Goal: Task Accomplishment & Management: Manage account settings

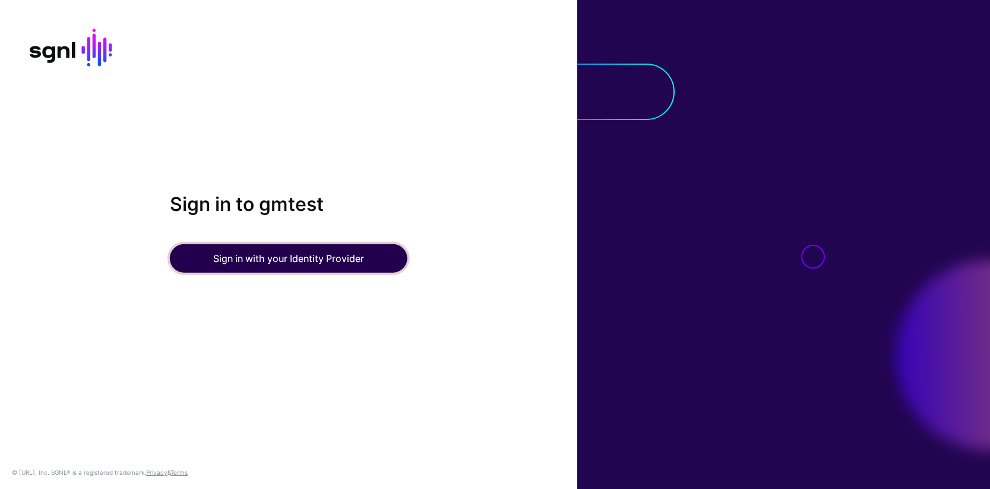
click at [261, 259] on button "Sign in with your Identity Provider" at bounding box center [289, 258] width 238 height 29
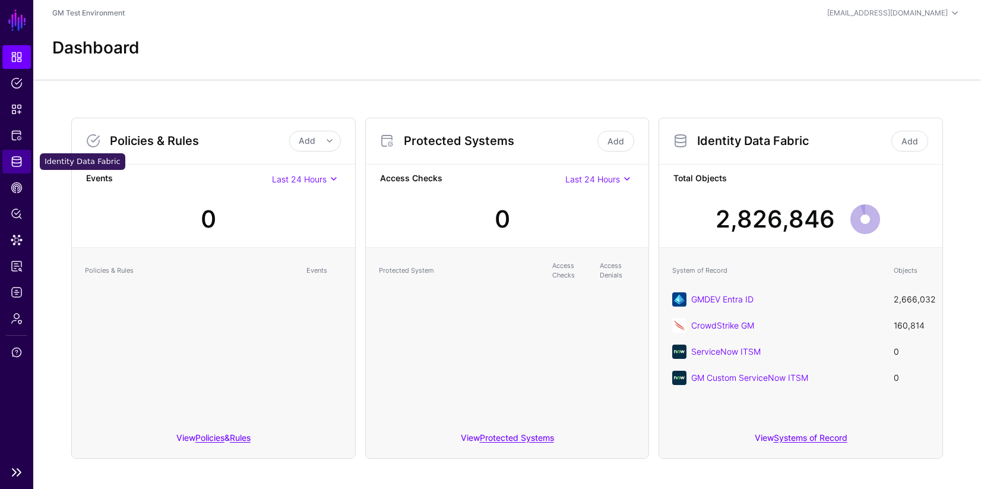
click at [18, 161] on span "Identity Data Fabric" at bounding box center [17, 162] width 12 height 12
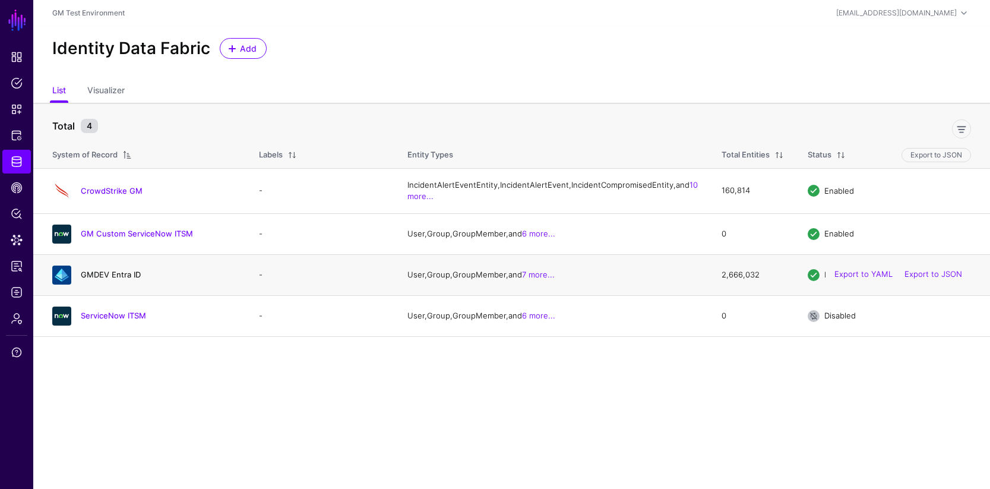
click at [121, 279] on link "GMDEV Entra ID" at bounding box center [111, 275] width 60 height 10
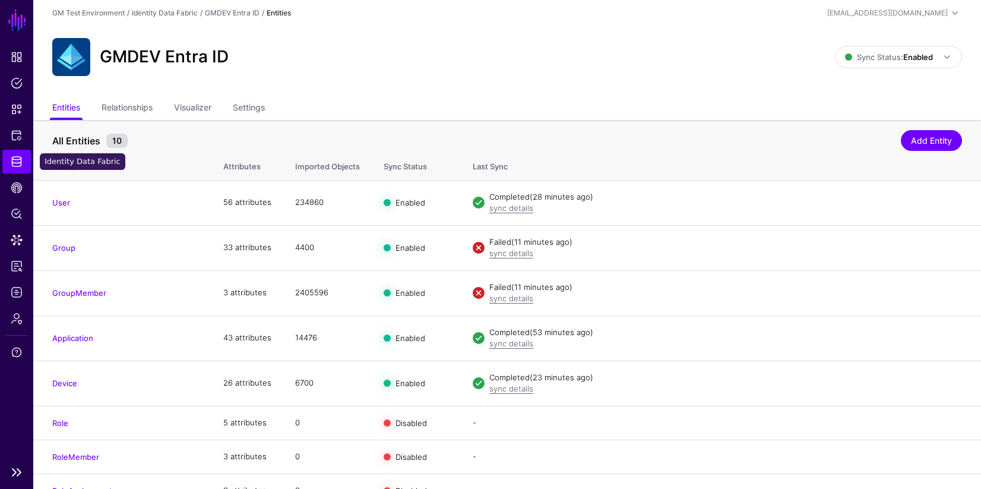
click at [20, 161] on span "Identity Data Fabric" at bounding box center [17, 162] width 12 height 12
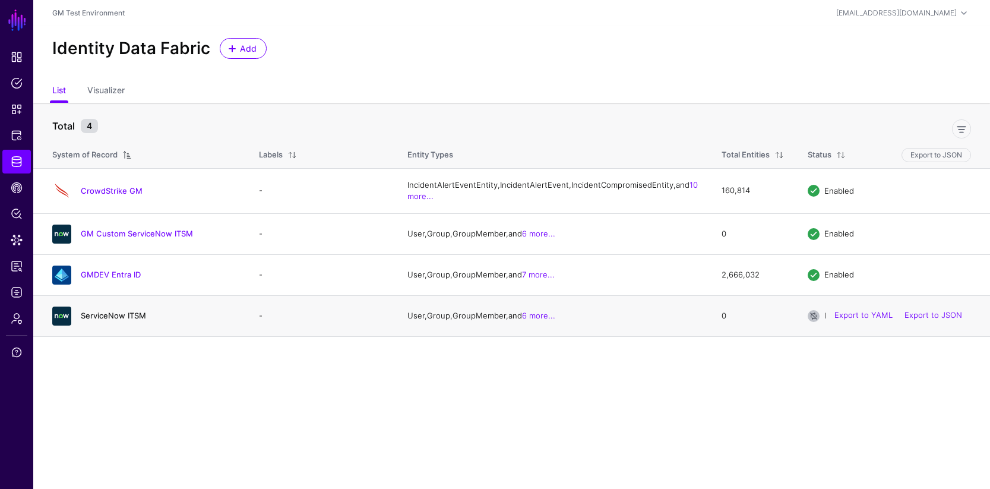
click at [108, 320] on link "ServiceNow ITSM" at bounding box center [113, 316] width 65 height 10
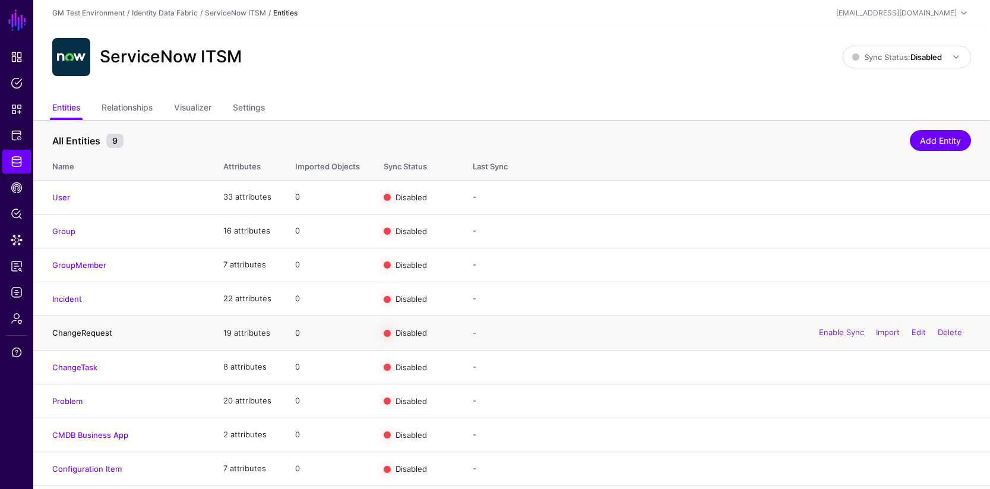
click at [75, 333] on link "ChangeRequest" at bounding box center [82, 333] width 60 height 10
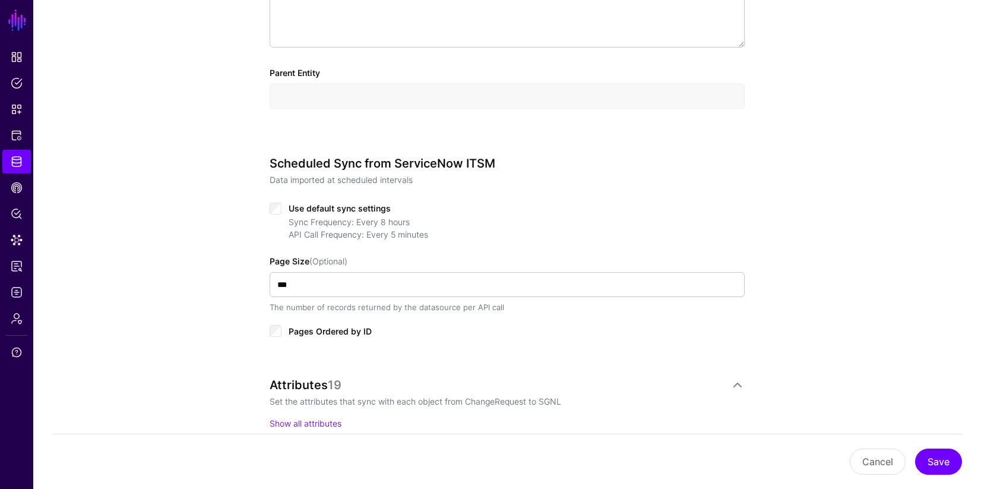
scroll to position [478, 0]
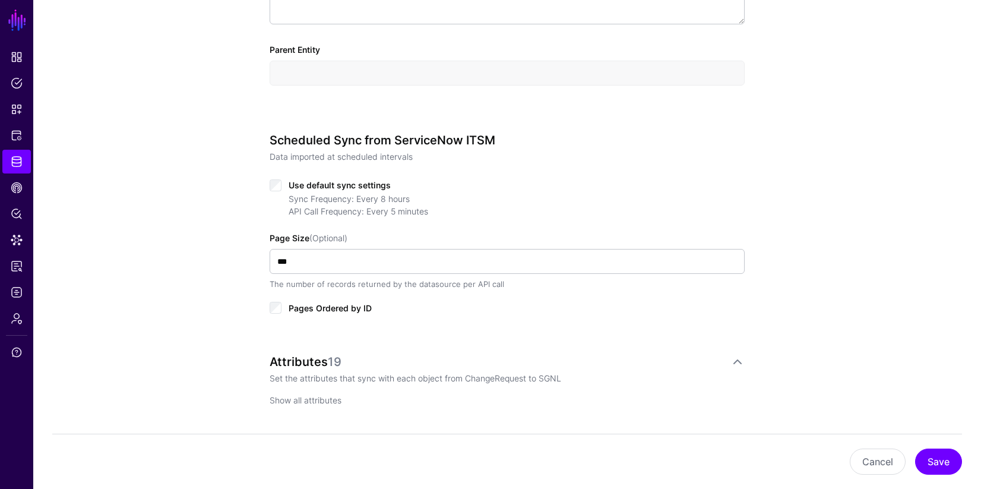
click at [315, 399] on link "Show all attributes" at bounding box center [306, 400] width 72 height 10
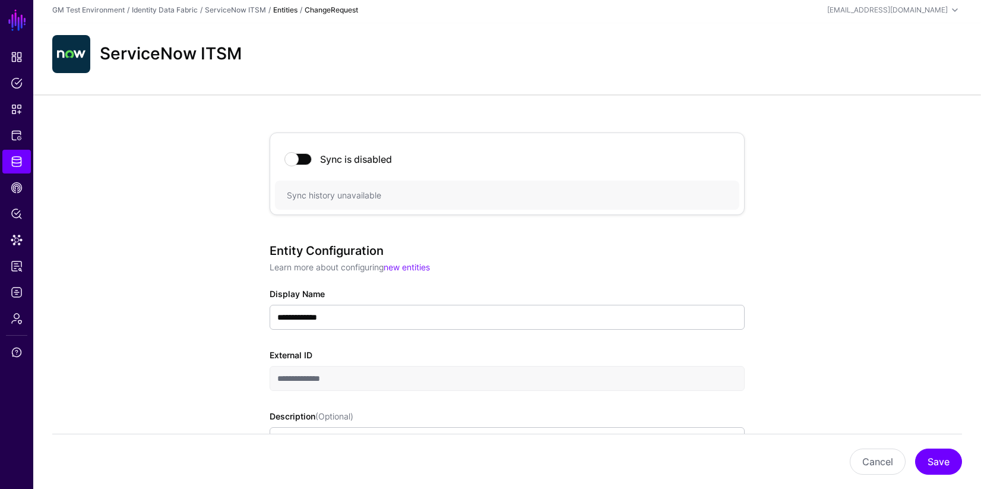
scroll to position [0, 0]
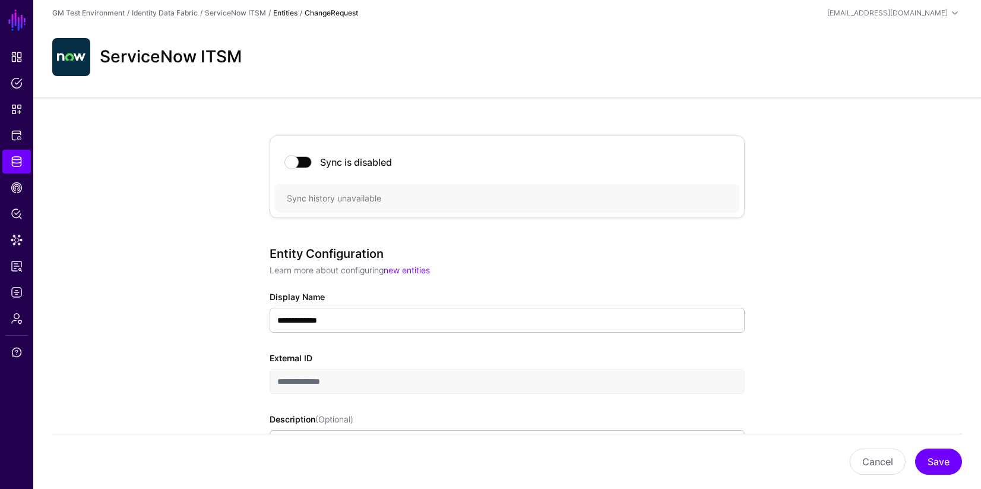
click at [289, 15] on strong "Entities" at bounding box center [285, 12] width 24 height 9
click at [254, 14] on link "ServiceNow ITSM" at bounding box center [235, 12] width 61 height 9
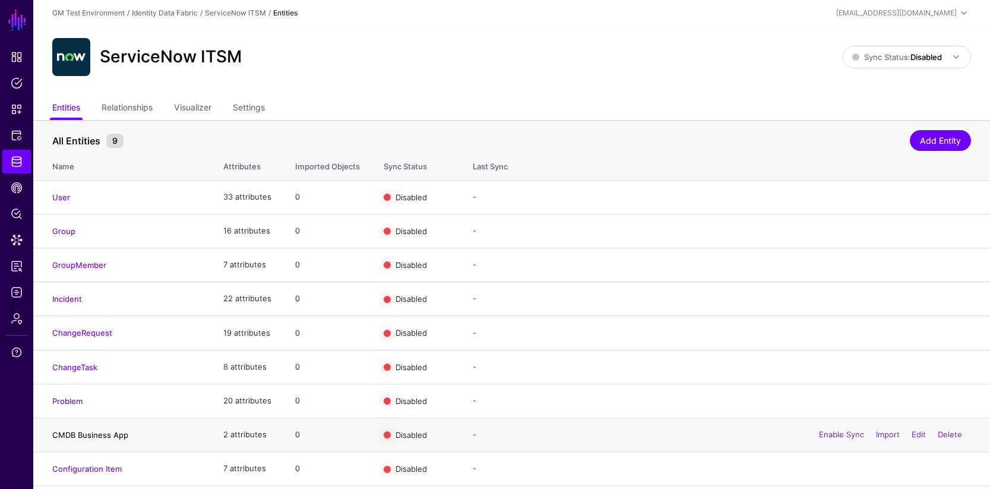
click at [82, 434] on link "CMDB Business App" at bounding box center [90, 435] width 76 height 10
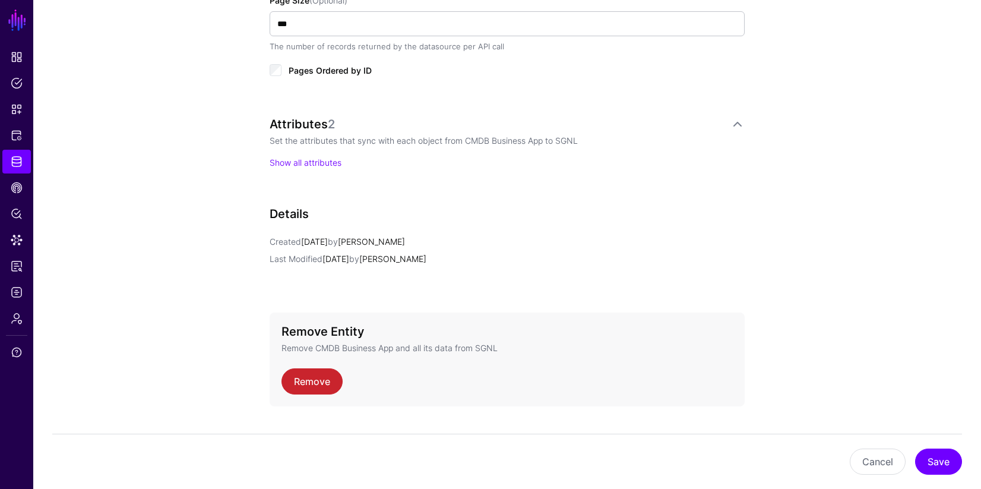
scroll to position [715, 0]
click at [308, 165] on link "Show all attributes" at bounding box center [306, 164] width 72 height 10
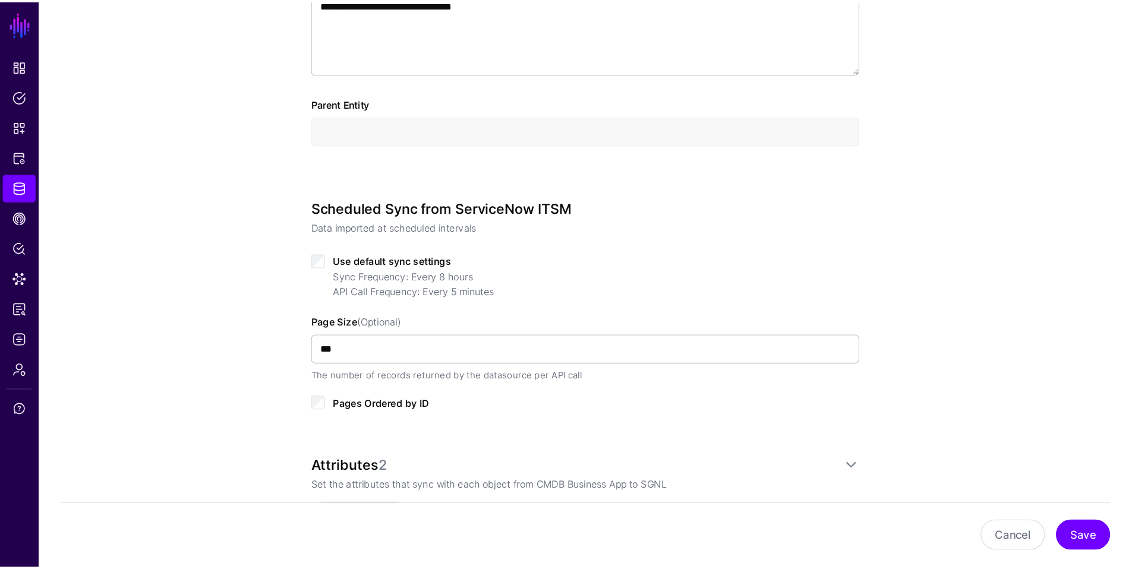
scroll to position [0, 0]
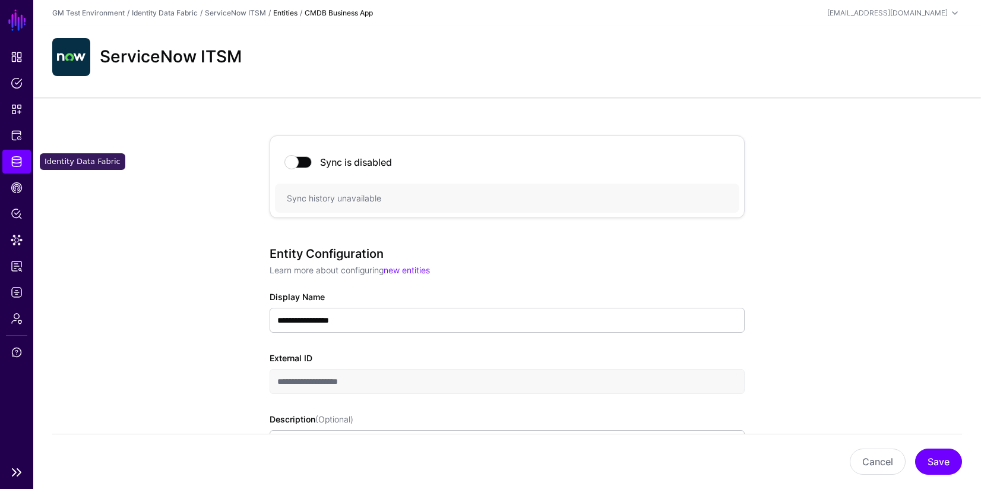
click at [18, 165] on span "Identity Data Fabric" at bounding box center [17, 162] width 12 height 12
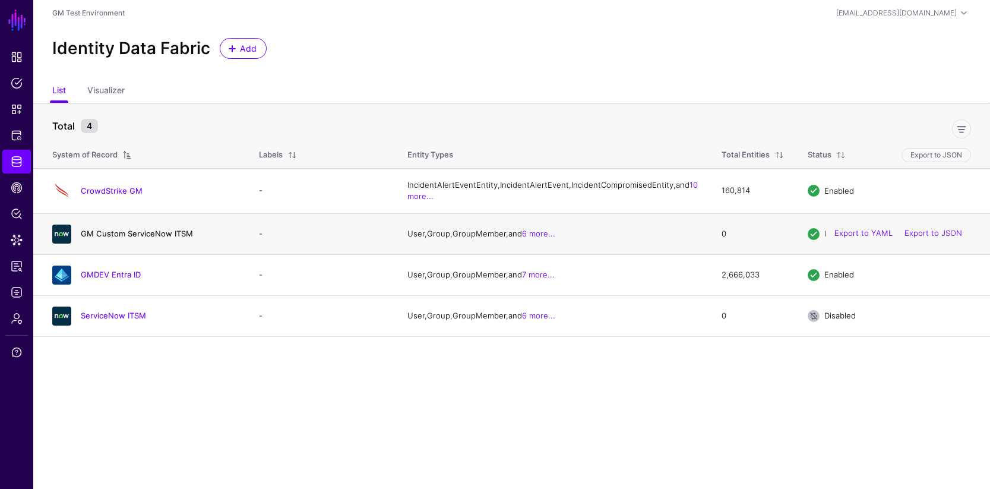
click at [138, 238] on link "GM Custom ServiceNow ITSM" at bounding box center [137, 234] width 112 height 10
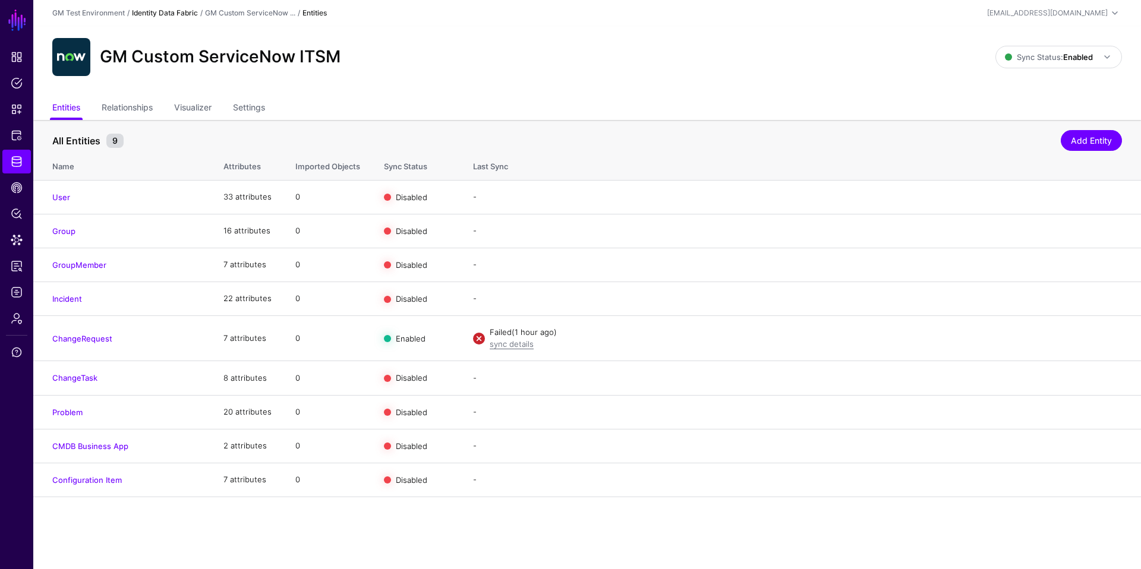
click at [181, 14] on link "Identity Data Fabric" at bounding box center [165, 12] width 66 height 9
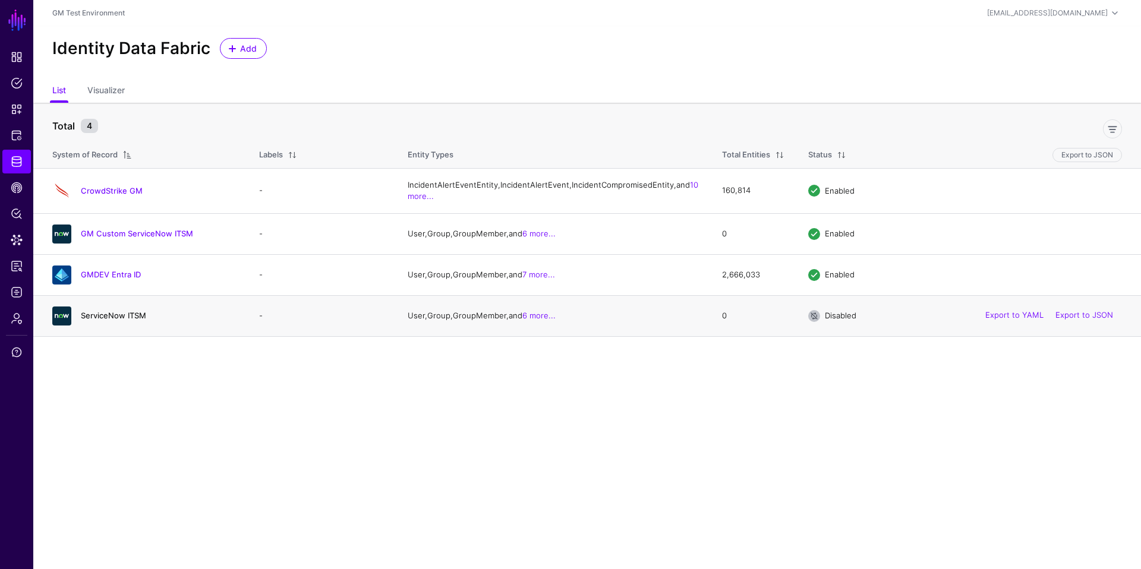
click at [112, 320] on link "ServiceNow ITSM" at bounding box center [113, 316] width 65 height 10
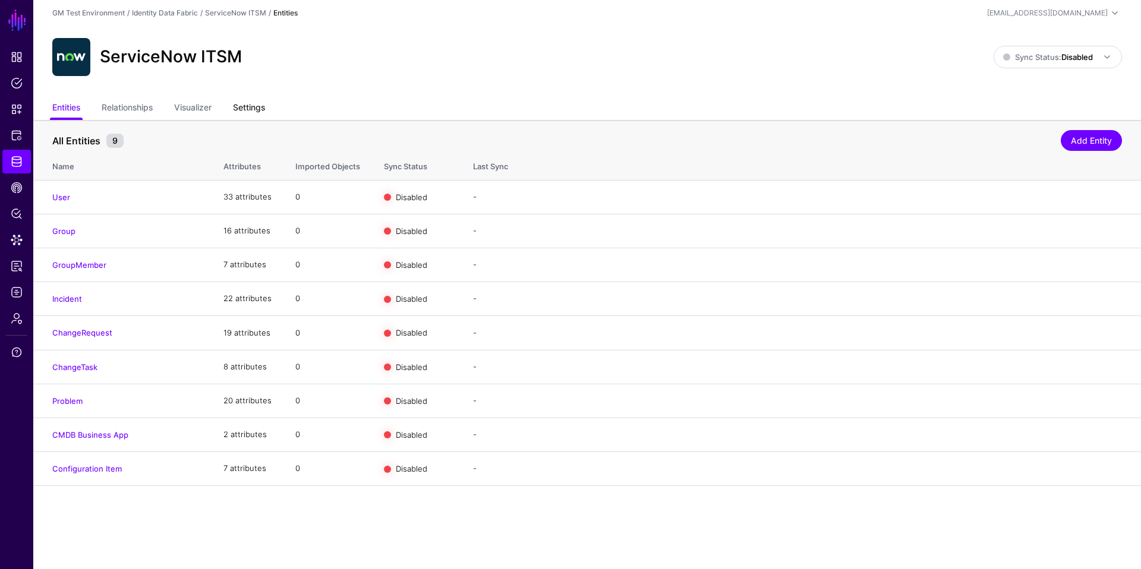
click at [263, 106] on link "Settings" at bounding box center [249, 108] width 32 height 23
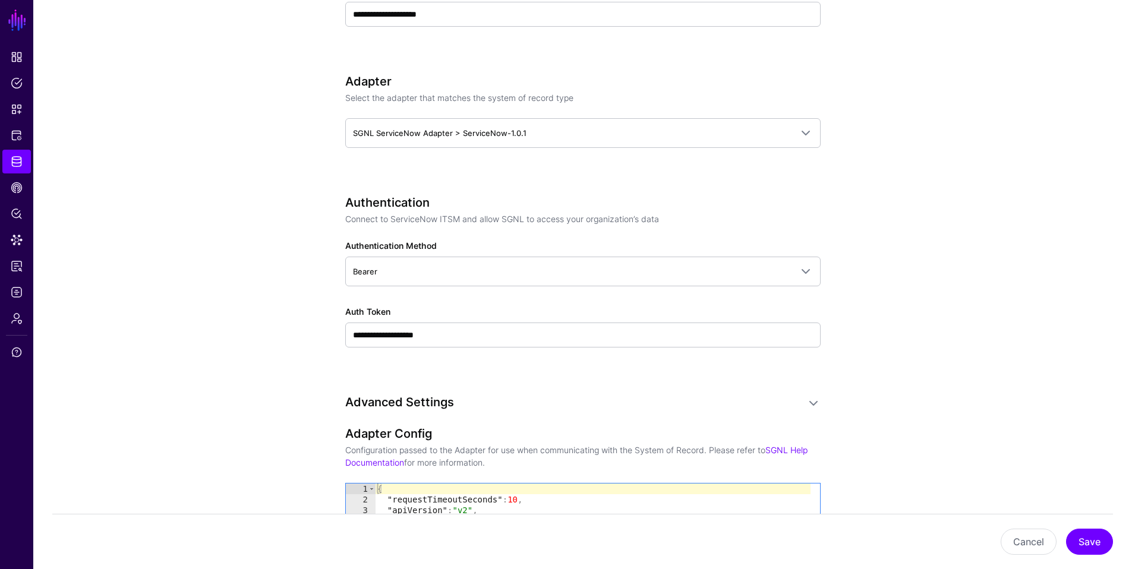
scroll to position [542, 0]
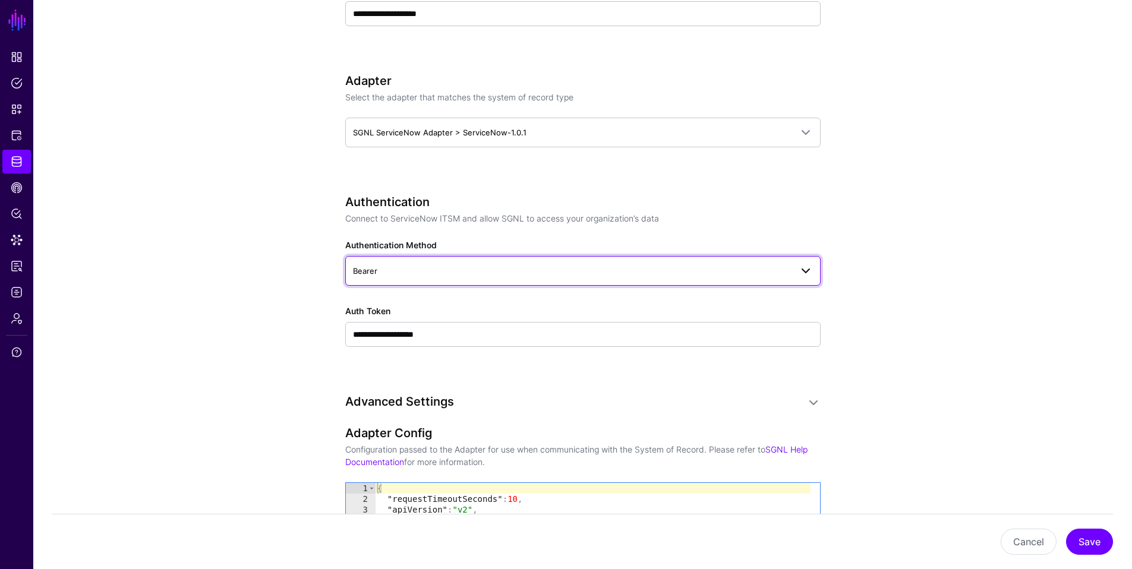
click at [425, 267] on span "Bearer" at bounding box center [572, 270] width 438 height 13
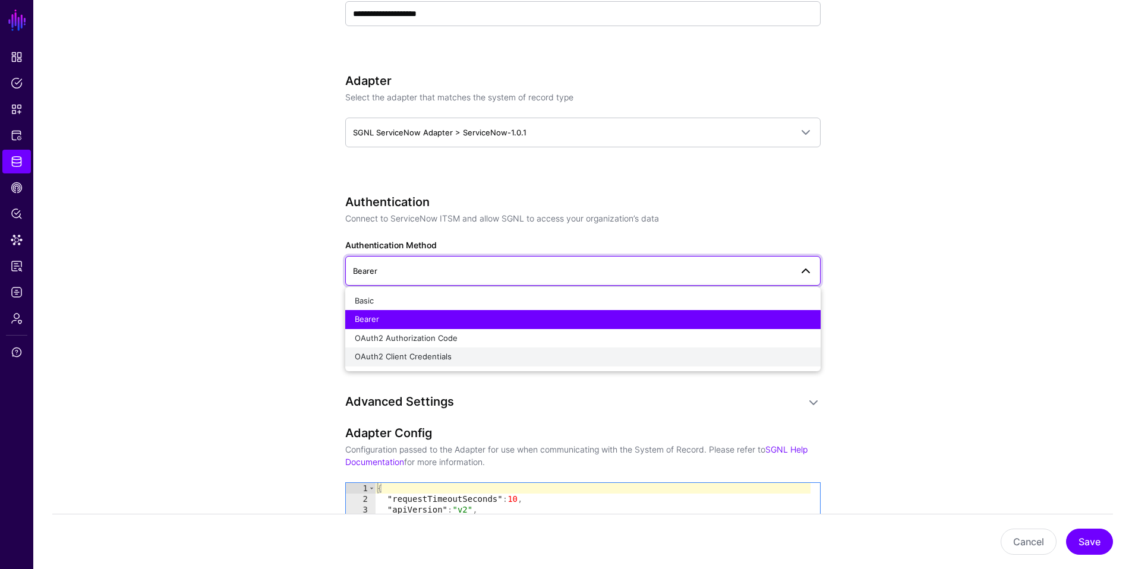
click at [371, 357] on span "OAuth2 Client Credentials" at bounding box center [403, 357] width 97 height 10
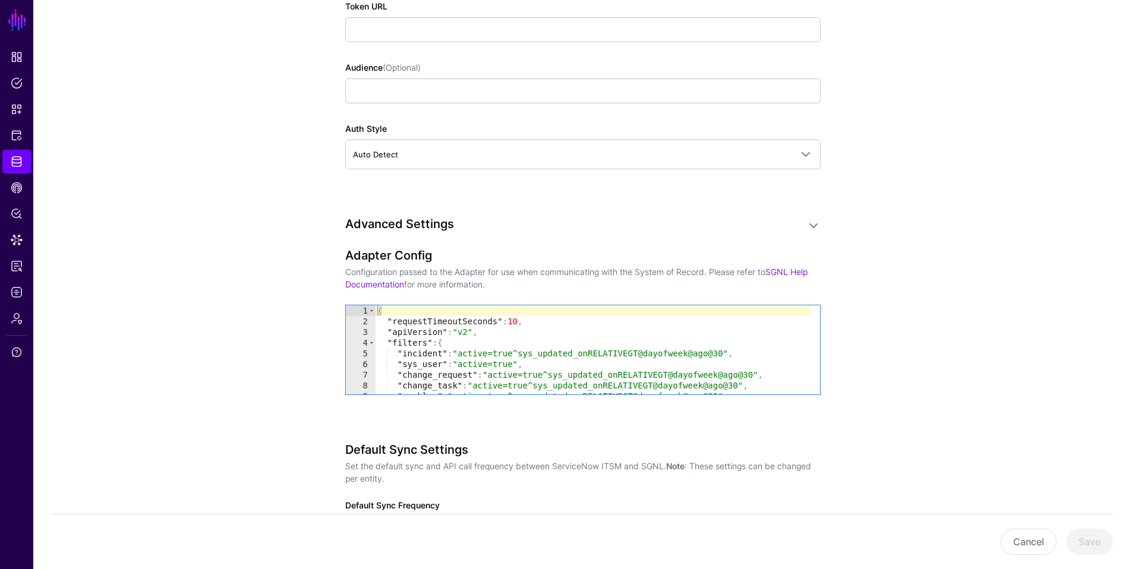
scroll to position [1031, 0]
type textarea "**********"
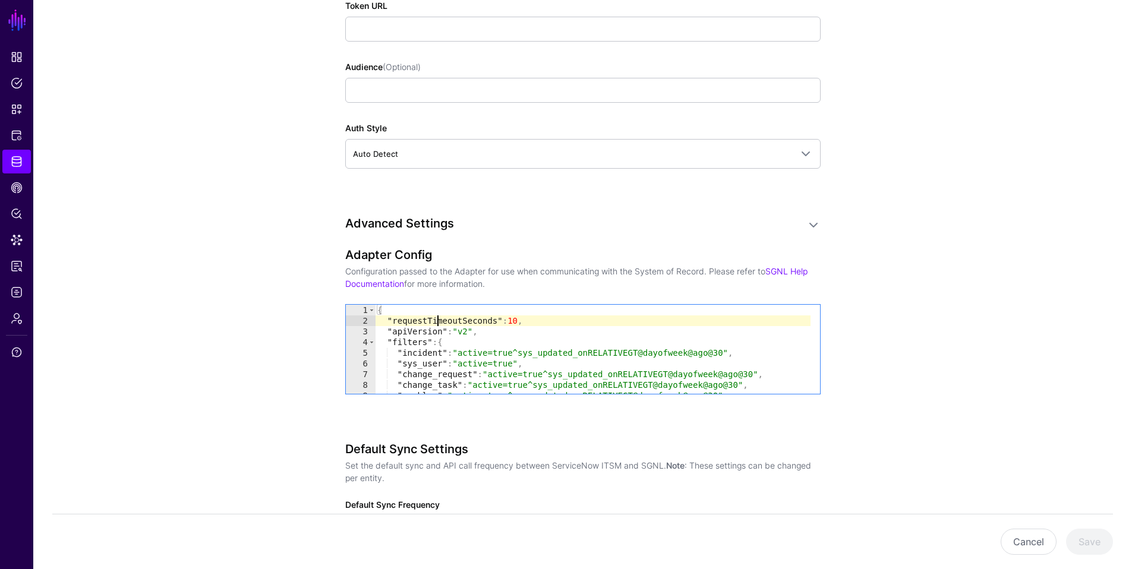
click at [438, 321] on div "{ "requestTimeoutSeconds" : 10 , "apiVersion" : "v2" , "filters" : { "incident"…" at bounding box center [592, 360] width 435 height 111
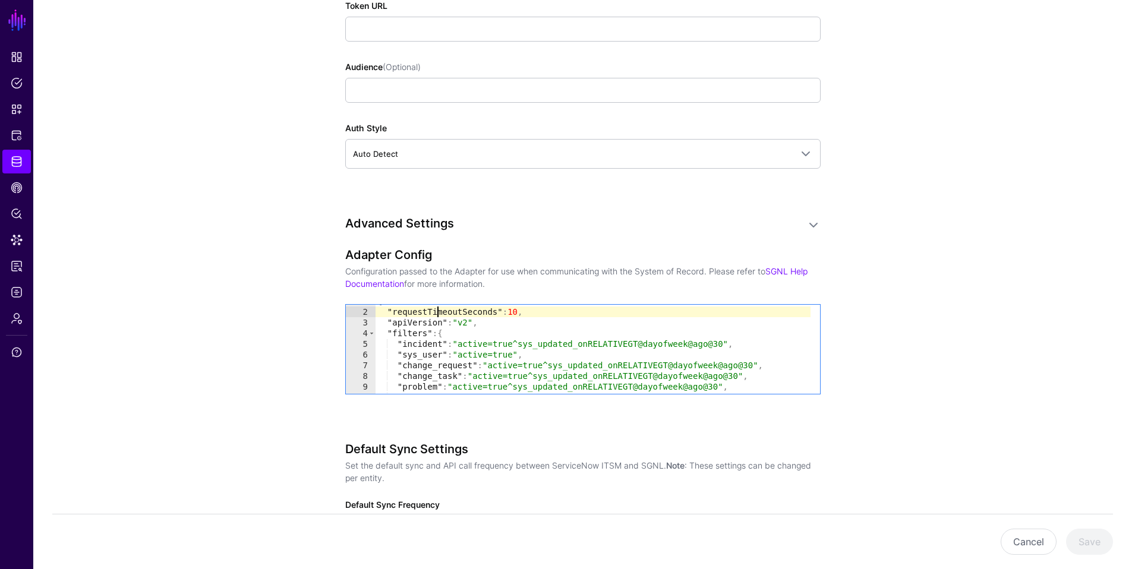
scroll to position [5, 0]
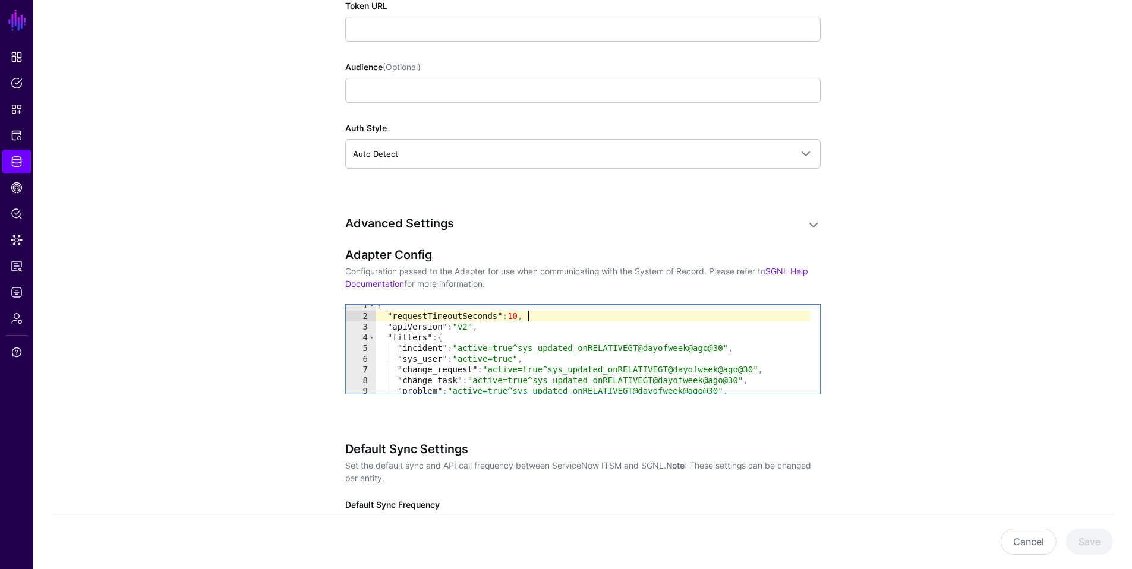
click at [543, 317] on div "{ "requestTimeoutSeconds" : 10 , "apiVersion" : "v2" , "filters" : { "incident"…" at bounding box center [592, 355] width 435 height 111
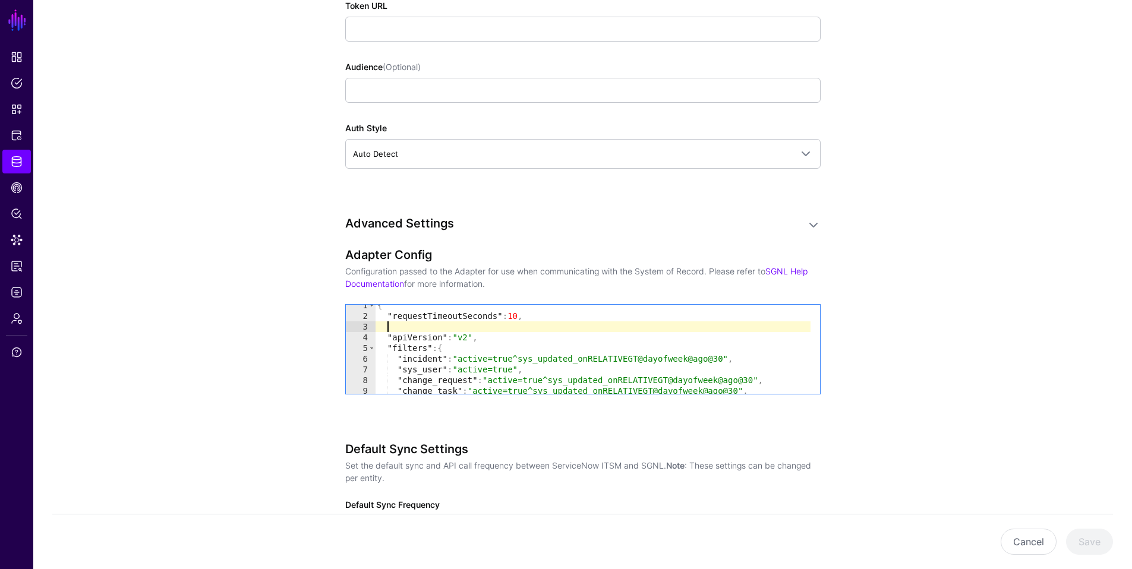
paste textarea "**********"
drag, startPoint x: 506, startPoint y: 220, endPoint x: 478, endPoint y: 220, distance: 27.9
click at [506, 220] on h3 "Advanced Settings" at bounding box center [571, 223] width 452 height 14
click at [585, 329] on div "{ "requestTimeoutSeconds" : 10 , "customURLPath" : "/api/gmr/1000834" "apiVersi…" at bounding box center [592, 355] width 435 height 111
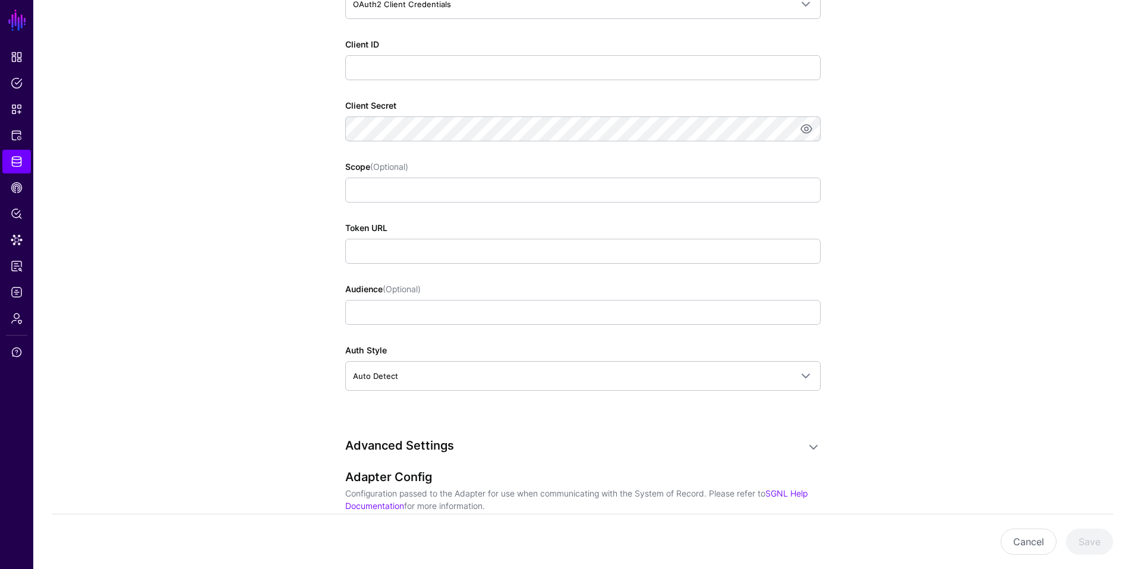
scroll to position [784, 0]
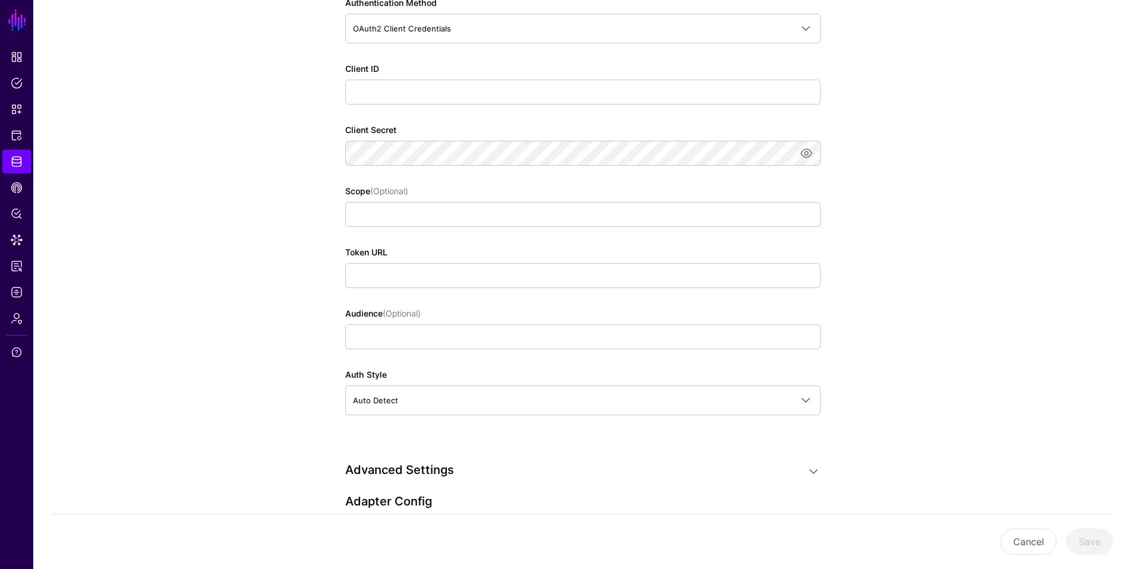
type textarea "**********"
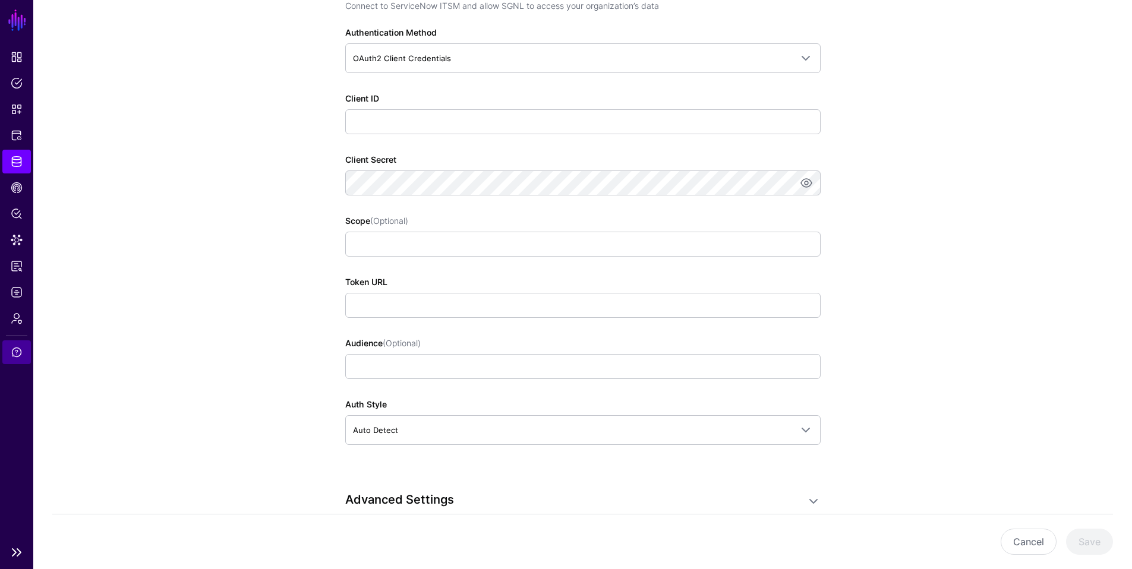
scroll to position [748, 0]
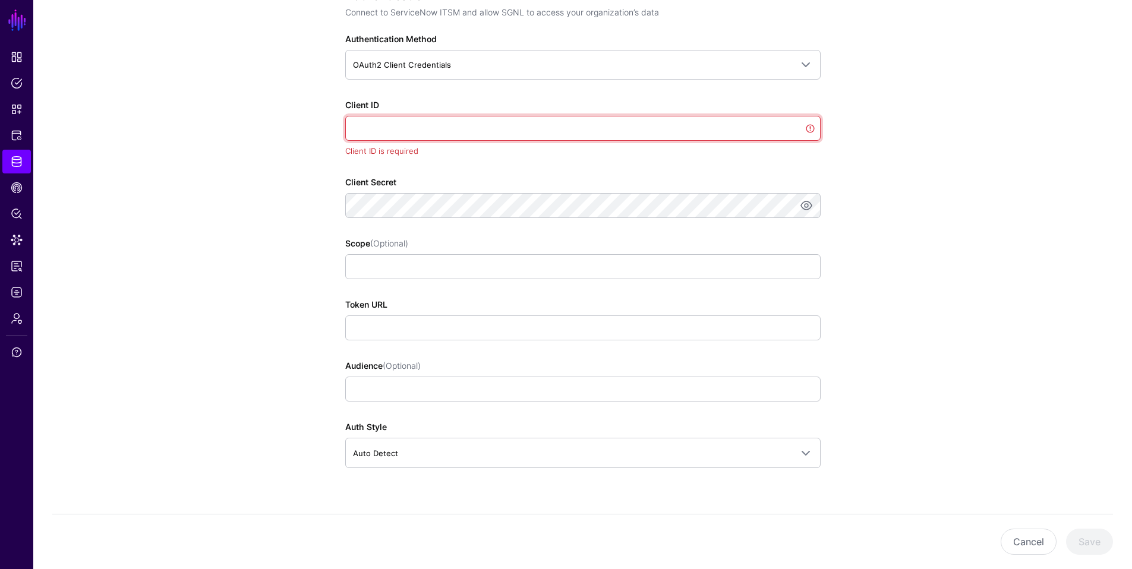
click at [374, 130] on input "Client ID" at bounding box center [582, 128] width 475 height 25
paste input "**********"
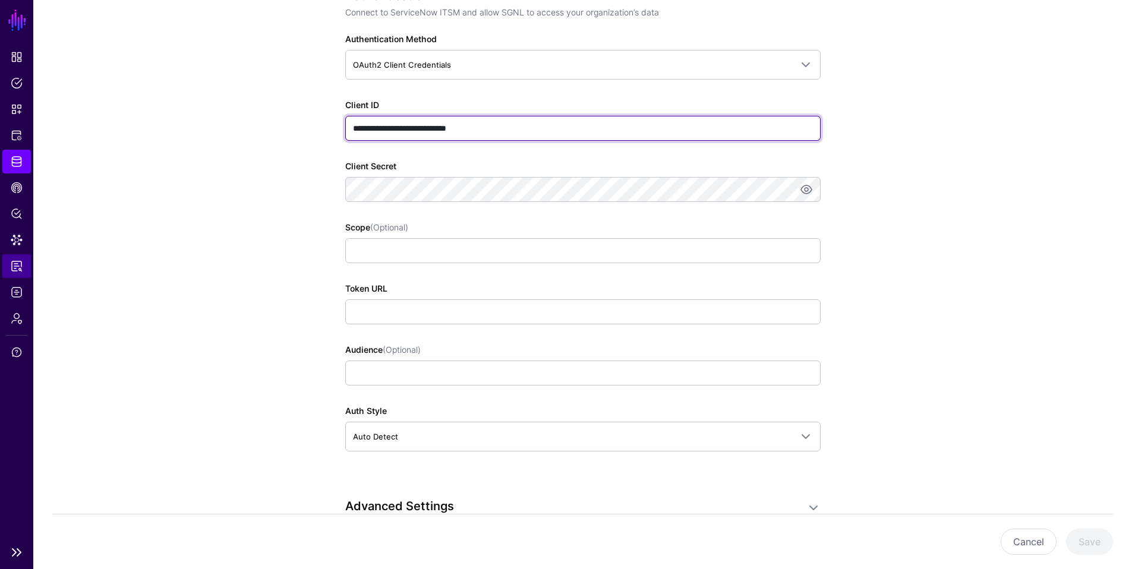
type input "**********"
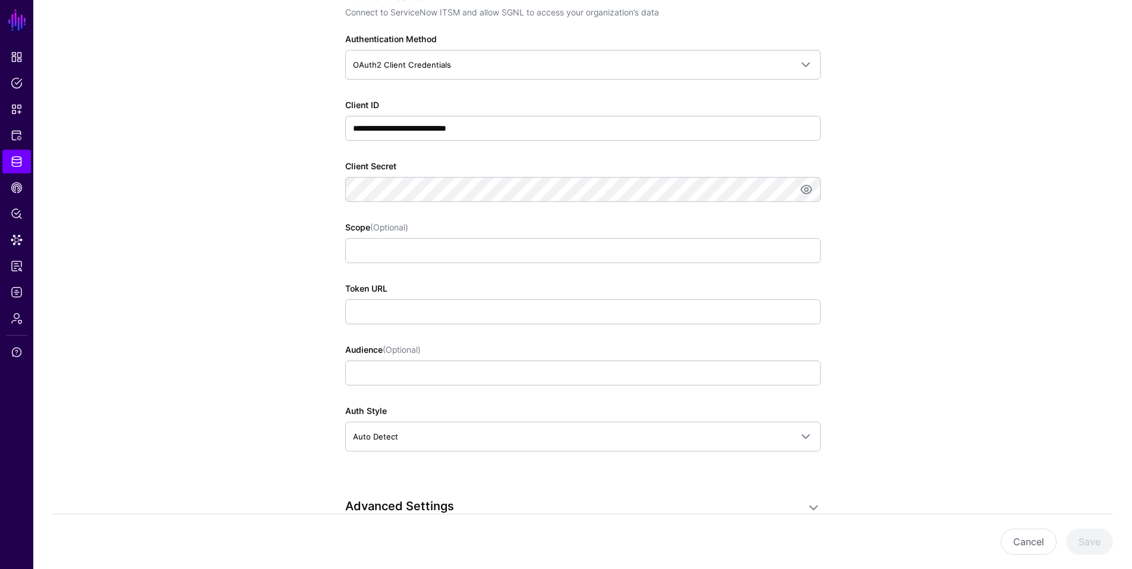
click at [240, 250] on app-datasources-details-form "**********" at bounding box center [582, 315] width 1099 height 1887
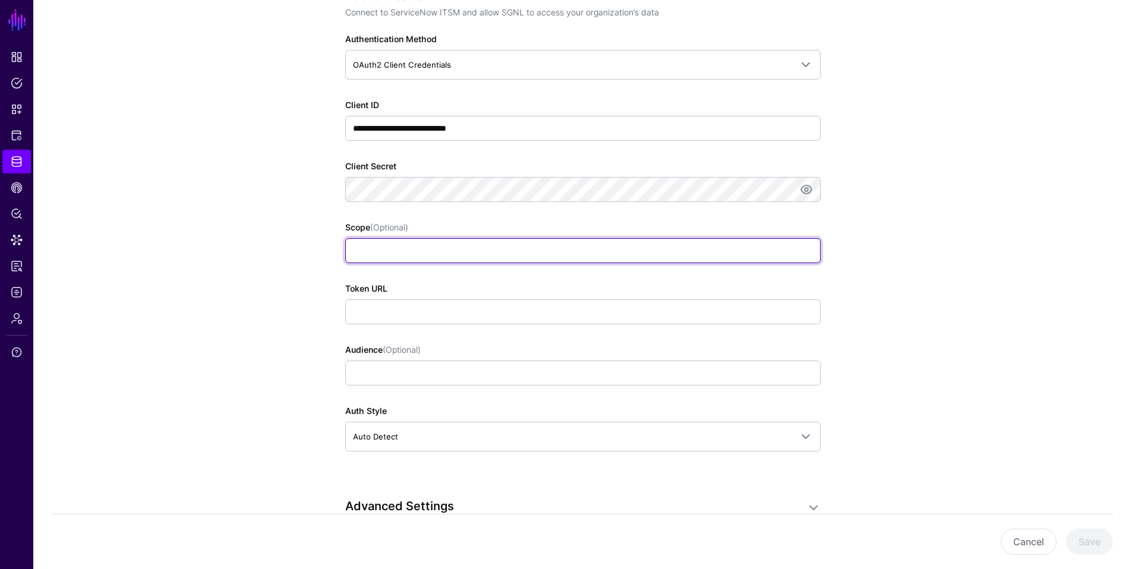
click at [387, 248] on input "Scope (Optional)" at bounding box center [582, 250] width 475 height 25
paste input "**********"
type input "**********"
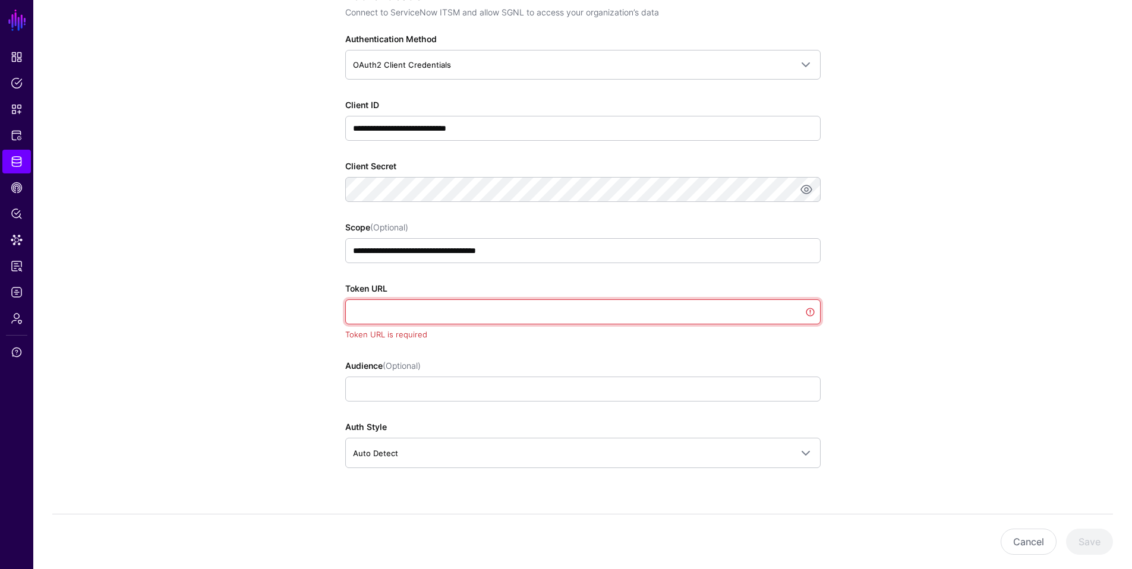
drag, startPoint x: 397, startPoint y: 315, endPoint x: 403, endPoint y: 314, distance: 6.0
click at [397, 315] on input "Token URL" at bounding box center [582, 311] width 475 height 25
paste input "**********"
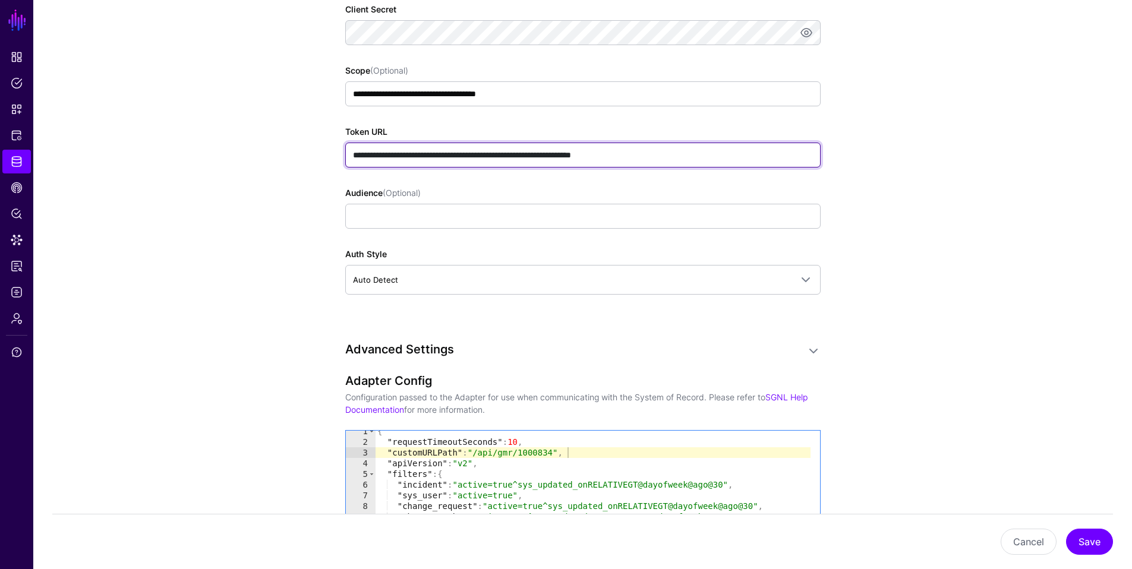
scroll to position [976, 0]
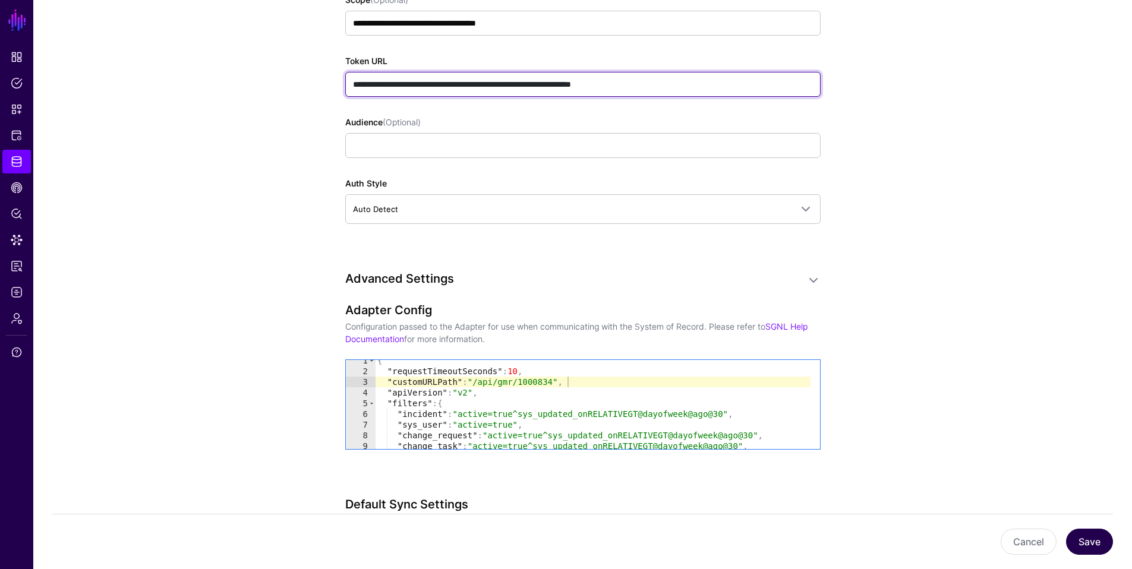
type input "**********"
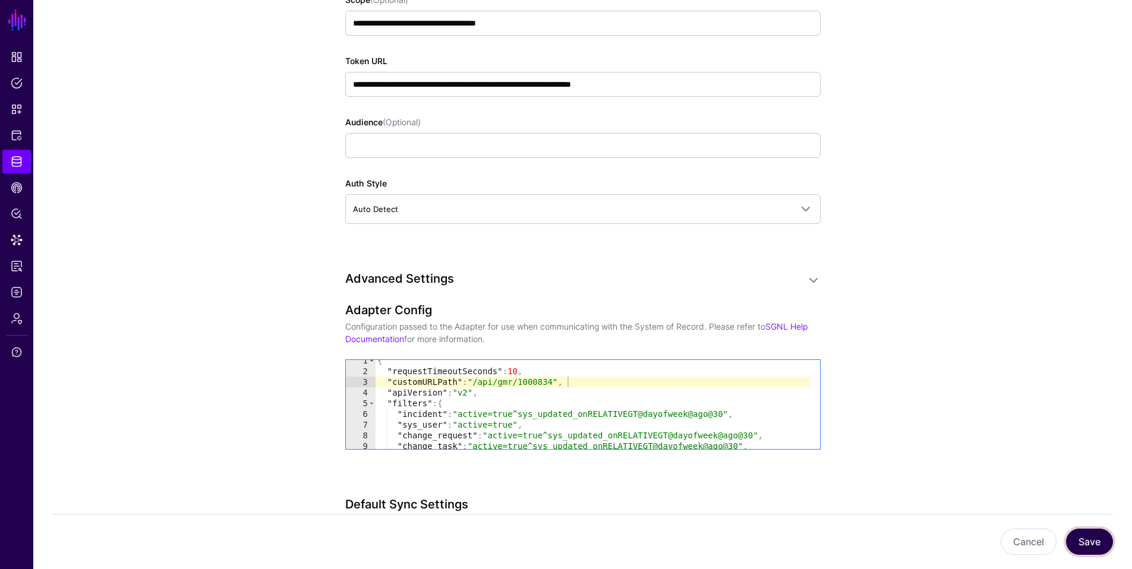
click at [990, 488] on button "Save" at bounding box center [1089, 542] width 47 height 26
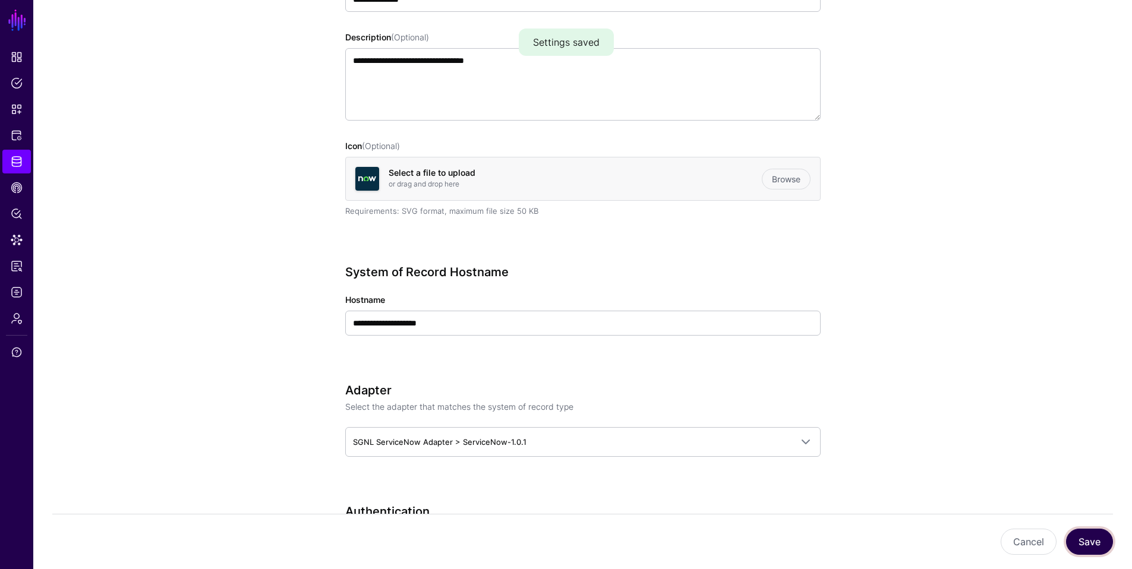
scroll to position [0, 0]
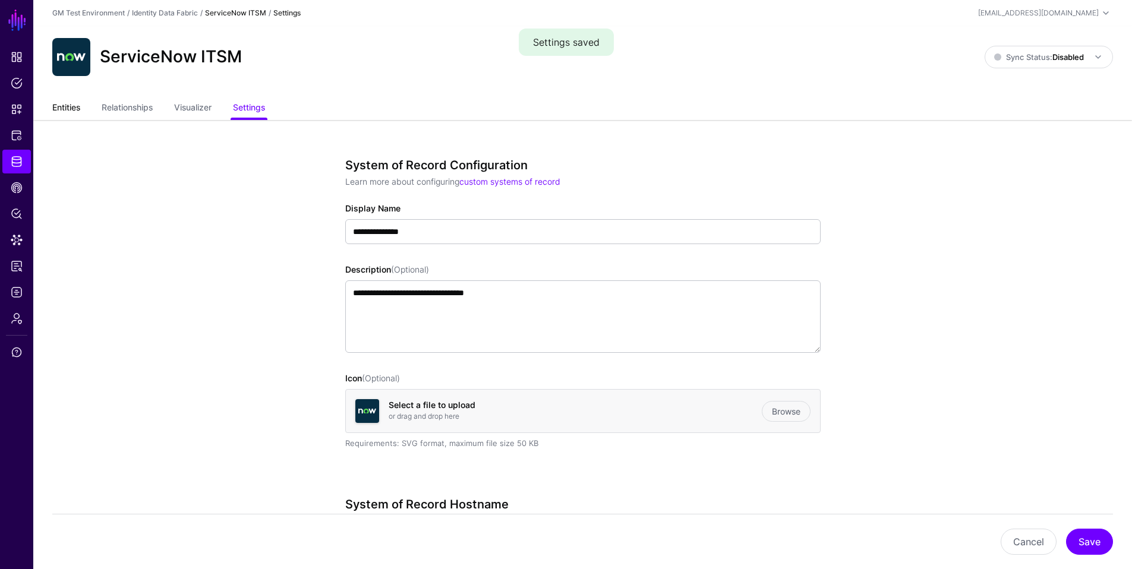
click at [64, 109] on link "Entities" at bounding box center [66, 108] width 28 height 23
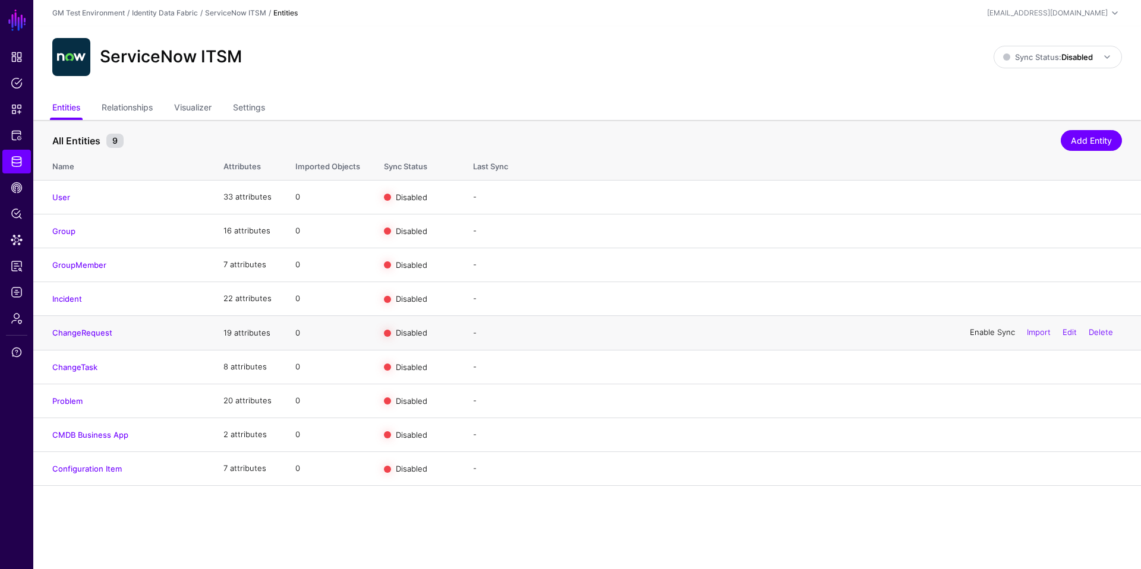
click at [982, 333] on link "Enable Sync" at bounding box center [992, 333] width 45 height 10
click at [252, 110] on link "Settings" at bounding box center [249, 108] width 32 height 23
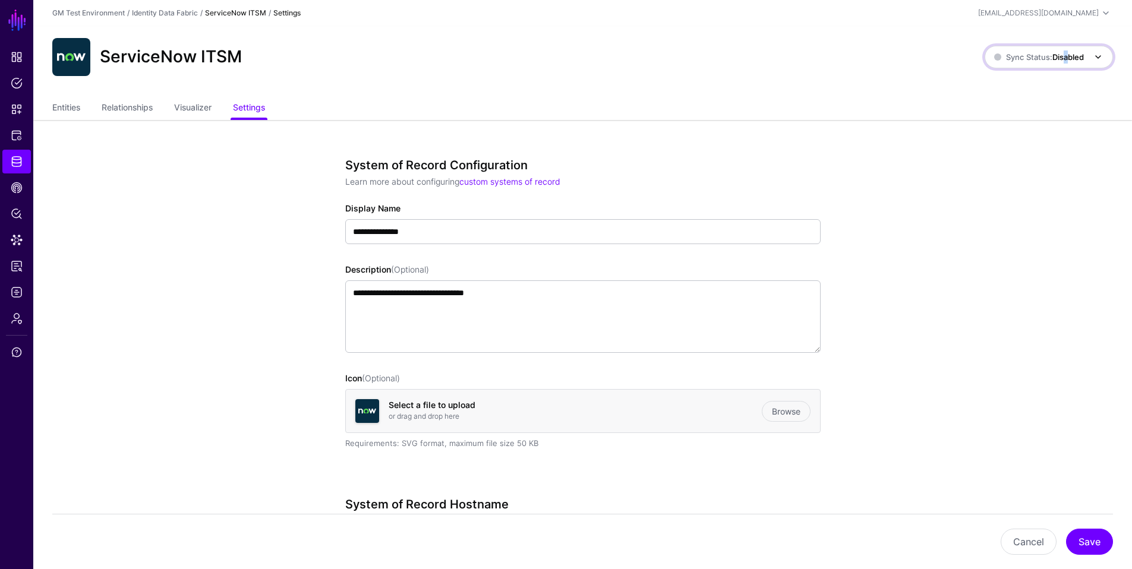
click at [990, 61] on strong "Disabled" at bounding box center [1067, 57] width 31 height 10
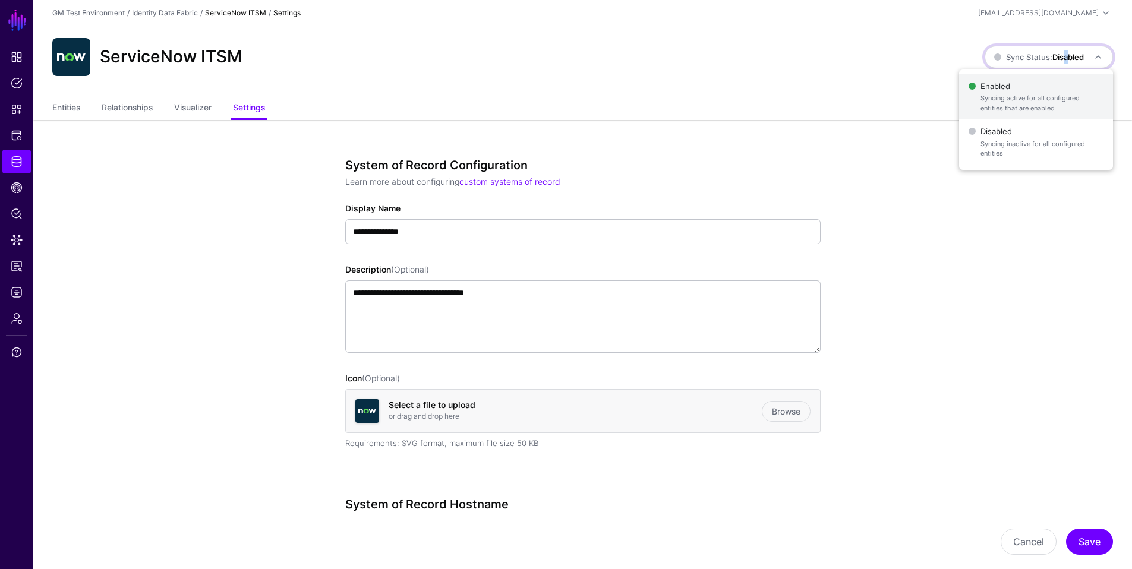
click at [990, 89] on span "Enabled Syncing active for all configured entities that are enabled" at bounding box center [1035, 97] width 135 height 39
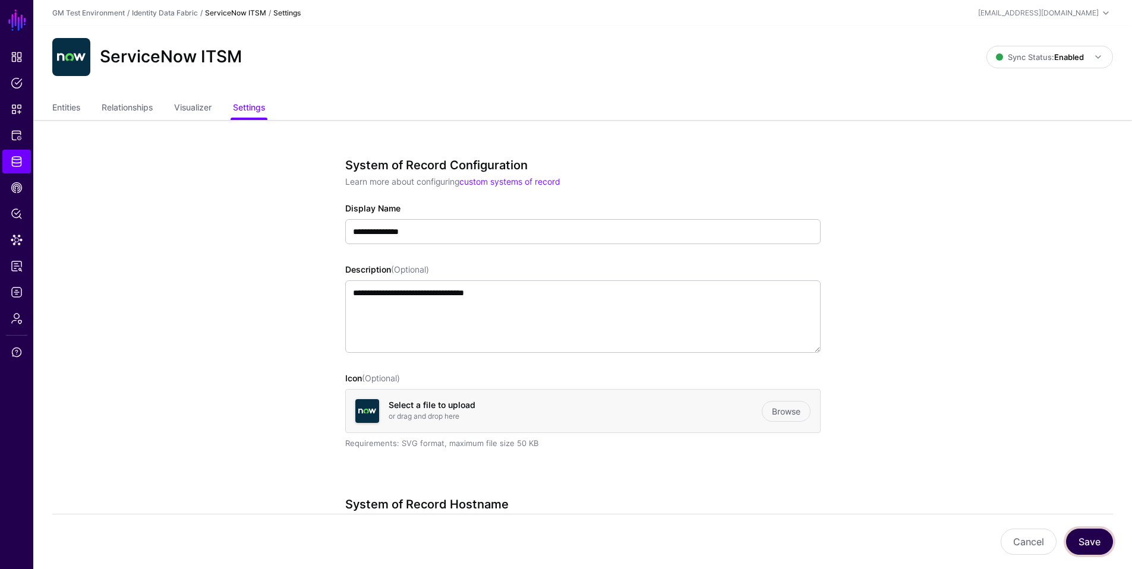
click at [990, 488] on button "Save" at bounding box center [1089, 542] width 47 height 26
click at [70, 105] on link "Entities" at bounding box center [66, 108] width 28 height 23
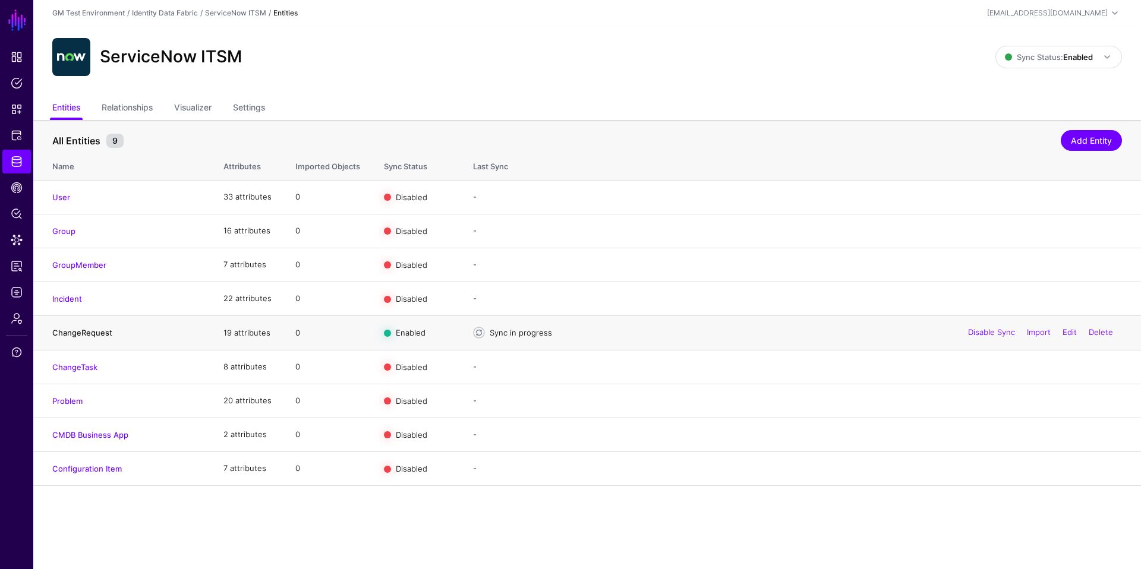
click at [81, 334] on link "ChangeRequest" at bounding box center [82, 333] width 60 height 10
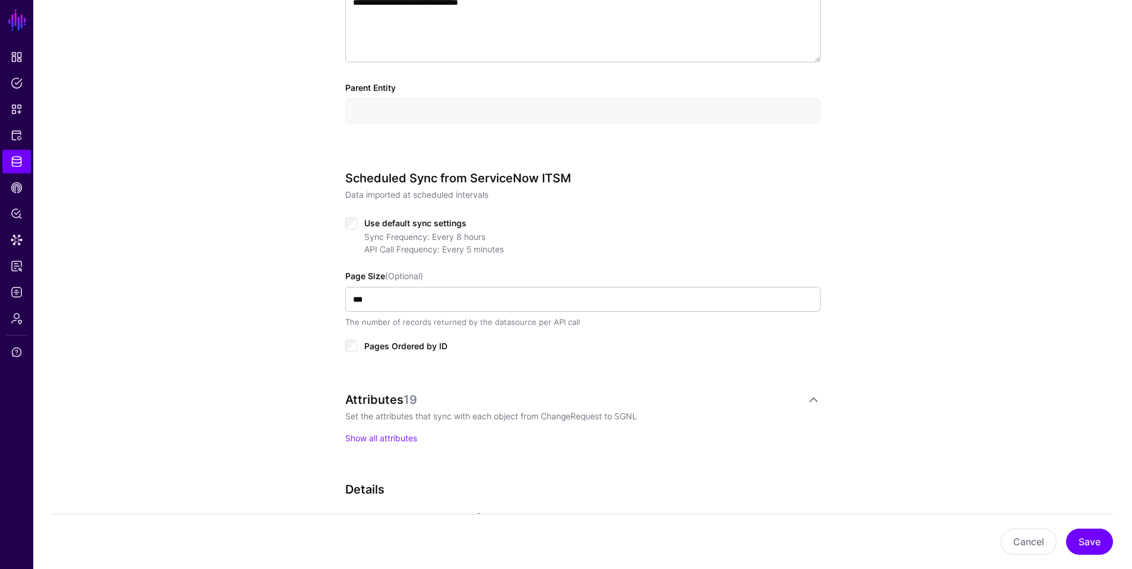
scroll to position [454, 0]
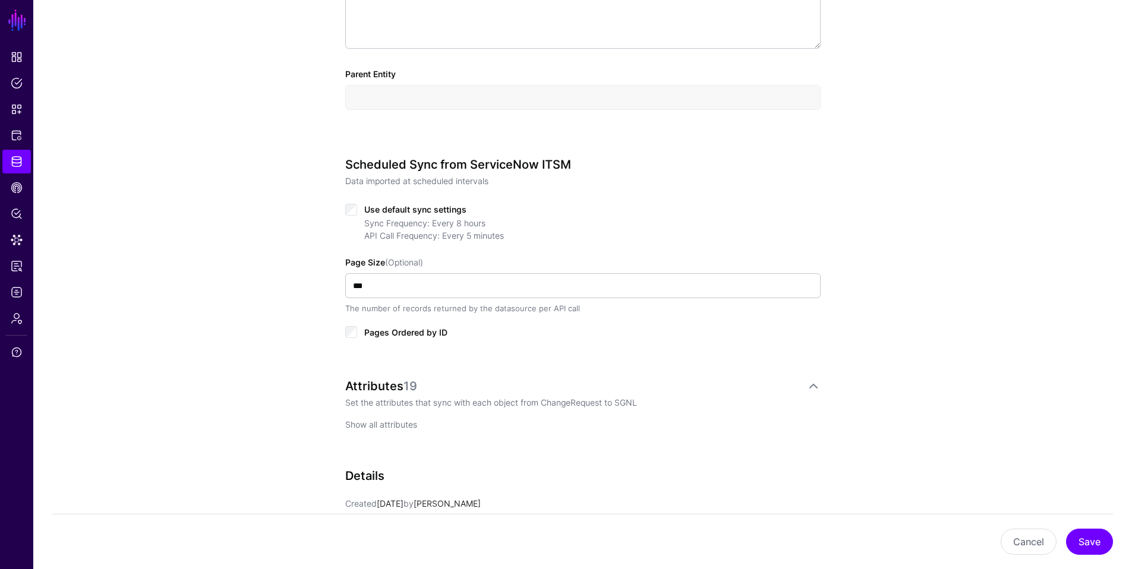
click at [389, 425] on link "Show all attributes" at bounding box center [381, 424] width 72 height 10
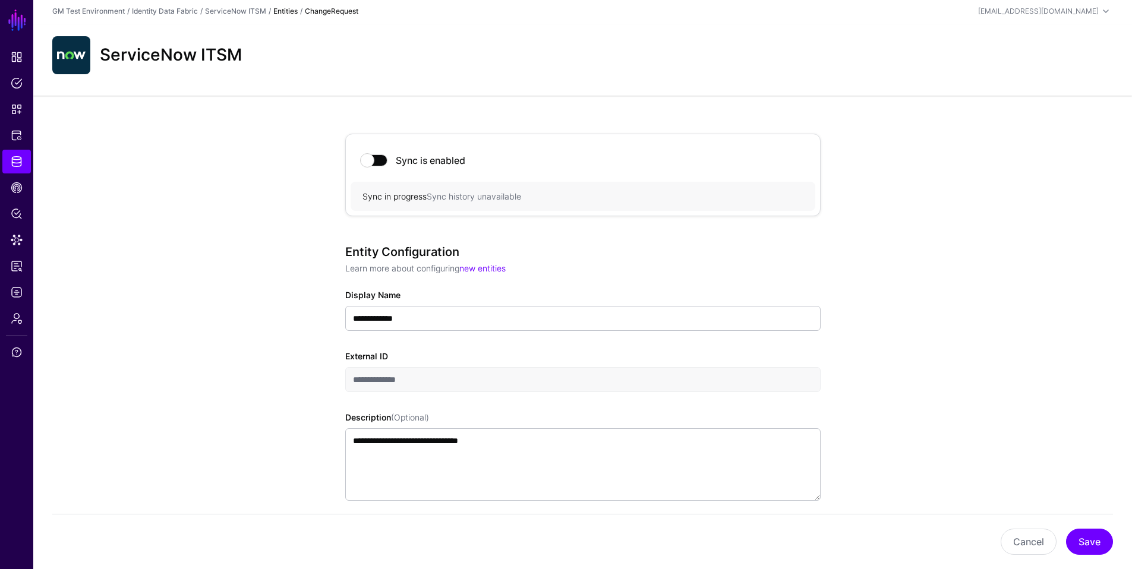
scroll to position [0, 0]
click at [241, 14] on link "ServiceNow ITSM" at bounding box center [235, 12] width 61 height 9
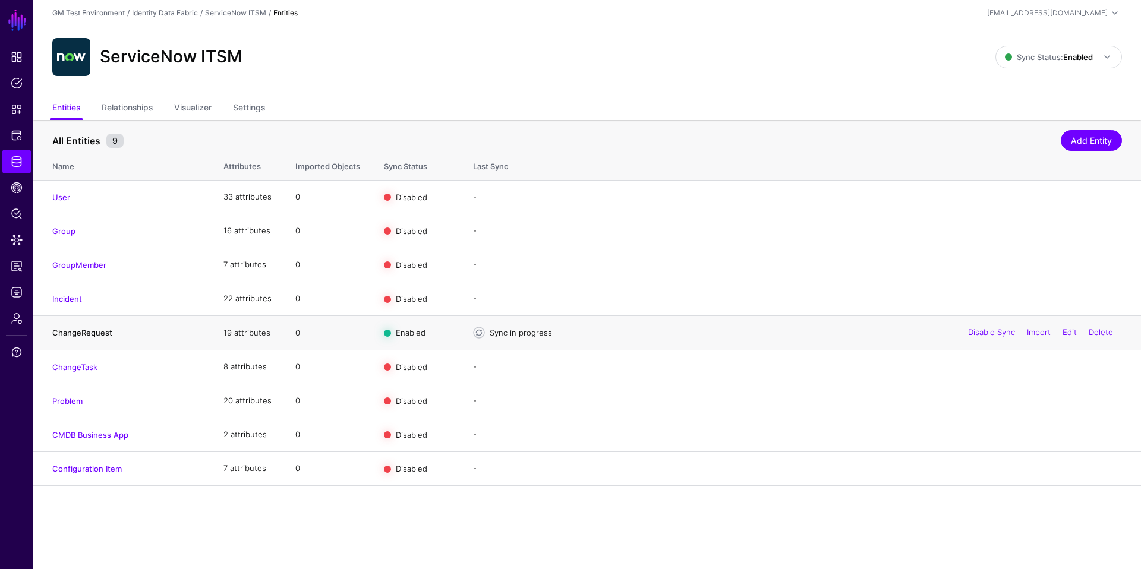
click at [87, 332] on link "ChangeRequest" at bounding box center [82, 333] width 60 height 10
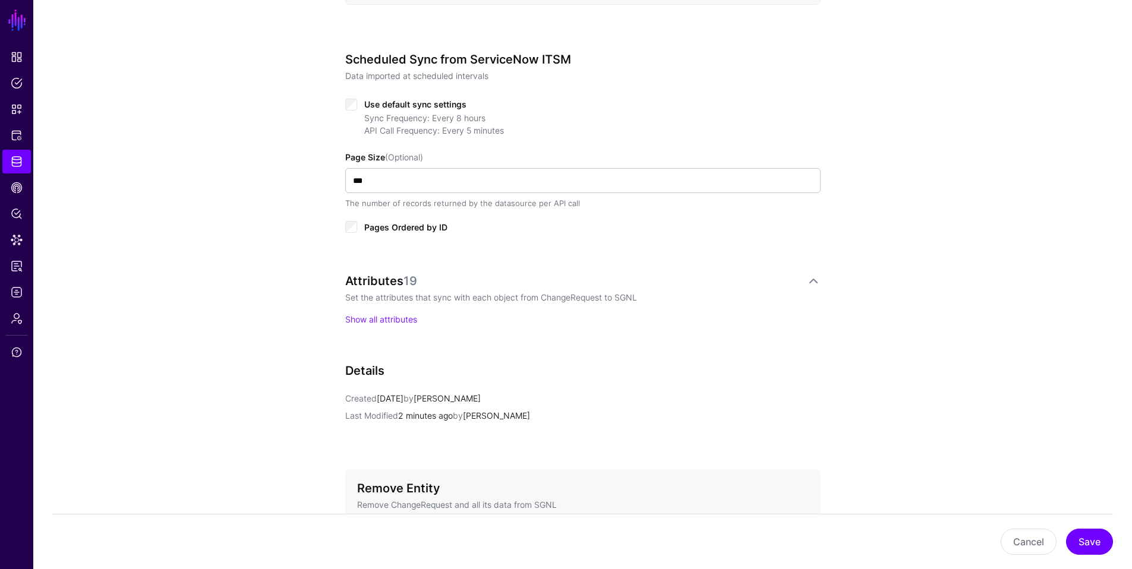
scroll to position [662, 0]
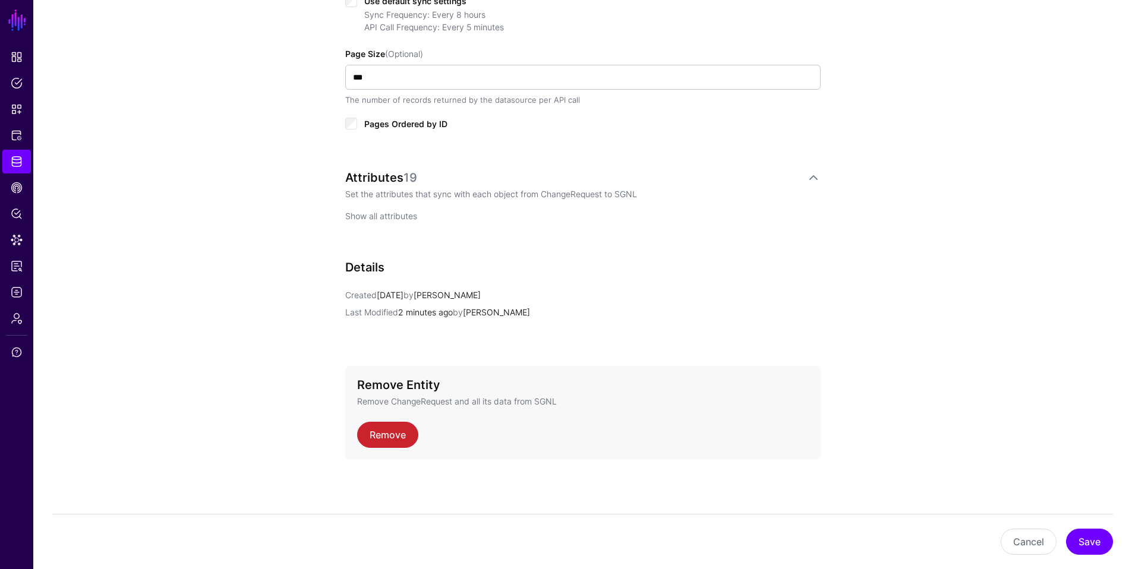
click at [383, 215] on link "Show all attributes" at bounding box center [381, 216] width 72 height 10
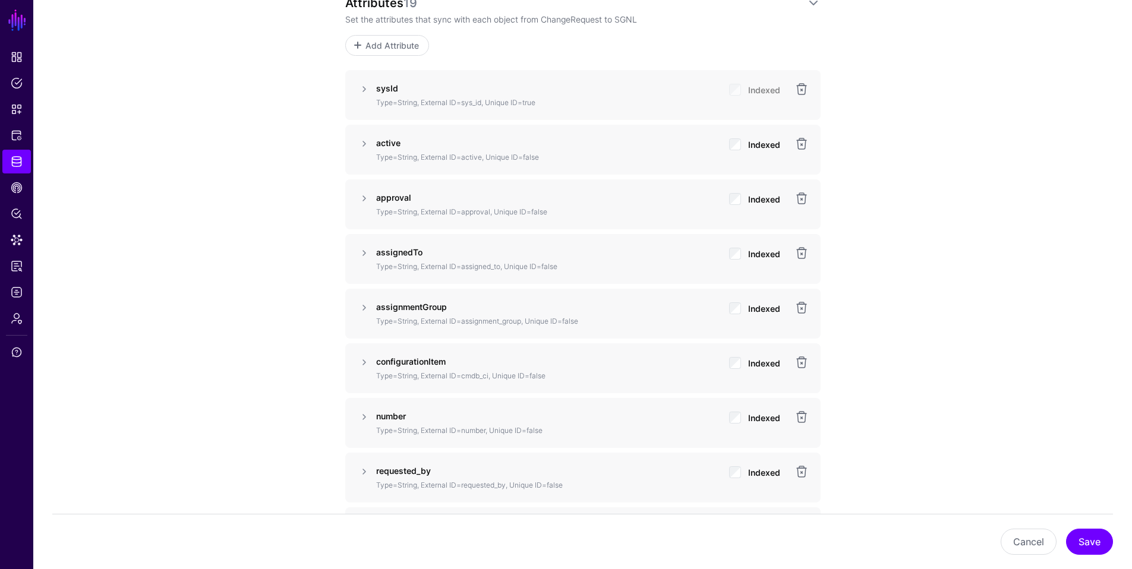
scroll to position [859, 0]
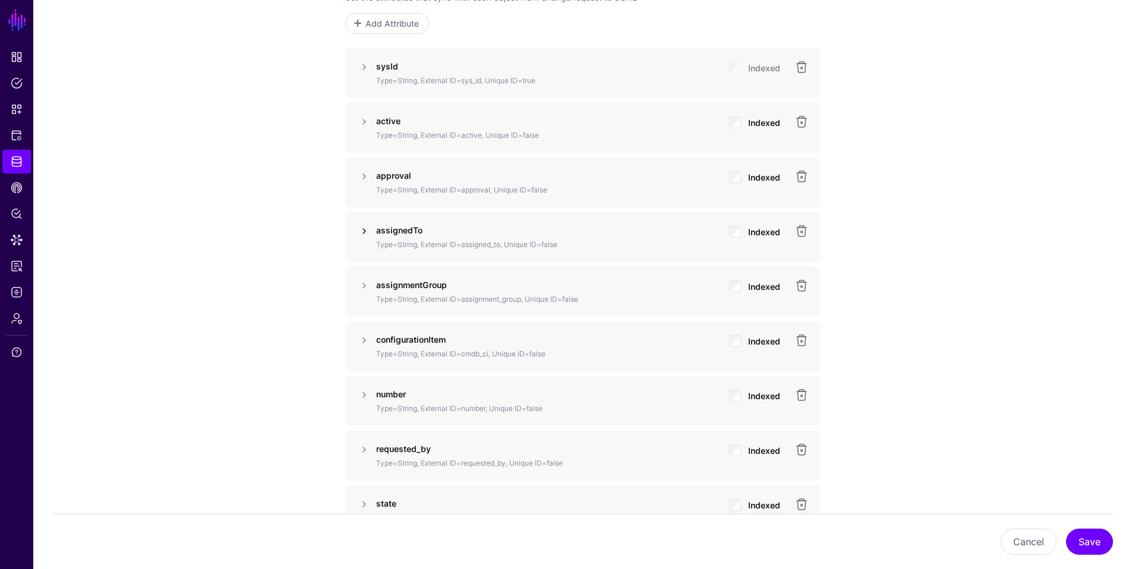
click at [364, 231] on link at bounding box center [364, 231] width 14 height 14
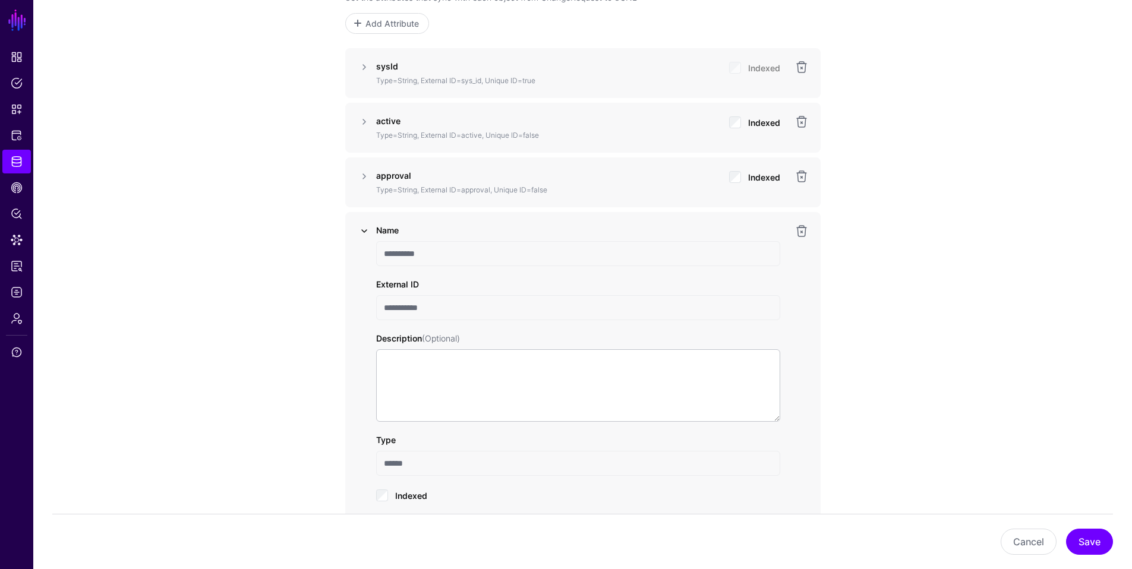
click at [365, 231] on link at bounding box center [364, 231] width 14 height 14
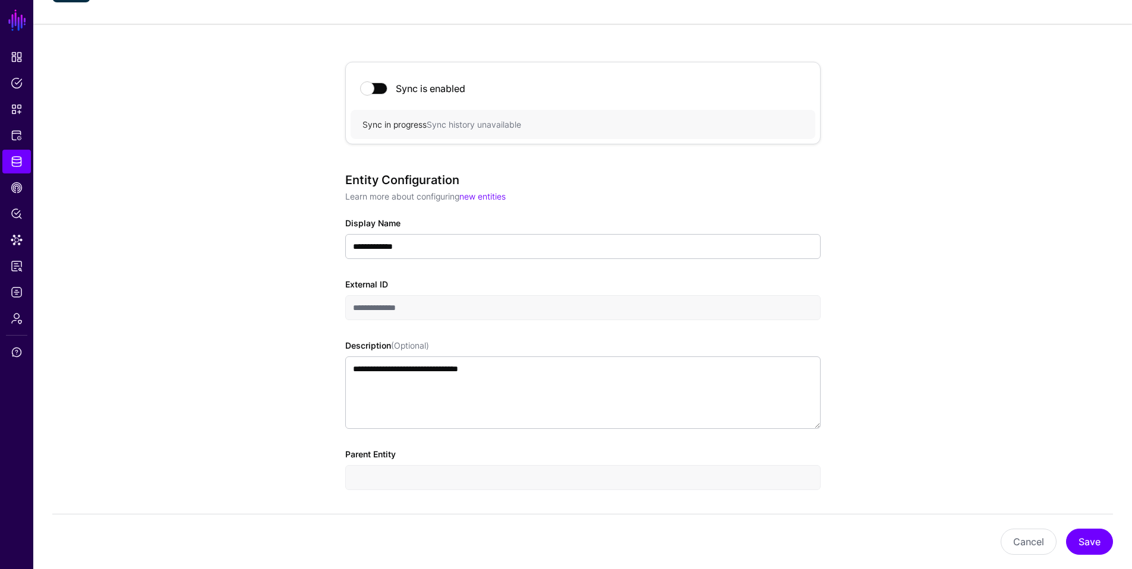
scroll to position [0, 0]
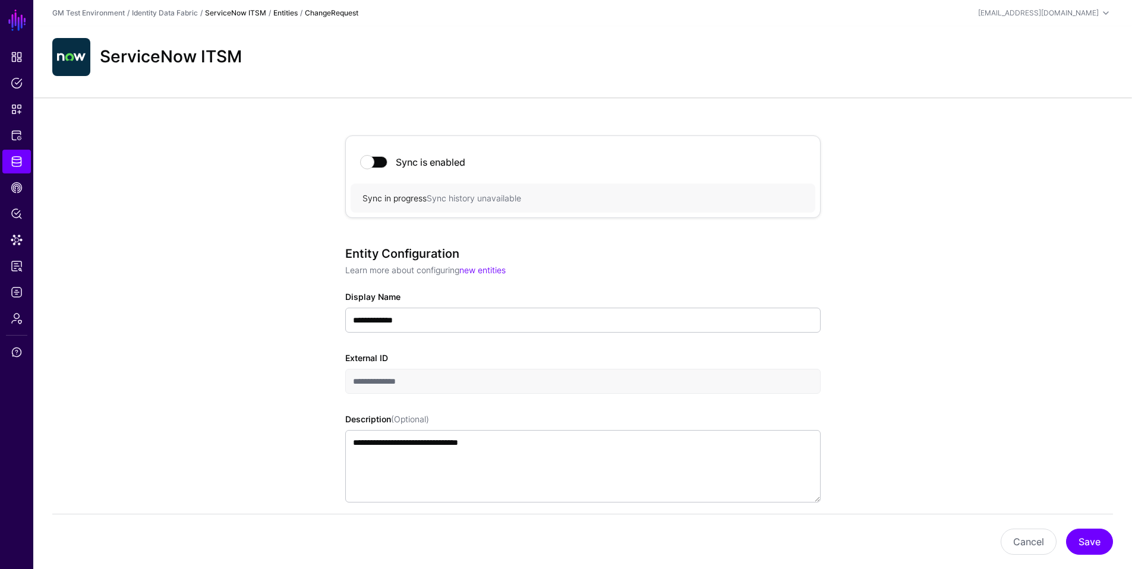
click at [253, 13] on link "ServiceNow ITSM" at bounding box center [235, 12] width 61 height 9
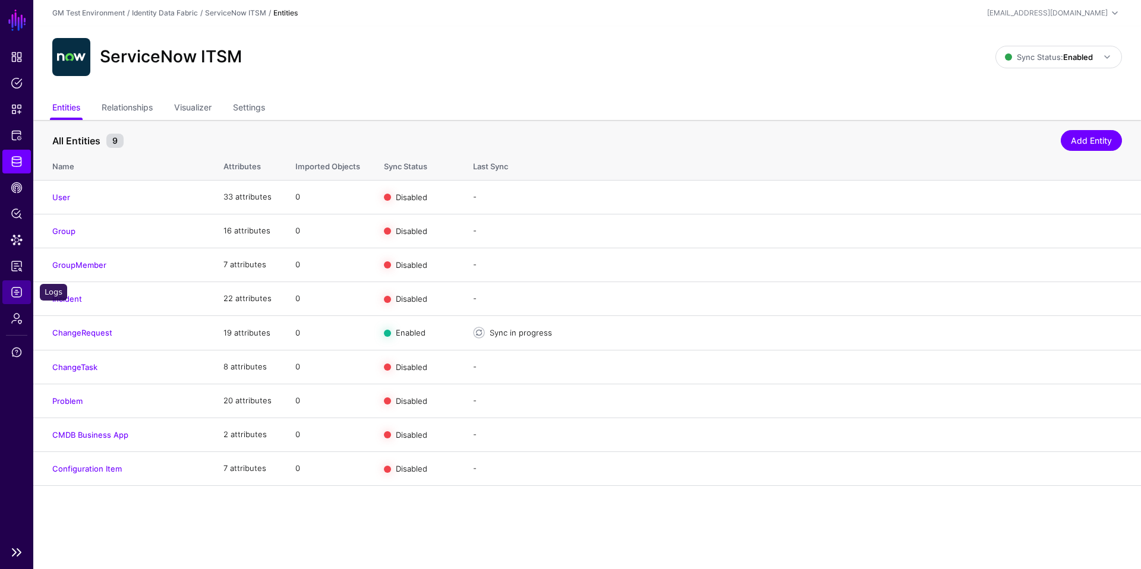
click at [19, 291] on span "Logs" at bounding box center [17, 292] width 12 height 12
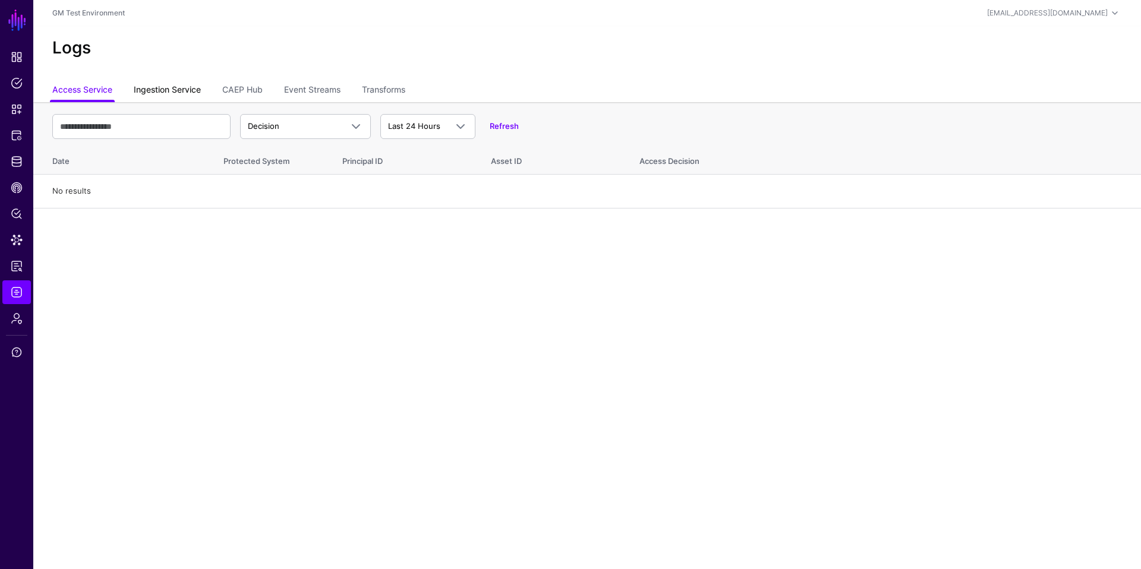
click at [173, 95] on link "Ingestion Service" at bounding box center [167, 91] width 67 height 23
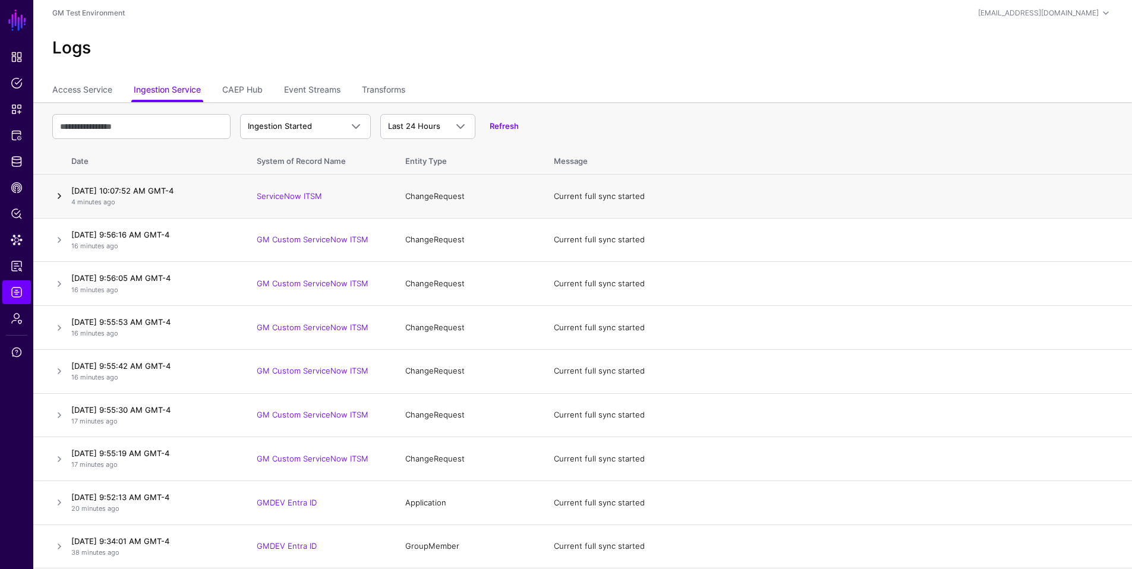
click at [62, 197] on link at bounding box center [59, 196] width 14 height 14
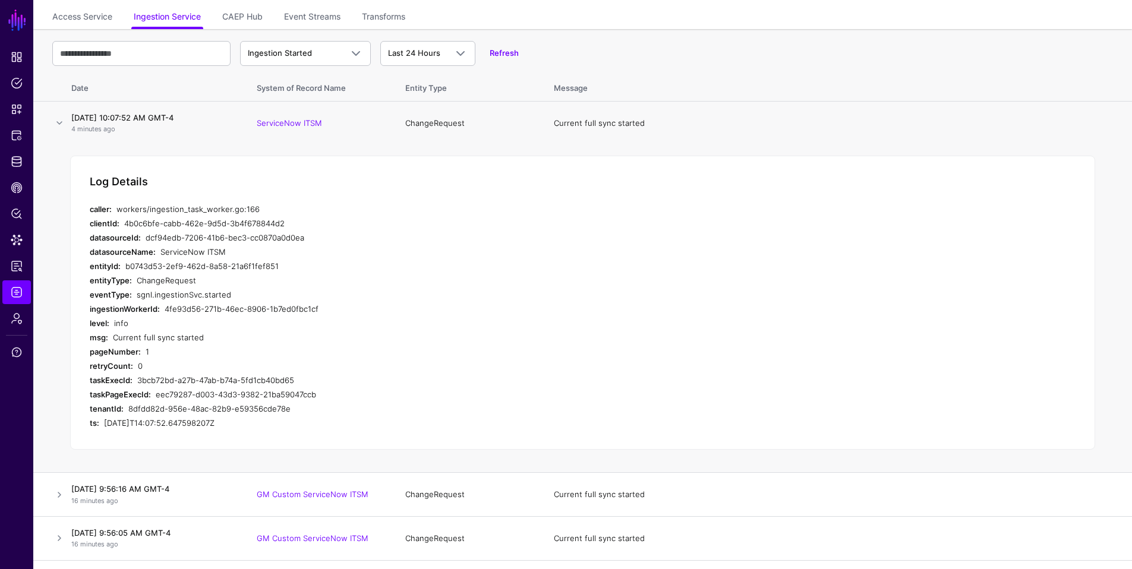
scroll to position [11, 0]
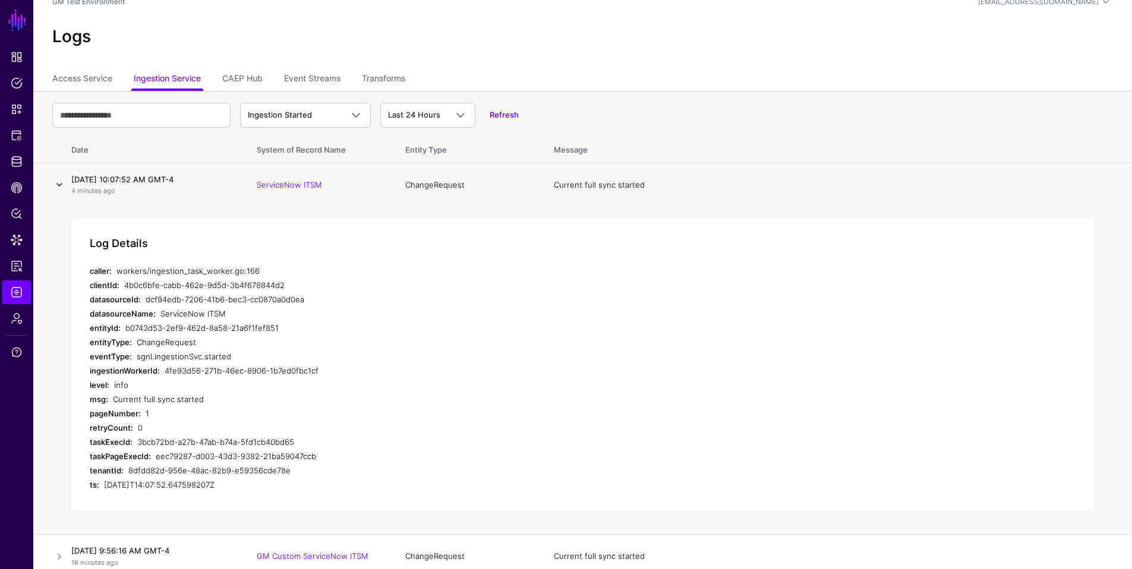
click at [59, 183] on link at bounding box center [59, 185] width 14 height 14
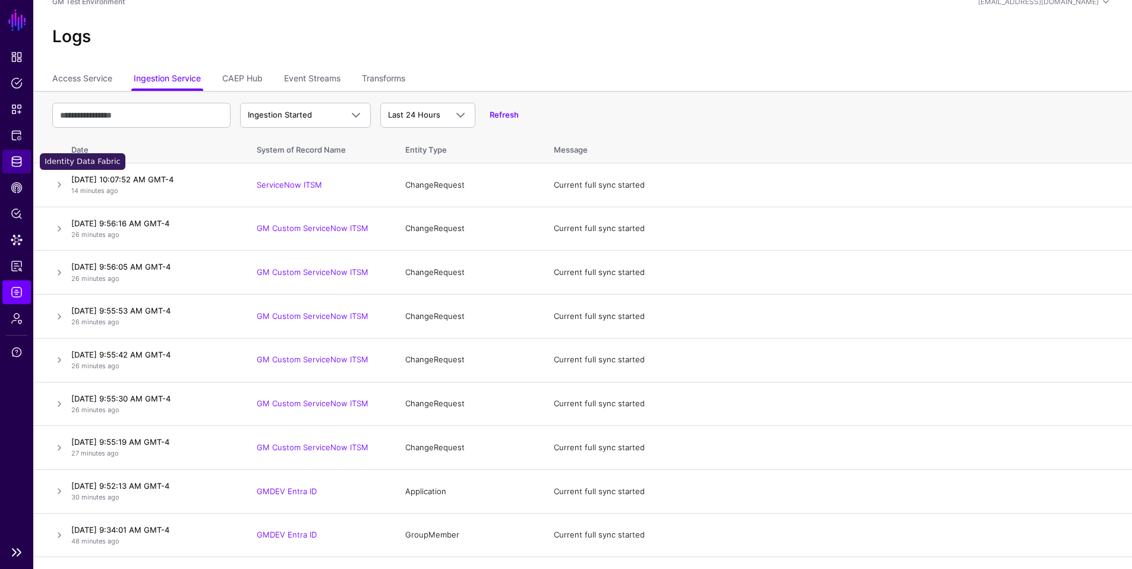
click at [17, 160] on span "Identity Data Fabric" at bounding box center [17, 162] width 12 height 12
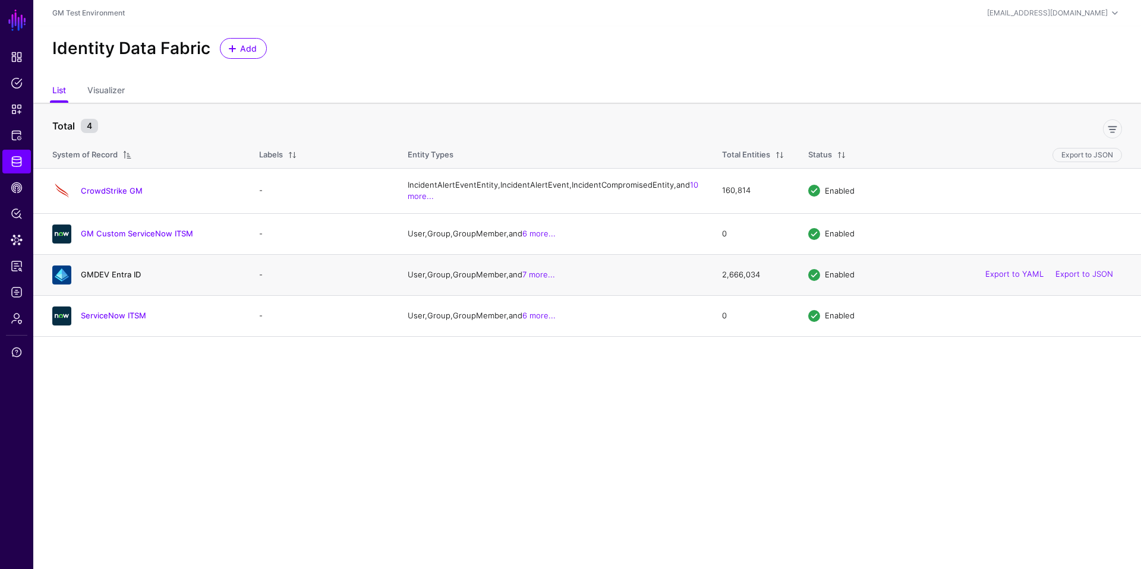
click at [107, 279] on link "GMDEV Entra ID" at bounding box center [111, 275] width 60 height 10
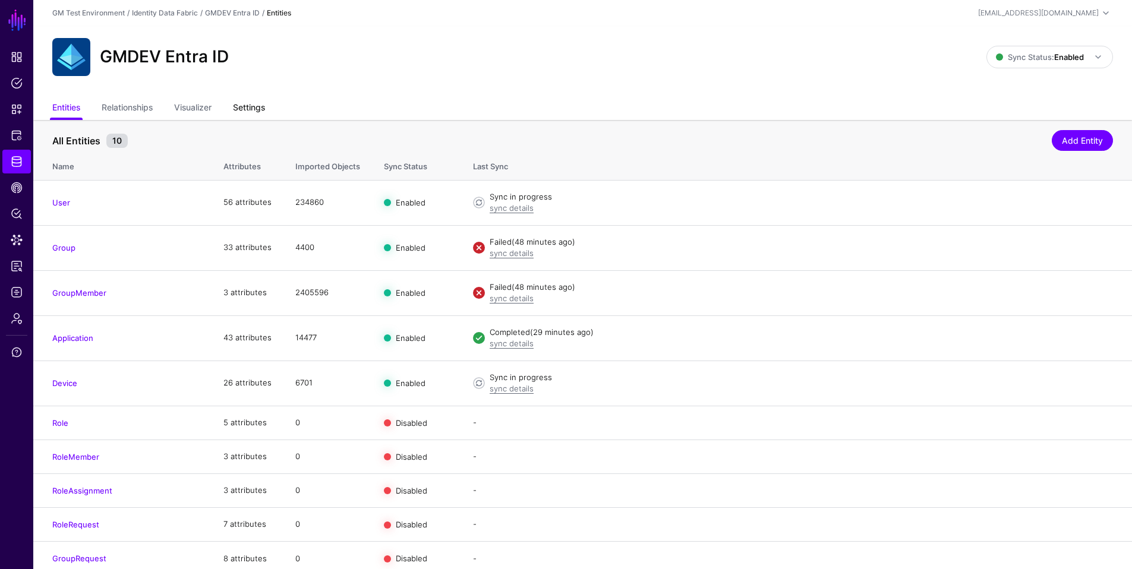
click at [247, 109] on link "Settings" at bounding box center [249, 108] width 32 height 23
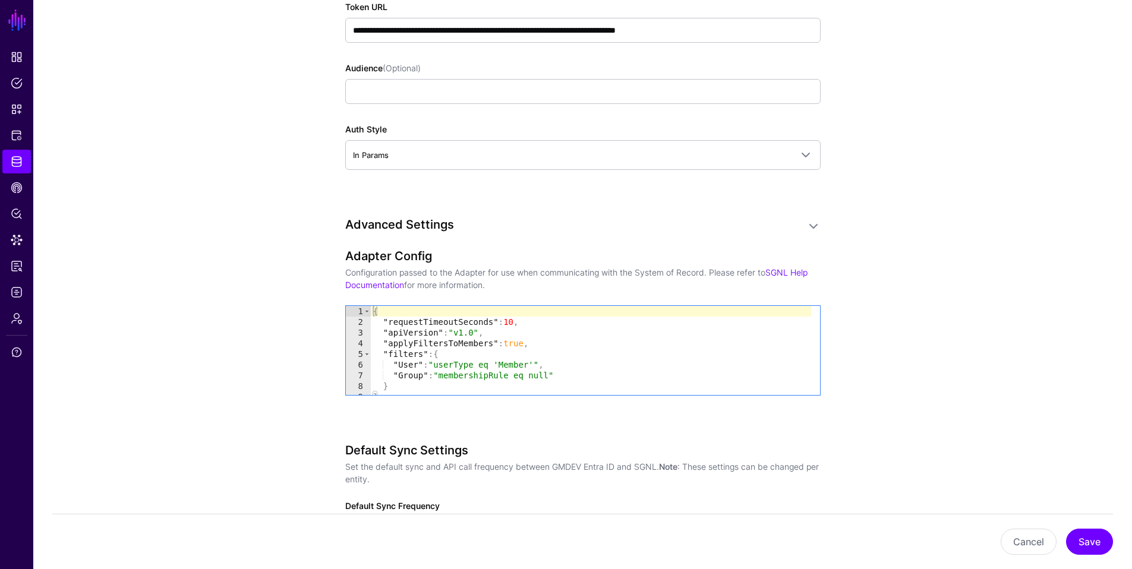
scroll to position [1034, 0]
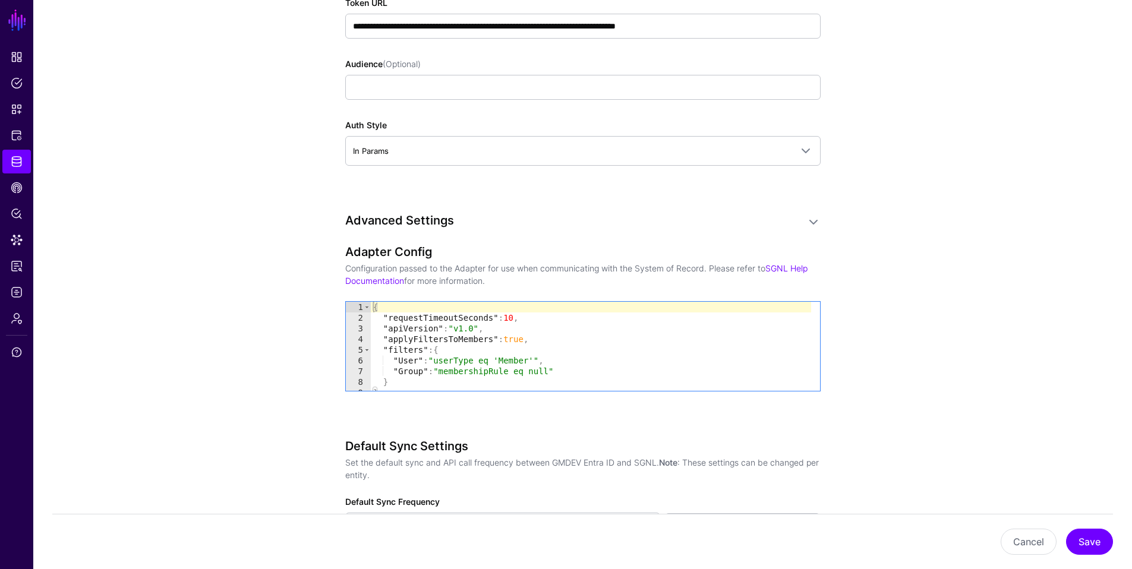
type textarea "**********"
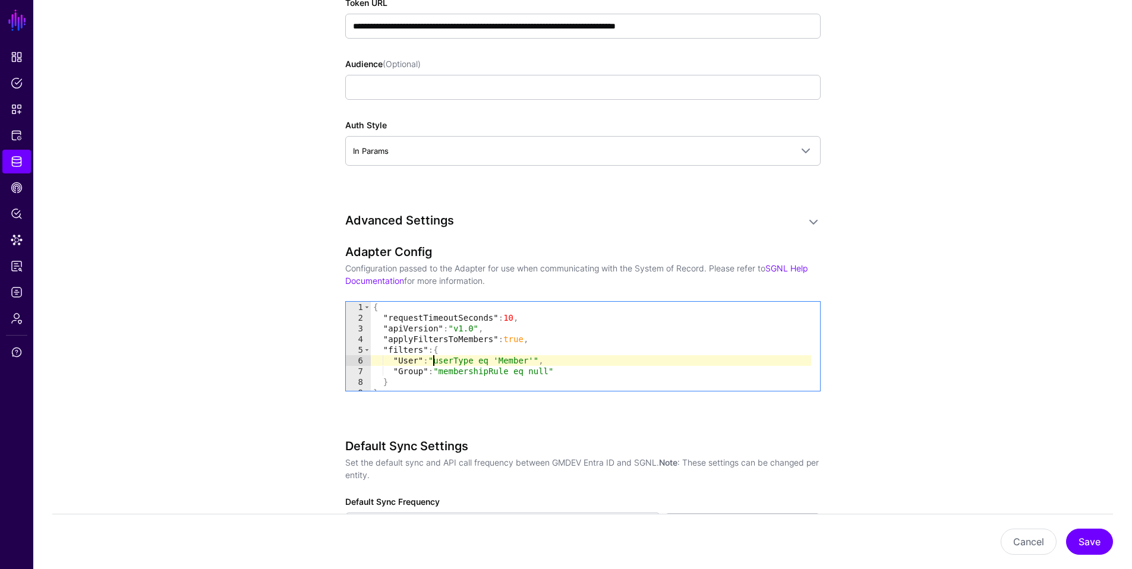
click at [432, 362] on div "{ "requestTimeoutSeconds" : 10 , "apiVersion" : "v1.0" , "applyFiltersToMembers…" at bounding box center [591, 357] width 440 height 111
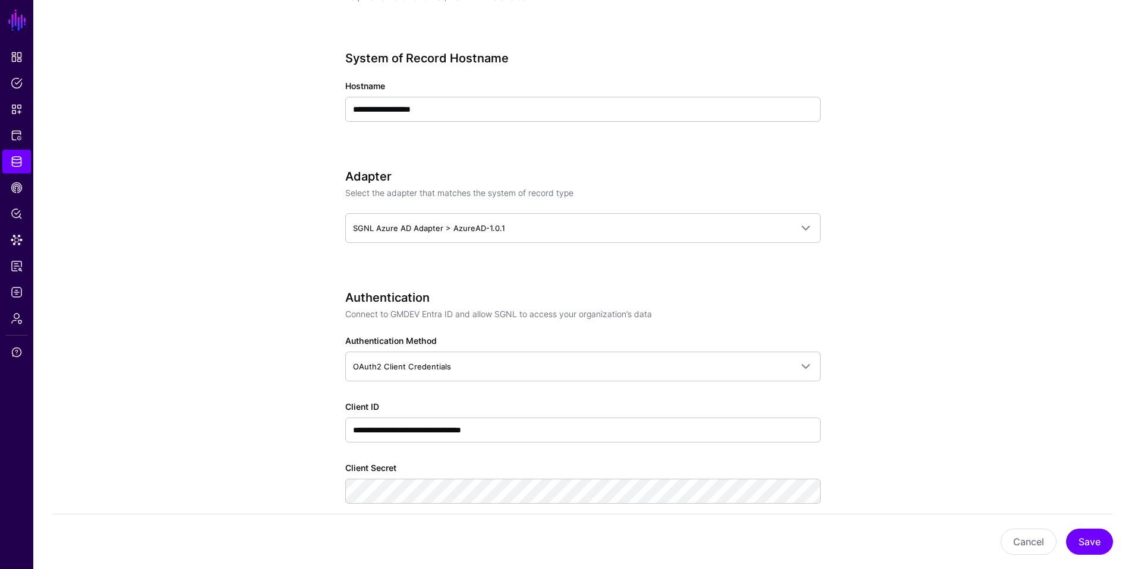
scroll to position [0, 0]
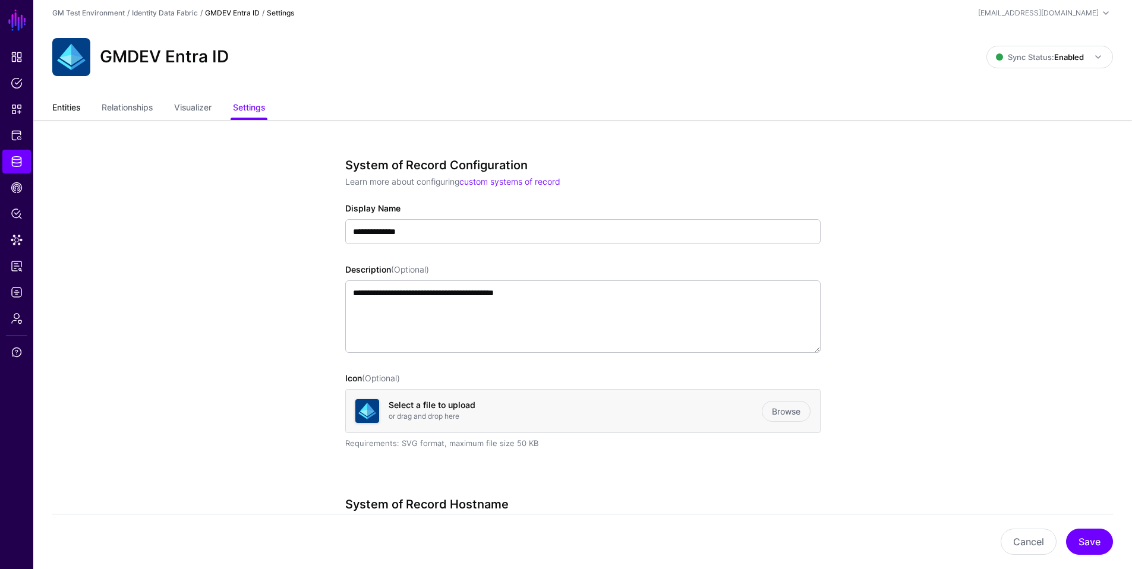
click at [73, 109] on link "Entities" at bounding box center [66, 108] width 28 height 23
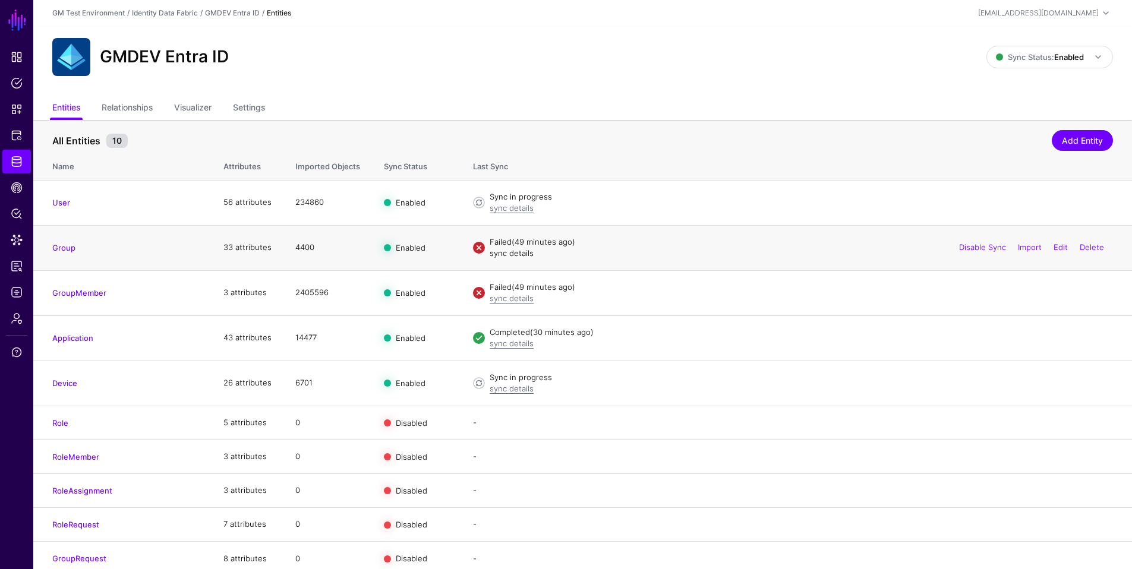
click at [498, 255] on link "sync details" at bounding box center [512, 253] width 44 height 10
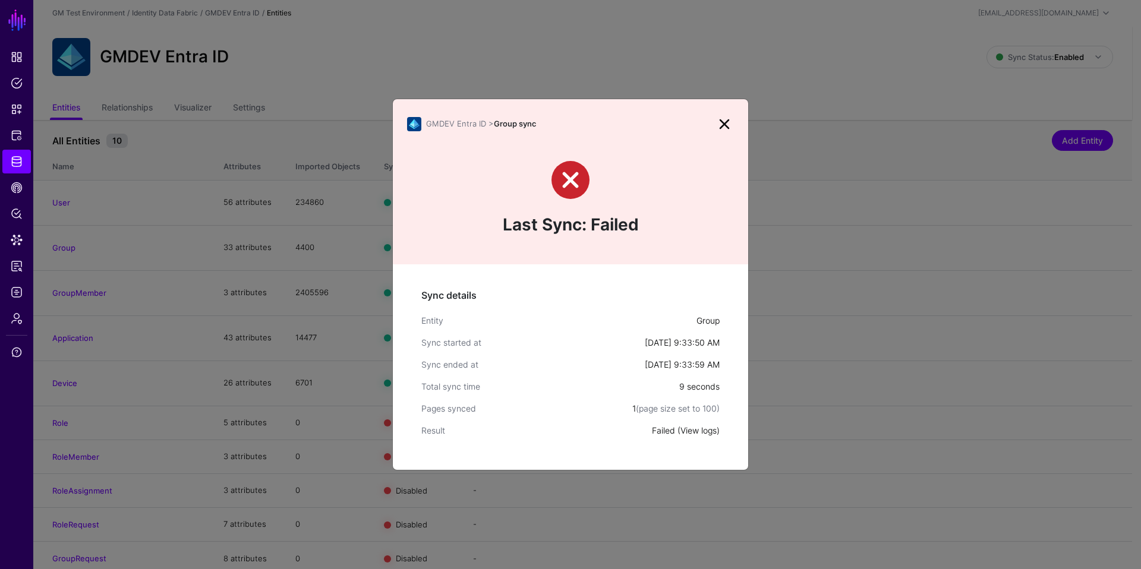
click at [703, 431] on link "View logs" at bounding box center [698, 430] width 36 height 10
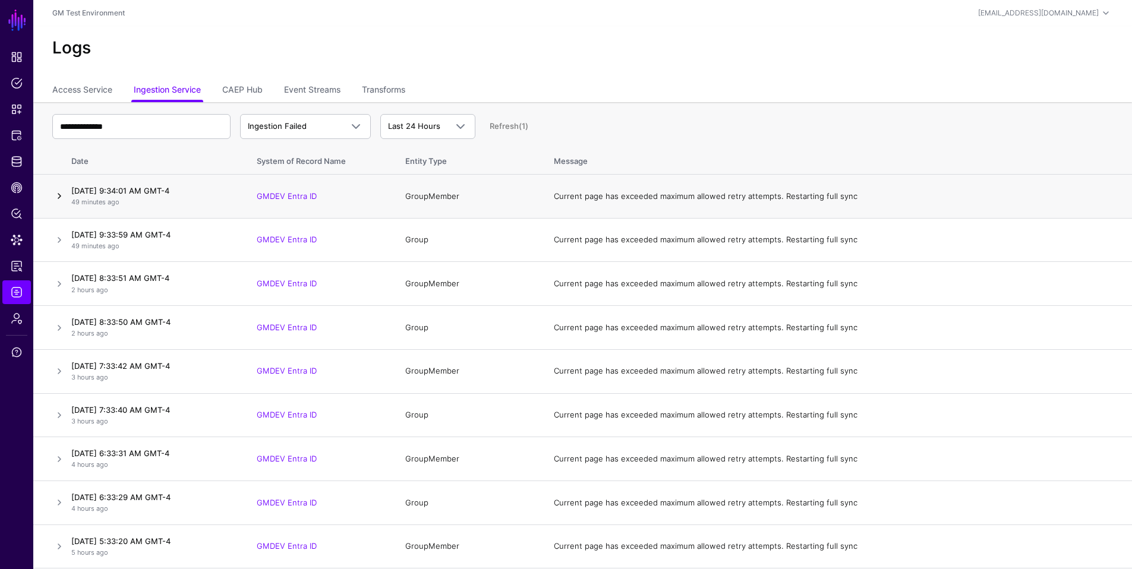
click at [60, 195] on link at bounding box center [59, 196] width 14 height 14
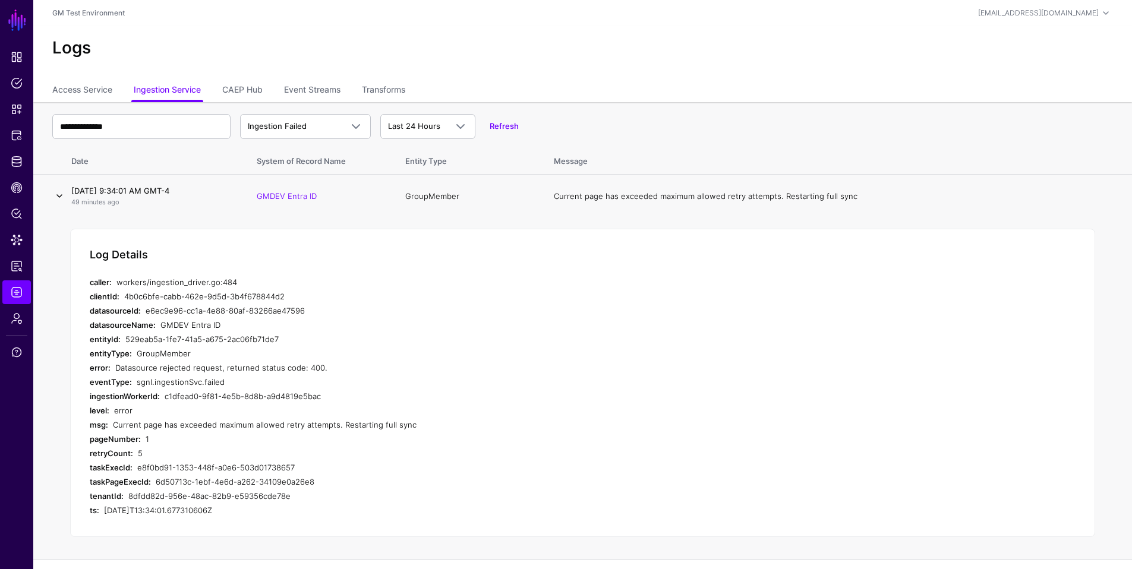
click at [58, 194] on link at bounding box center [59, 196] width 14 height 14
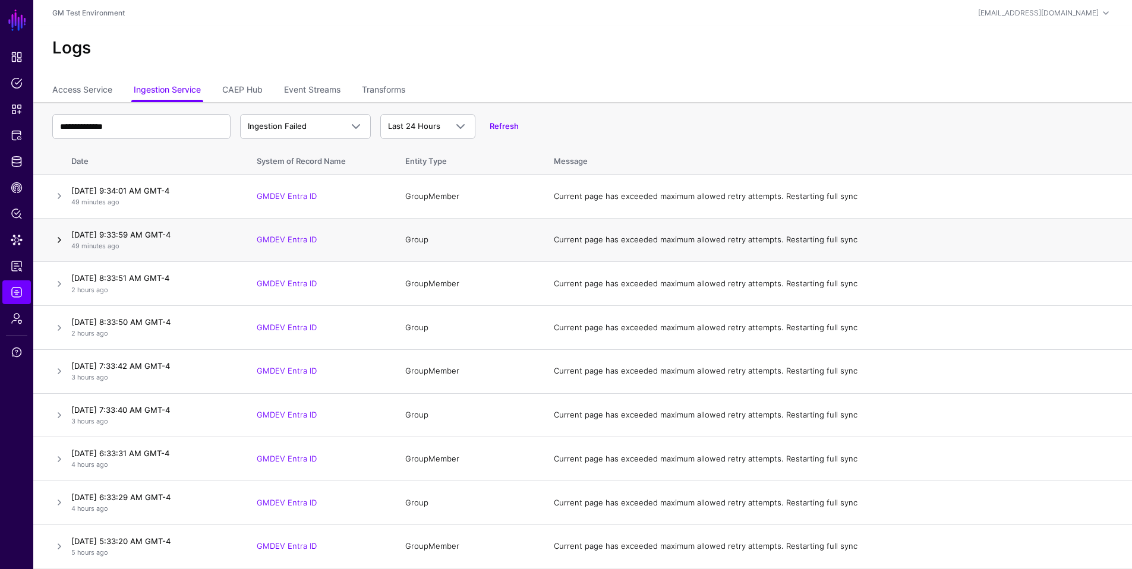
click at [59, 239] on link at bounding box center [59, 240] width 14 height 14
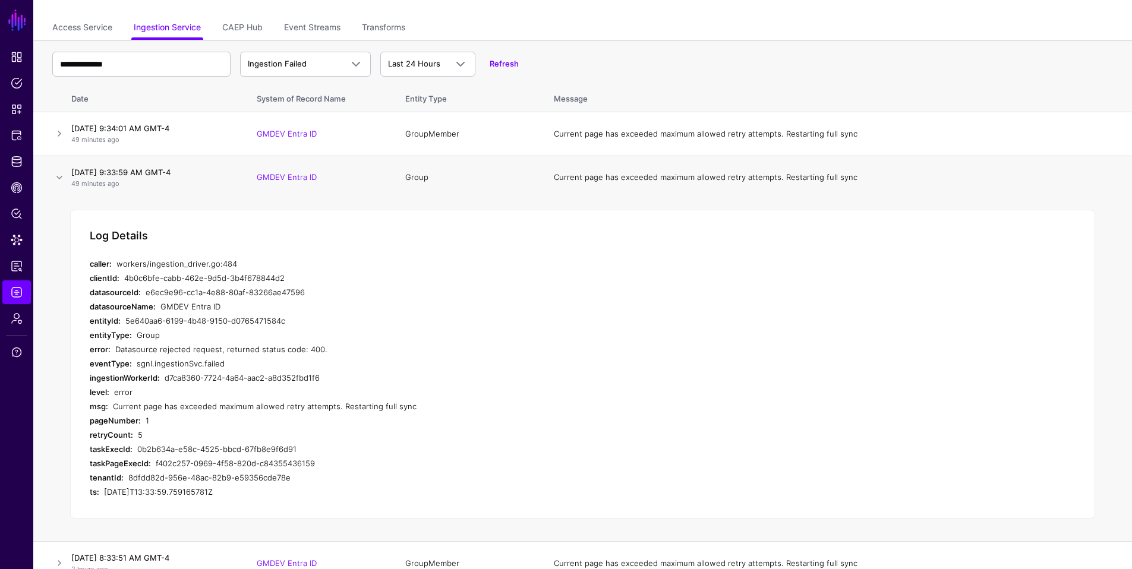
scroll to position [77, 0]
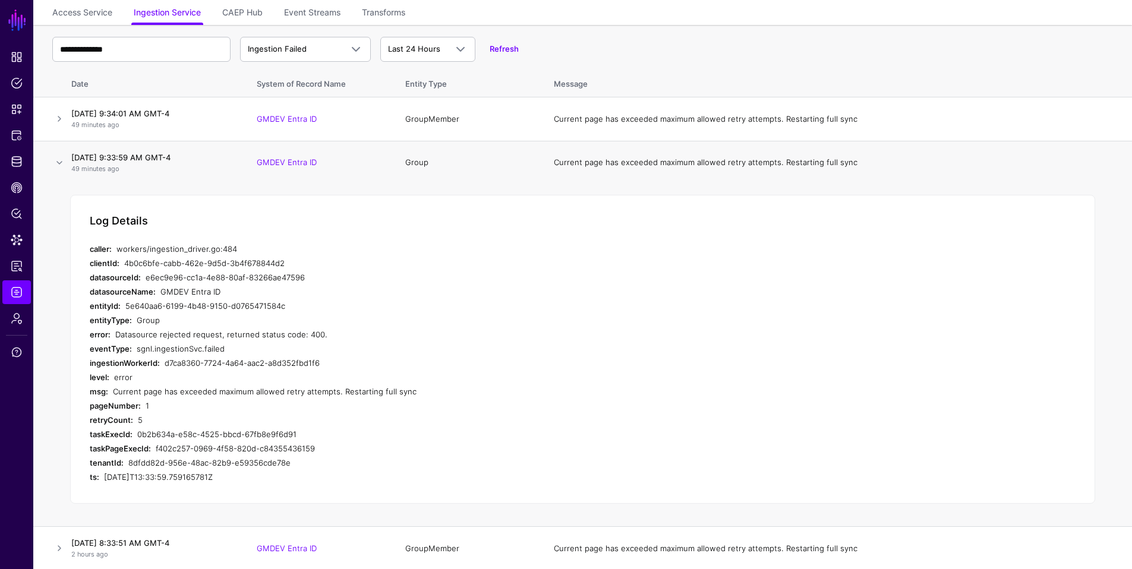
click at [303, 334] on div "Datasource rejected request, returned status code: 400." at bounding box center [340, 334] width 450 height 14
drag, startPoint x: 304, startPoint y: 335, endPoint x: 315, endPoint y: 334, distance: 11.3
click at [315, 334] on div "Datasource rejected request, returned status code: 400." at bounding box center [340, 334] width 450 height 14
drag, startPoint x: 309, startPoint y: 335, endPoint x: 299, endPoint y: 375, distance: 41.1
click at [309, 335] on div "Datasource rejected request, returned status code: 400." at bounding box center [340, 334] width 450 height 14
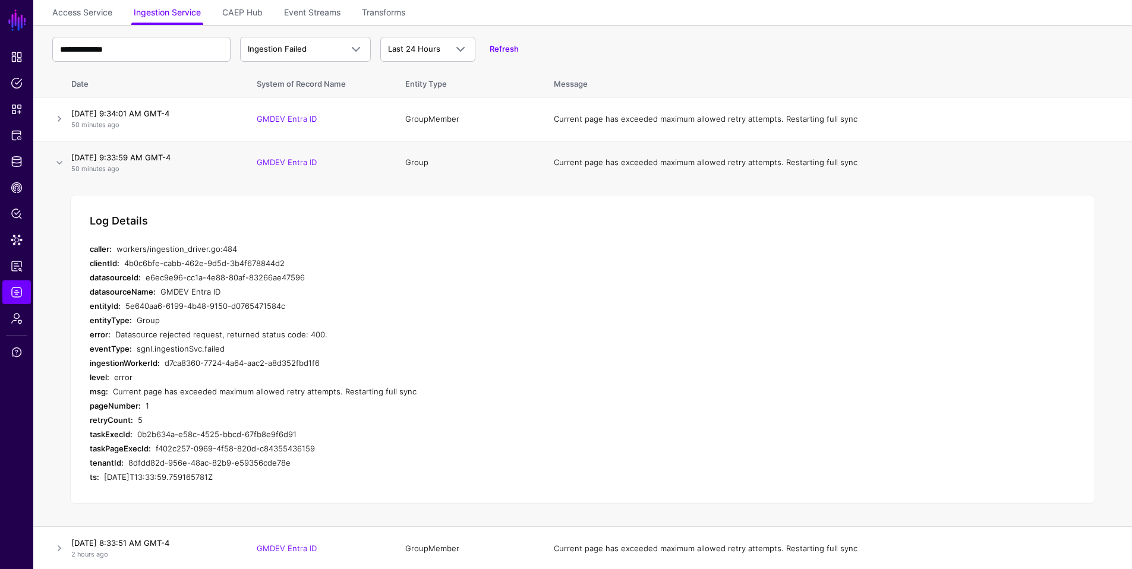
drag, startPoint x: 304, startPoint y: 336, endPoint x: 318, endPoint y: 336, distance: 14.9
click at [318, 336] on div "Datasource rejected request, returned status code: 400." at bounding box center [340, 334] width 450 height 14
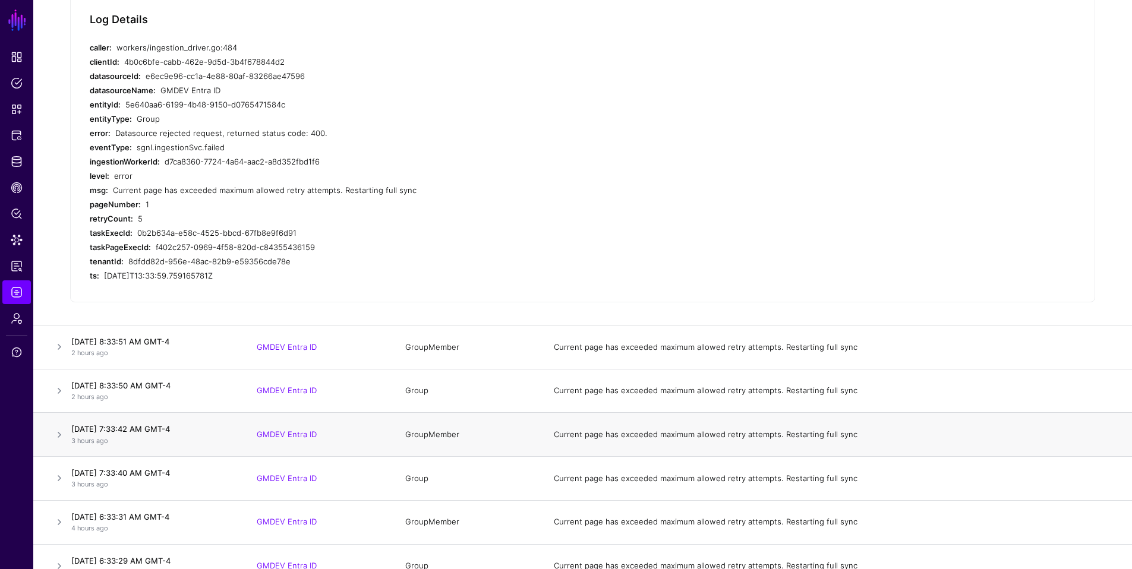
scroll to position [283, 0]
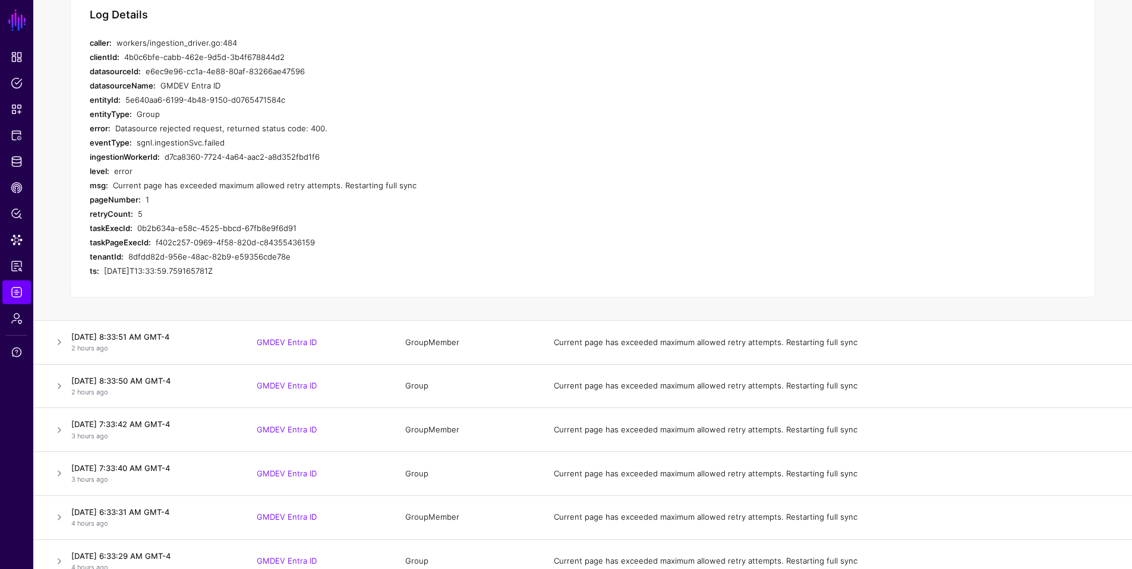
click at [299, 132] on div "Datasource rejected request, returned status code: 400." at bounding box center [340, 128] width 450 height 14
drag, startPoint x: 302, startPoint y: 129, endPoint x: 122, endPoint y: 236, distance: 208.9
click at [318, 127] on div "Datasource rejected request, returned status code: 400." at bounding box center [340, 128] width 450 height 14
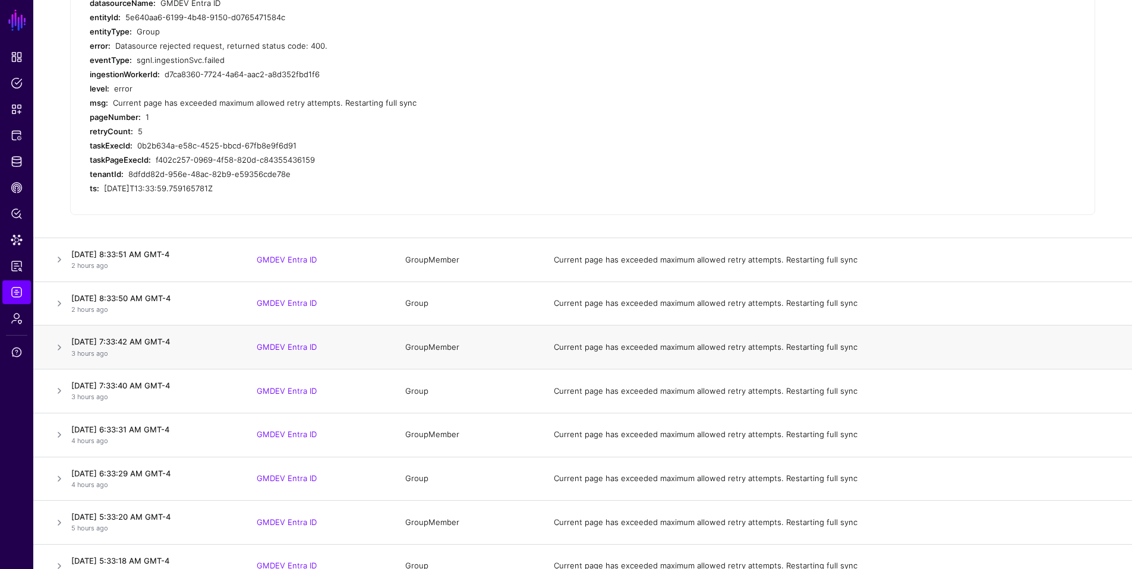
scroll to position [371, 0]
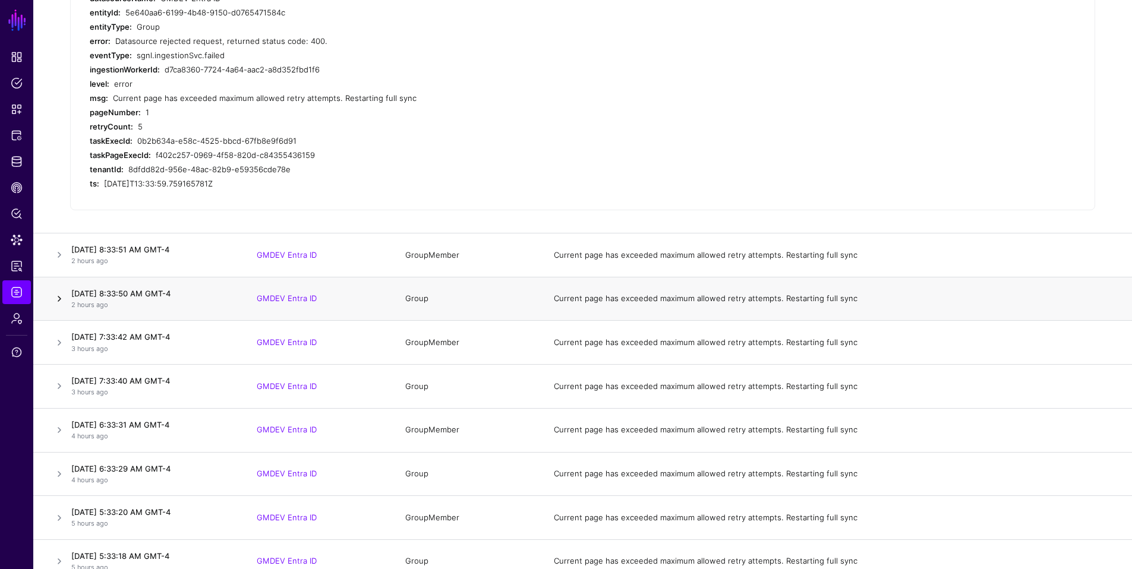
click at [61, 298] on link at bounding box center [59, 299] width 14 height 14
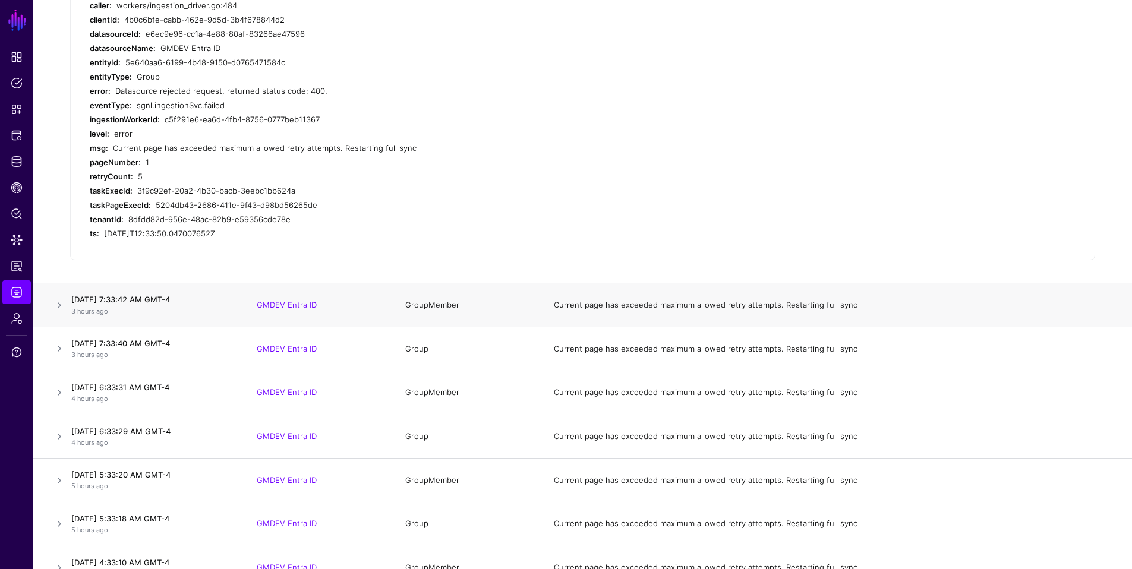
scroll to position [441, 0]
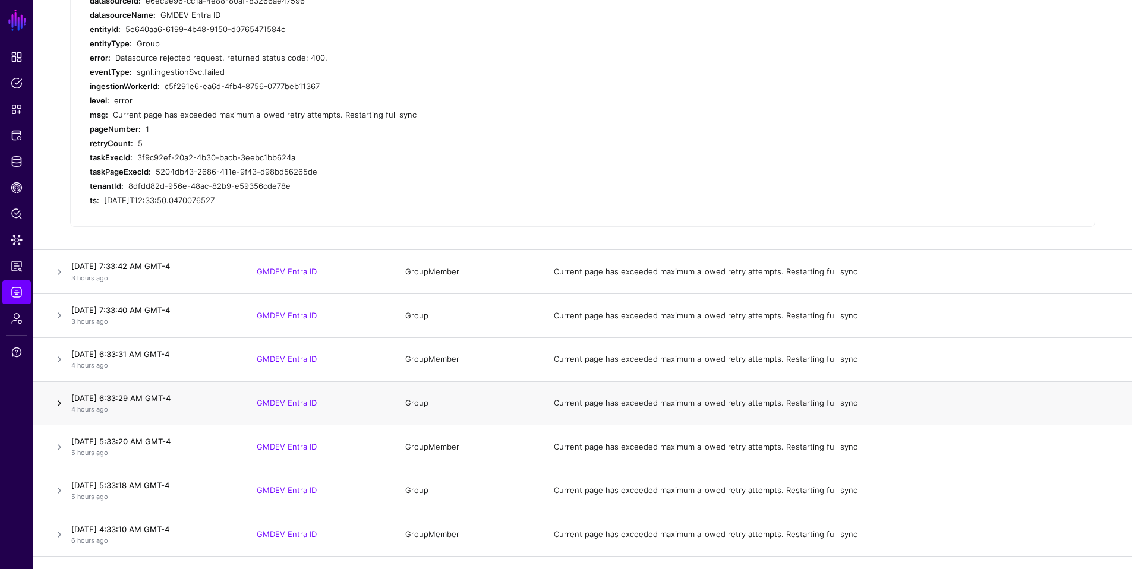
click at [62, 405] on link at bounding box center [59, 403] width 14 height 14
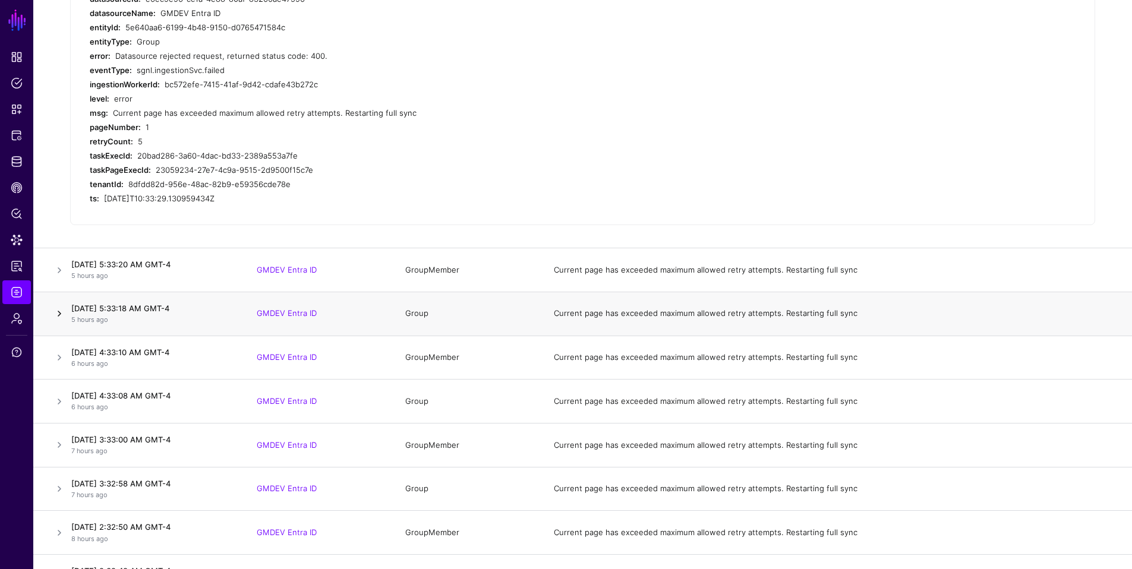
click at [59, 313] on link at bounding box center [59, 314] width 14 height 14
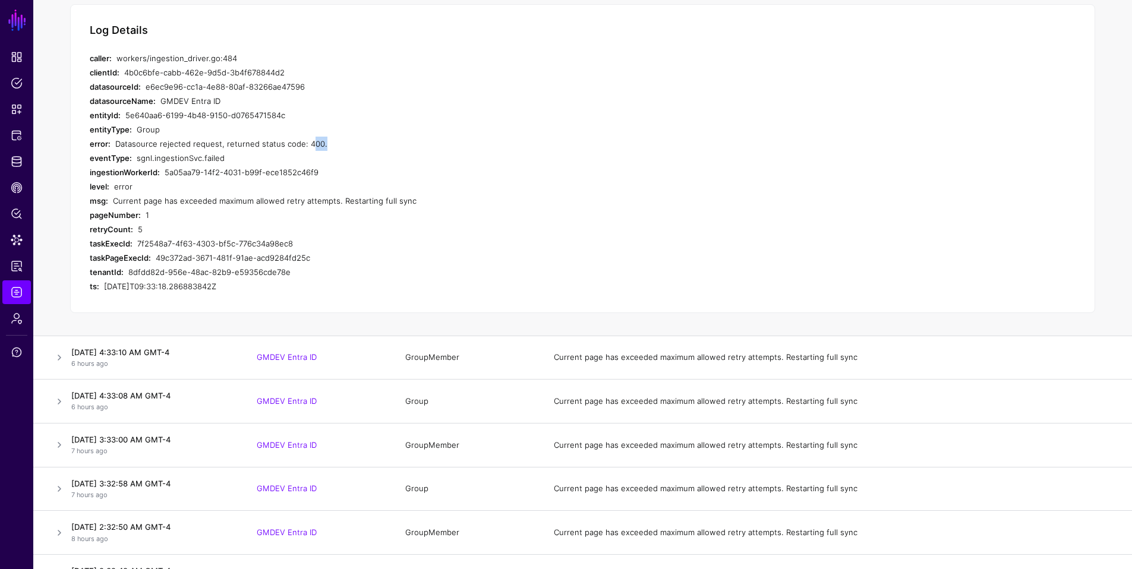
drag, startPoint x: 304, startPoint y: 144, endPoint x: 317, endPoint y: 143, distance: 13.1
click at [317, 143] on div "Datasource rejected request, returned status code: 400." at bounding box center [340, 144] width 450 height 14
click at [307, 146] on div "Datasource rejected request, returned status code: 400." at bounding box center [340, 144] width 450 height 14
drag, startPoint x: 304, startPoint y: 144, endPoint x: 318, endPoint y: 146, distance: 14.3
click at [318, 146] on div "Datasource rejected request, returned status code: 400." at bounding box center [340, 144] width 450 height 14
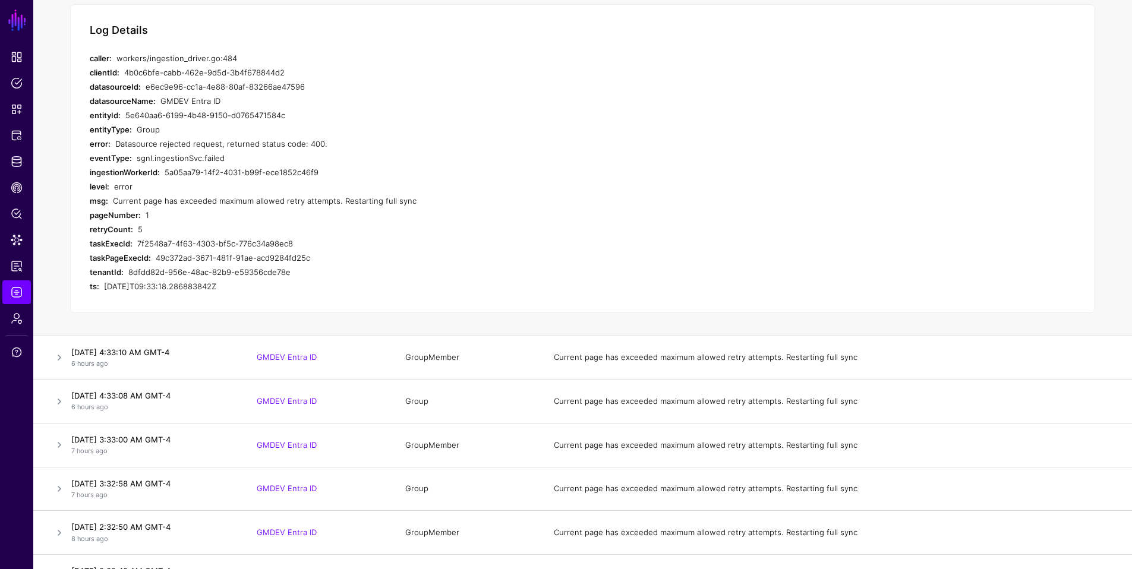
click at [317, 151] on div "sgnl.ingestionSvc.failed" at bounding box center [351, 158] width 428 height 14
drag, startPoint x: 302, startPoint y: 144, endPoint x: 319, endPoint y: 142, distance: 16.8
click at [319, 142] on div "Datasource rejected request, returned status code: 400." at bounding box center [340, 144] width 450 height 14
click at [304, 174] on div "5a05aa79-14f2-4031-b99f-ece1852c46f9" at bounding box center [365, 172] width 400 height 14
drag, startPoint x: 302, startPoint y: 144, endPoint x: 317, endPoint y: 145, distance: 14.3
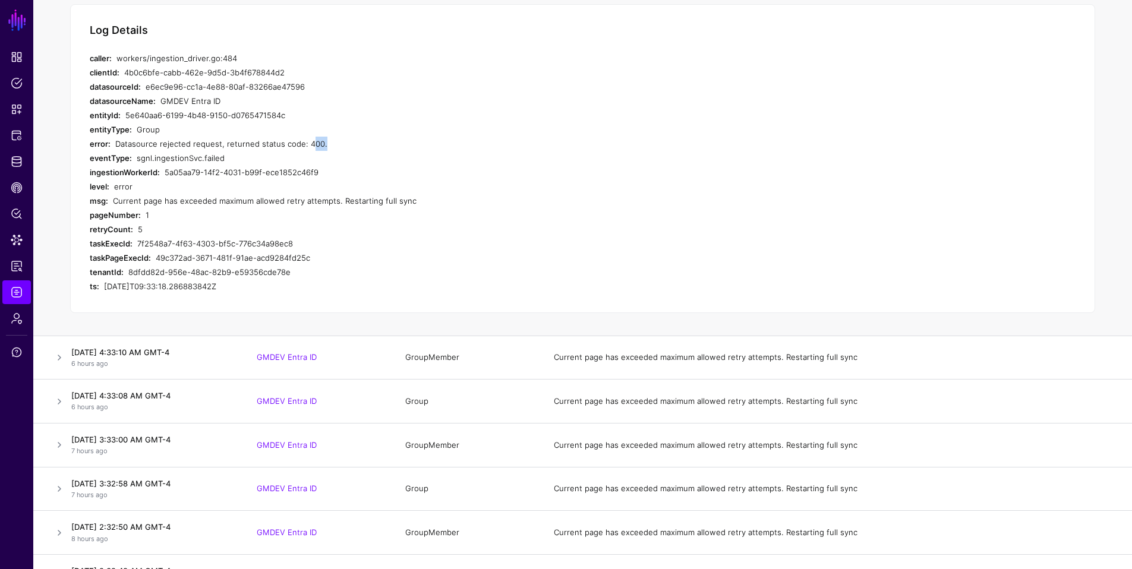
click at [317, 145] on div "Datasource rejected request, returned status code: 400." at bounding box center [340, 144] width 450 height 14
drag, startPoint x: 146, startPoint y: 214, endPoint x: 144, endPoint y: 230, distance: 16.1
click at [144, 230] on div "Log Details caller: workers/ingestion_driver.go:484 clientId: 4b0c6bfe-cabb-462…" at bounding box center [582, 158] width 1025 height 309
drag, startPoint x: 113, startPoint y: 235, endPoint x: 123, endPoint y: 235, distance: 10.1
click at [113, 235] on div "retryCount:" at bounding box center [111, 229] width 43 height 14
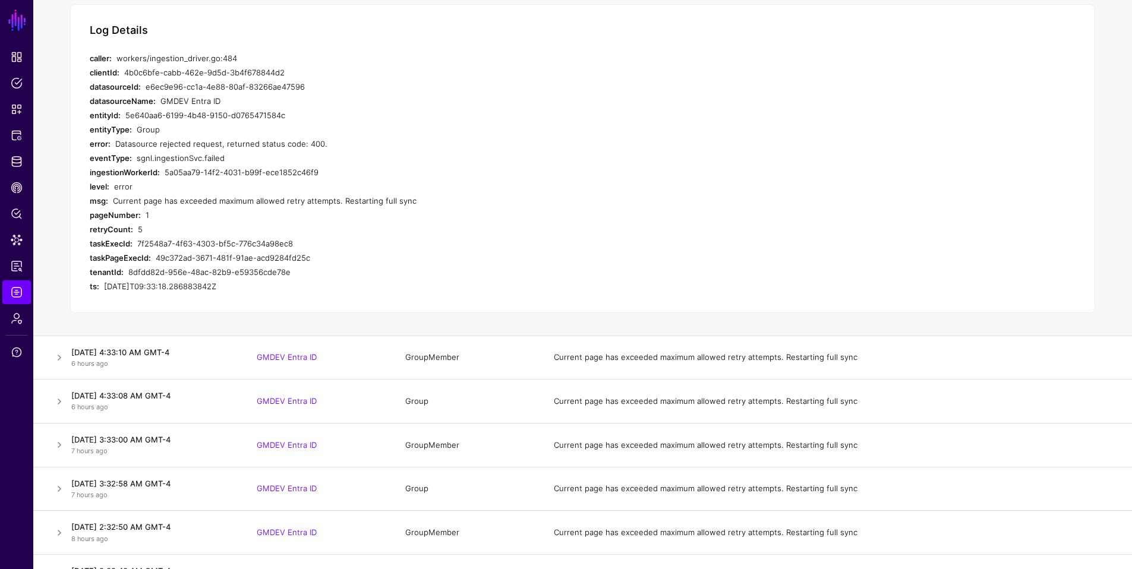
drag, startPoint x: 137, startPoint y: 231, endPoint x: 311, endPoint y: 269, distance: 178.2
click at [157, 231] on div "5" at bounding box center [351, 229] width 427 height 14
click at [146, 243] on div "7f2548a7-4f63-4303-bf5c-776c34a98ec8" at bounding box center [351, 243] width 428 height 14
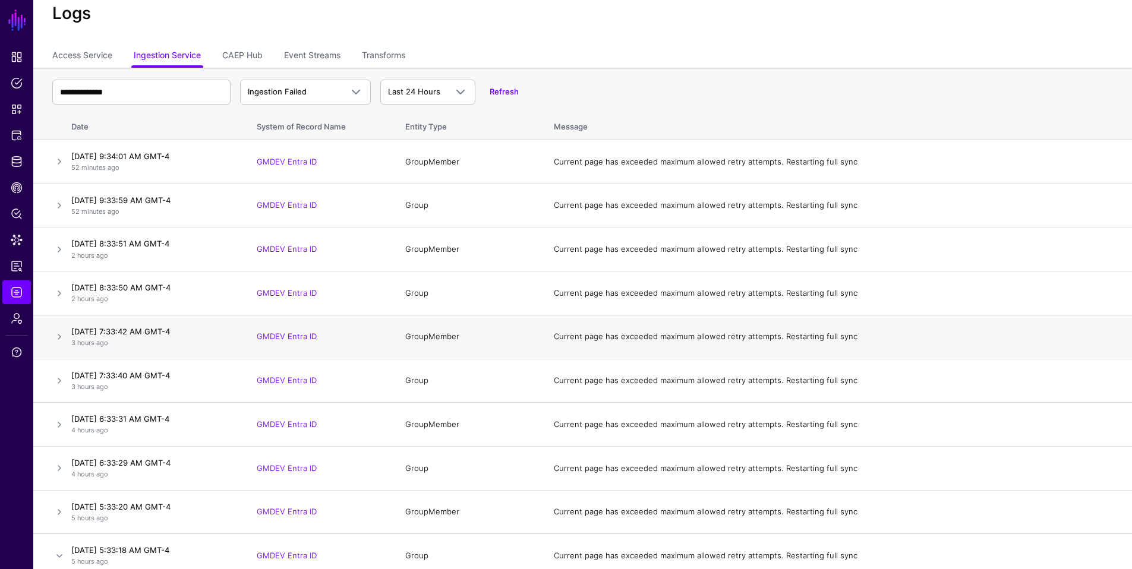
scroll to position [0, 0]
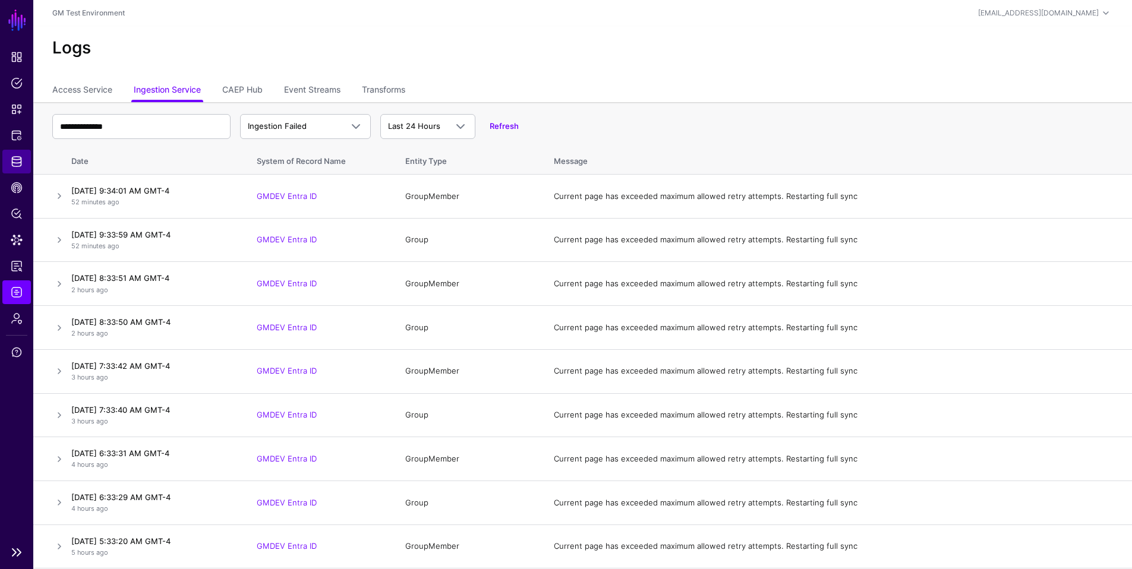
click at [18, 164] on span "Identity Data Fabric" at bounding box center [17, 162] width 12 height 12
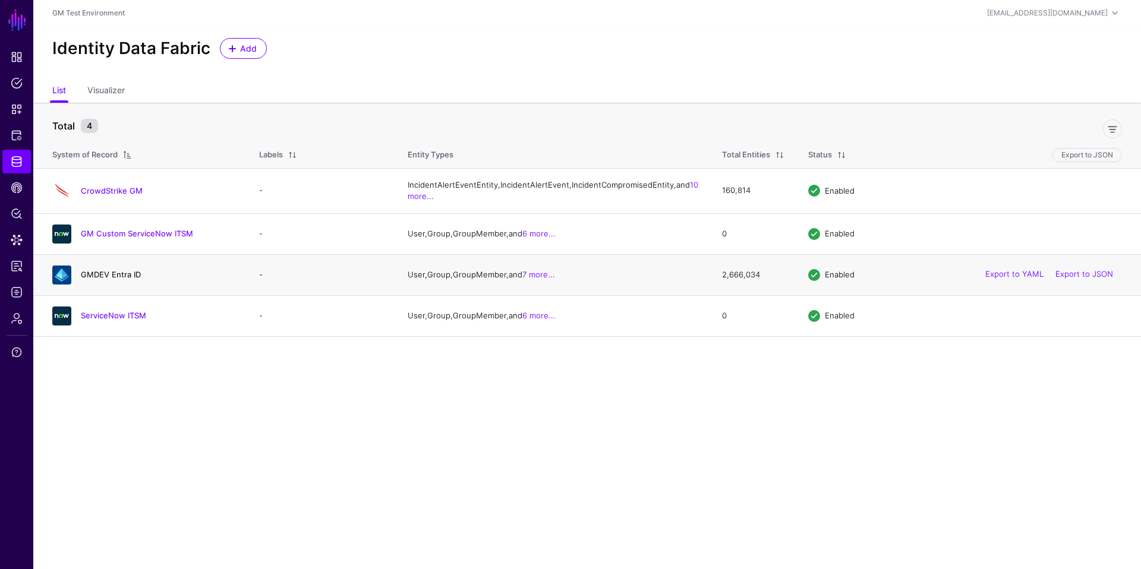
click at [102, 279] on link "GMDEV Entra ID" at bounding box center [111, 275] width 60 height 10
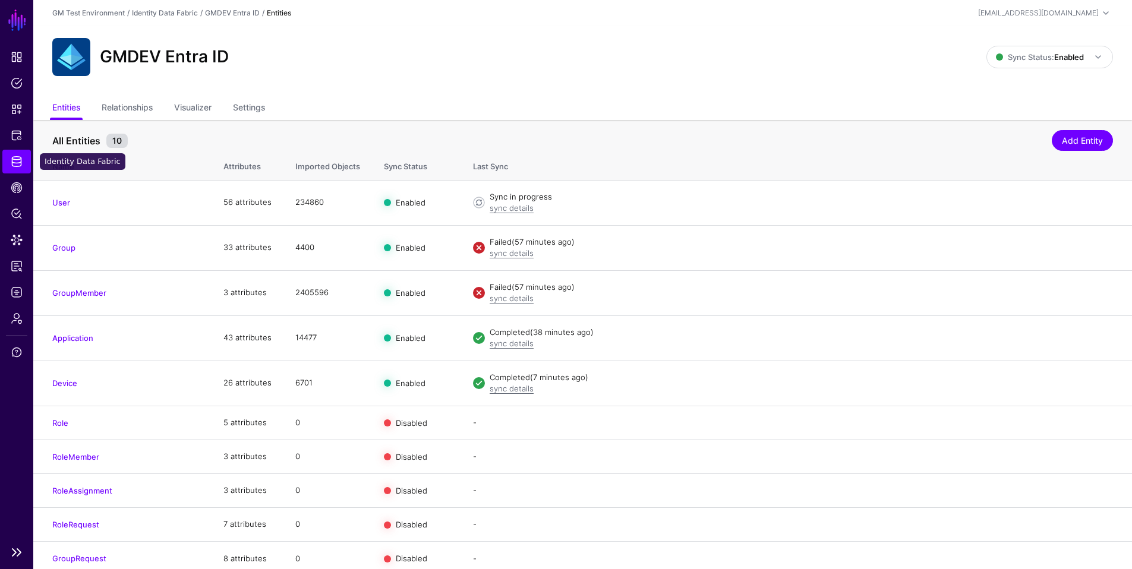
click at [20, 163] on span "Identity Data Fabric" at bounding box center [17, 162] width 12 height 12
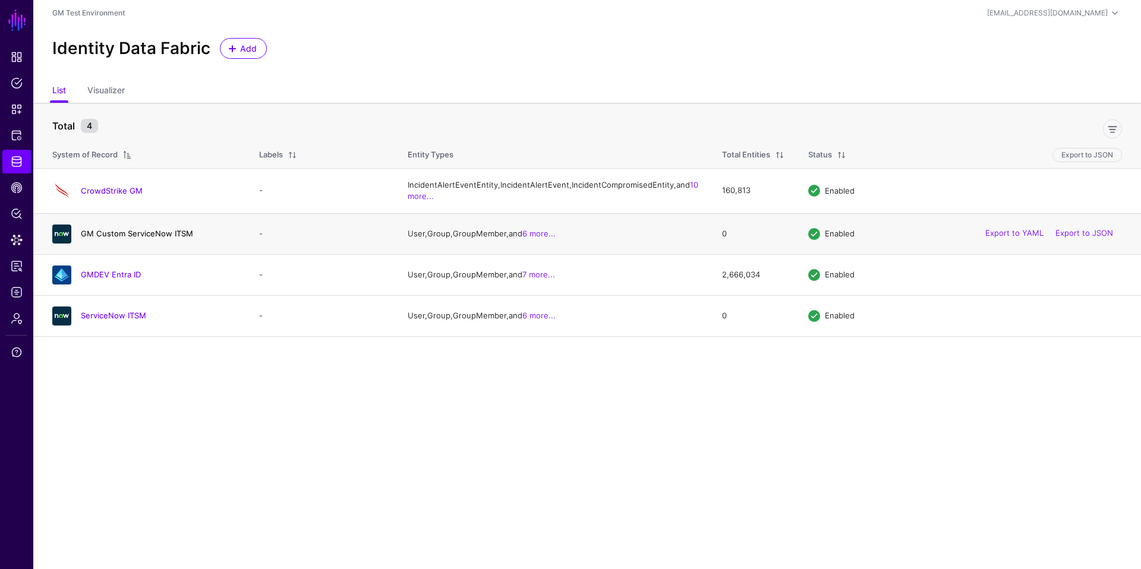
click at [159, 238] on link "GM Custom ServiceNow ITSM" at bounding box center [137, 234] width 112 height 10
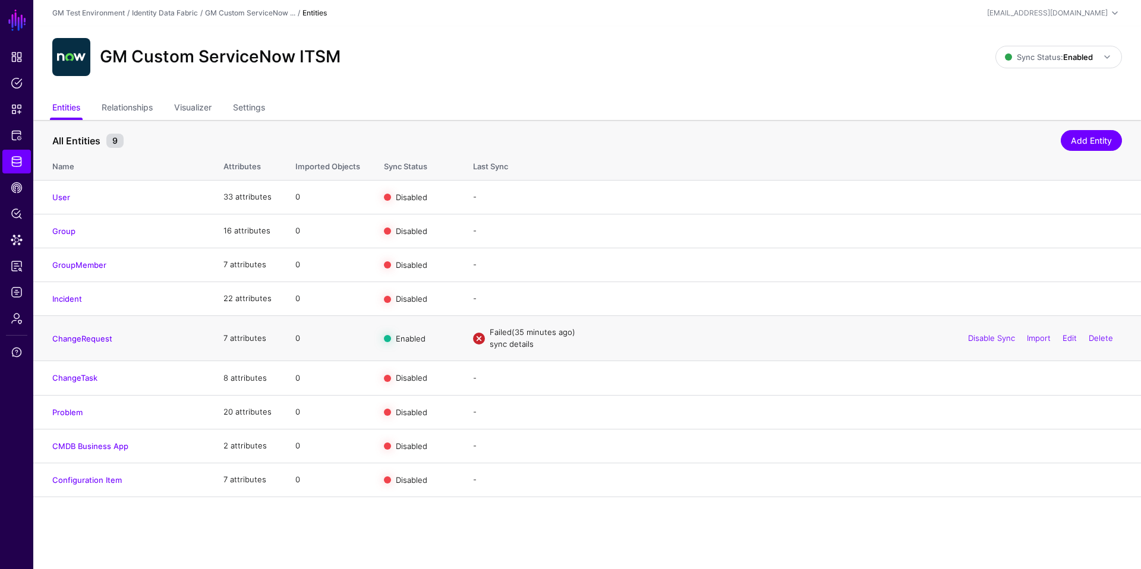
click at [514, 346] on link "sync details" at bounding box center [512, 344] width 44 height 10
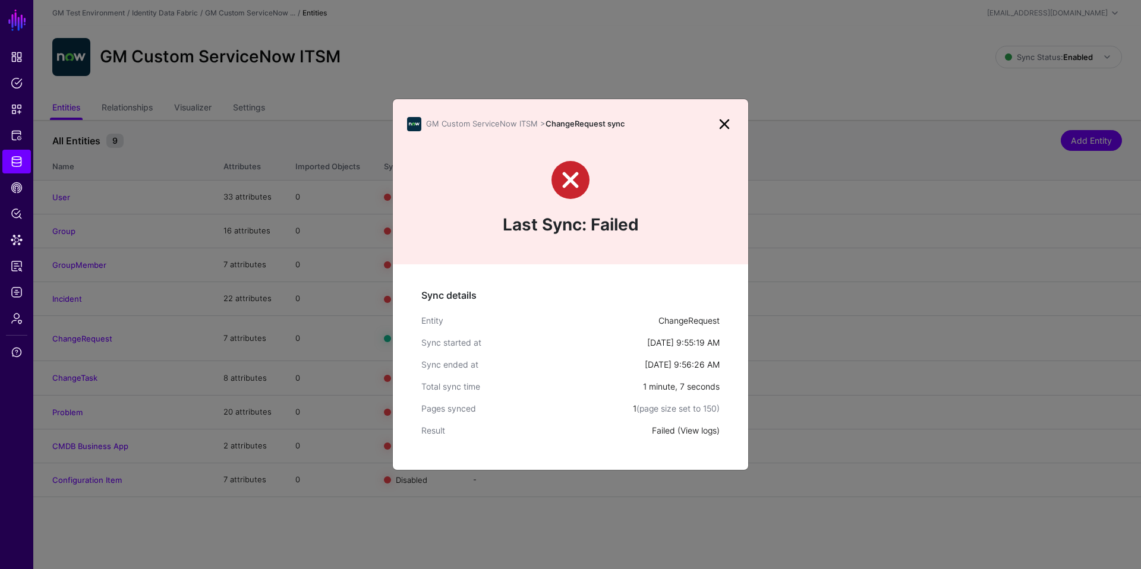
click at [693, 434] on link "View logs" at bounding box center [698, 430] width 36 height 10
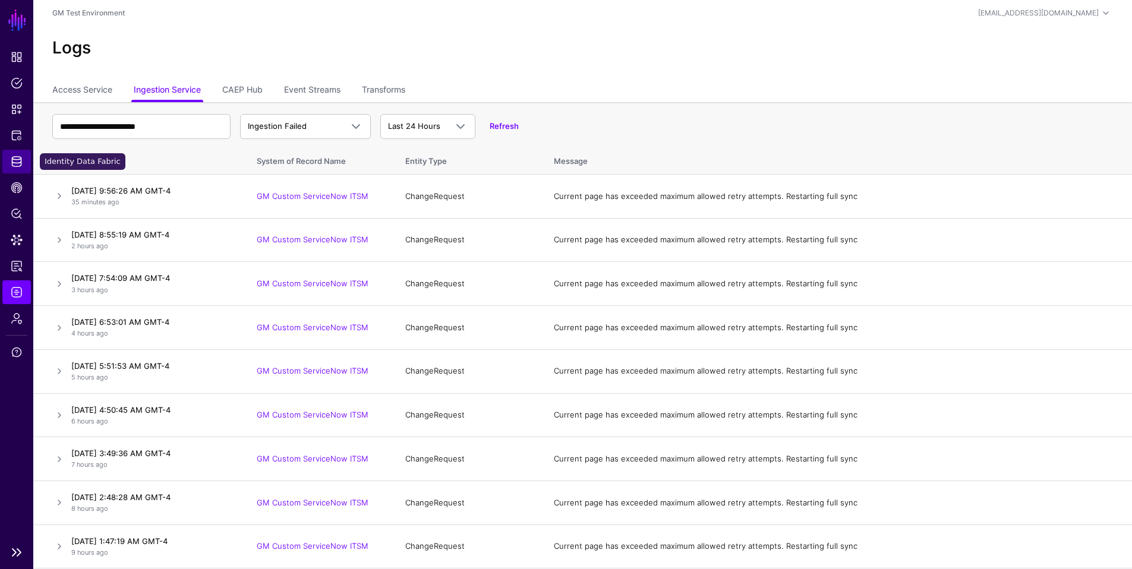
click at [21, 160] on span "Identity Data Fabric" at bounding box center [17, 162] width 12 height 12
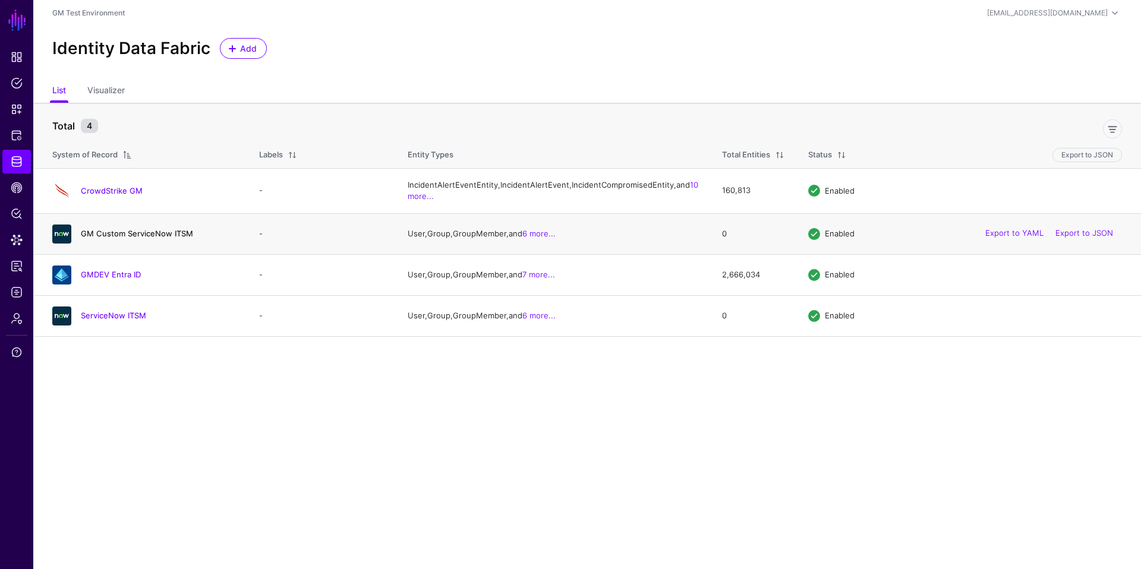
click at [144, 238] on link "GM Custom ServiceNow ITSM" at bounding box center [137, 234] width 112 height 10
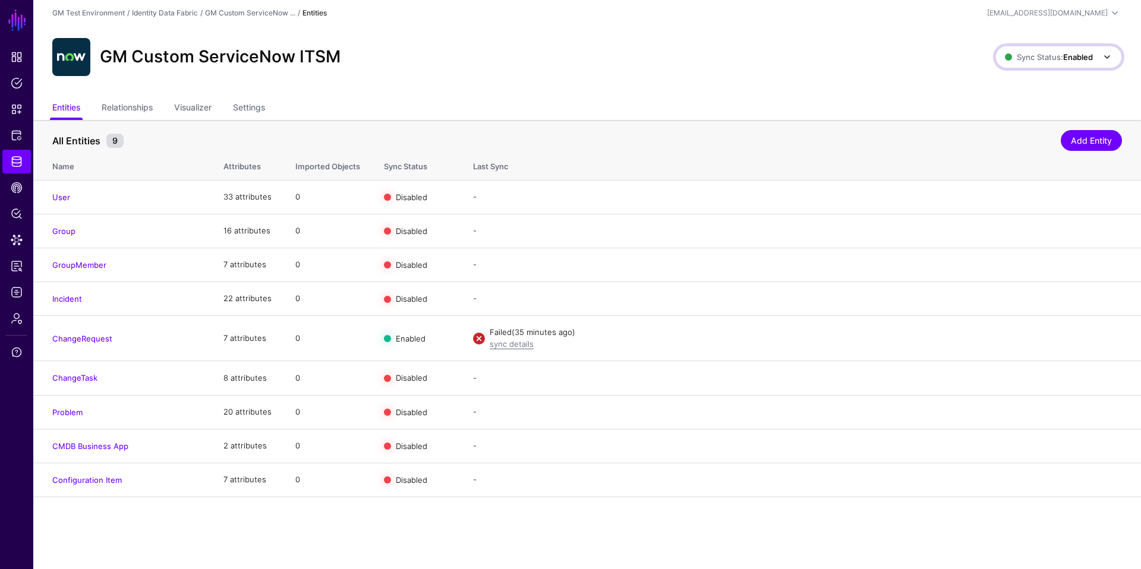
click at [990, 56] on span "Sync Status: Enabled" at bounding box center [1049, 57] width 88 height 10
click at [990, 128] on span "Disabled Syncing inactive for all configured entities" at bounding box center [1045, 142] width 133 height 39
click at [247, 109] on link "Settings" at bounding box center [249, 108] width 32 height 23
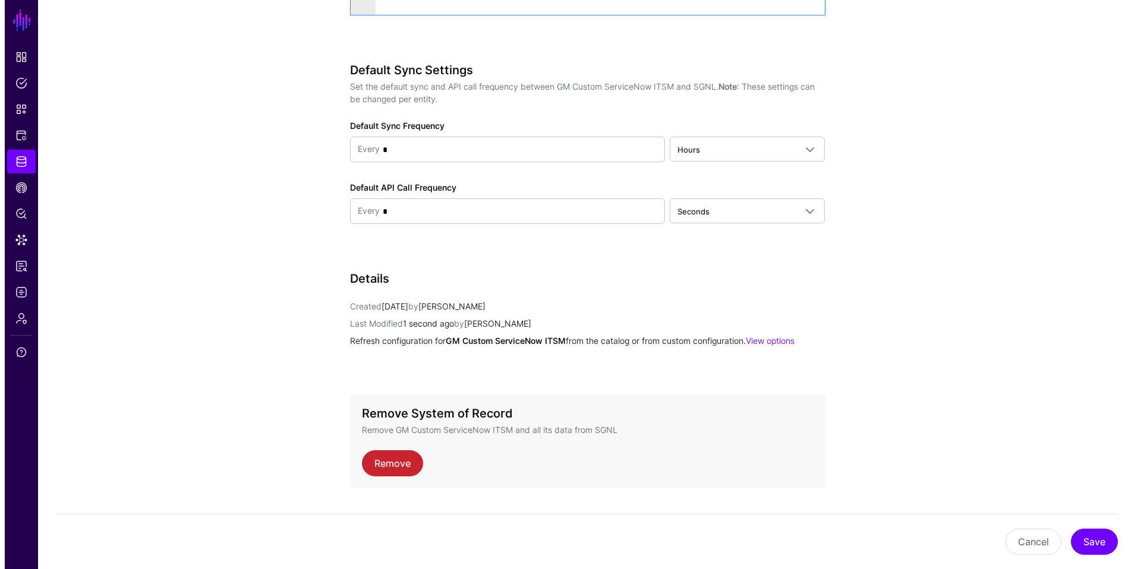
scroll to position [1126, 0]
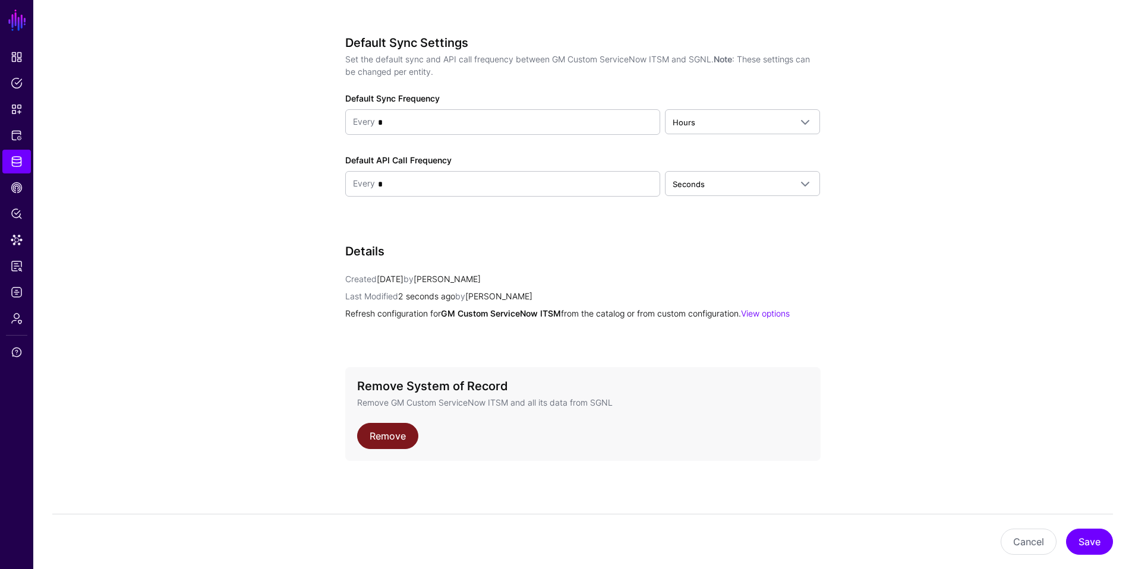
click at [380, 439] on link "Remove" at bounding box center [387, 436] width 61 height 26
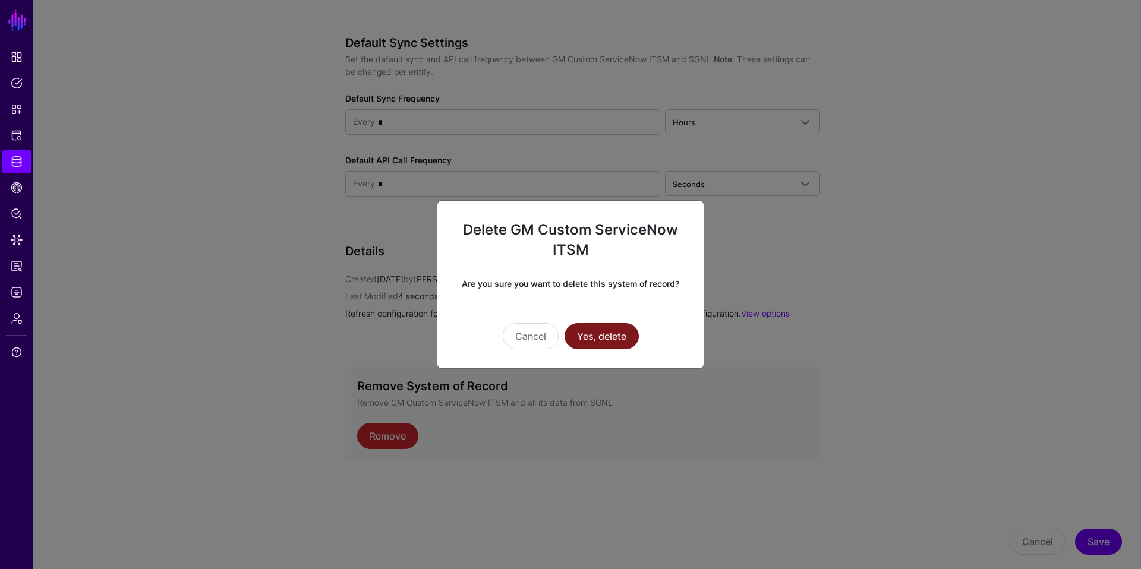
click at [585, 337] on button "Yes, delete" at bounding box center [601, 336] width 74 height 26
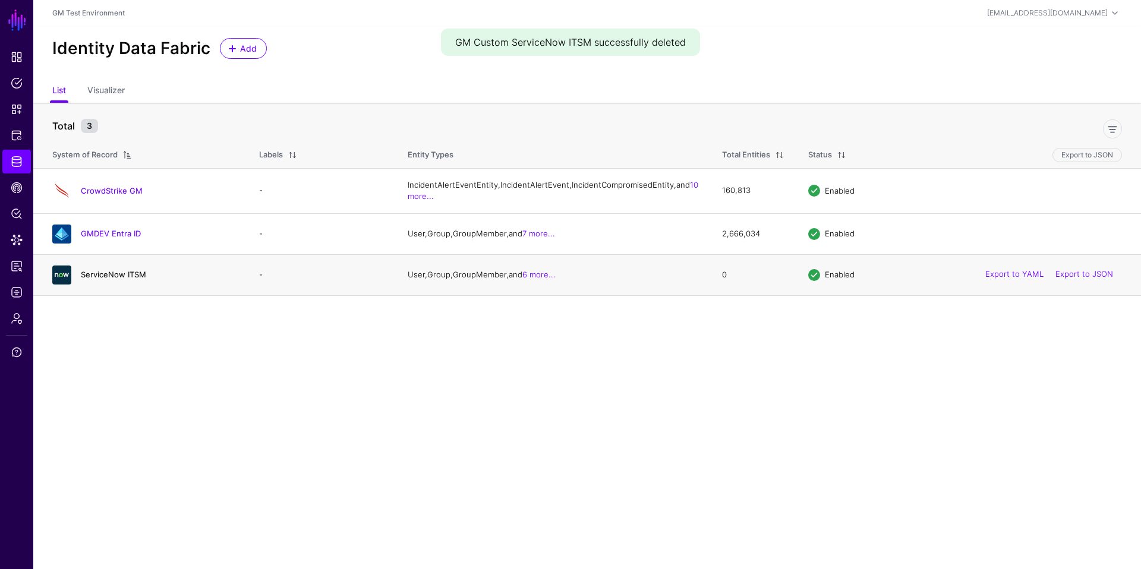
click at [126, 279] on link "ServiceNow ITSM" at bounding box center [113, 275] width 65 height 10
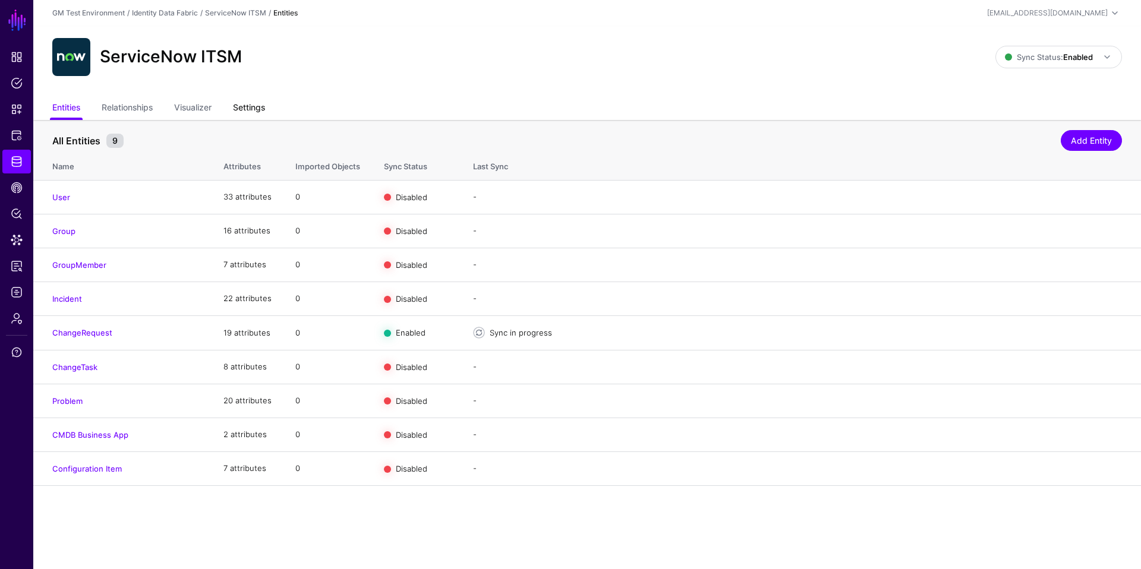
click at [263, 113] on link "Settings" at bounding box center [249, 108] width 32 height 23
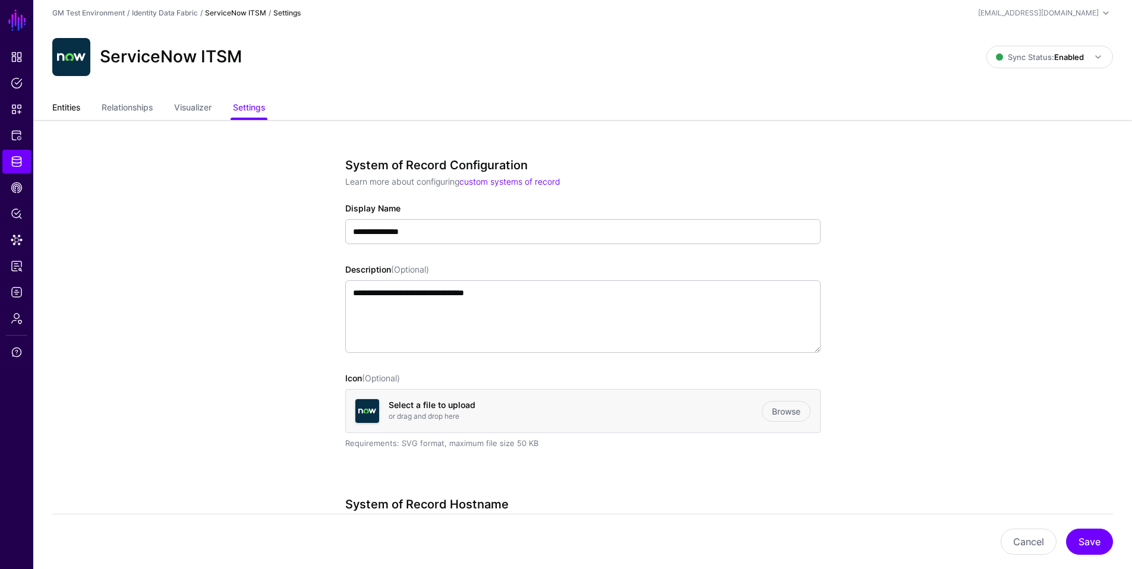
click at [68, 106] on link "Entities" at bounding box center [66, 108] width 28 height 23
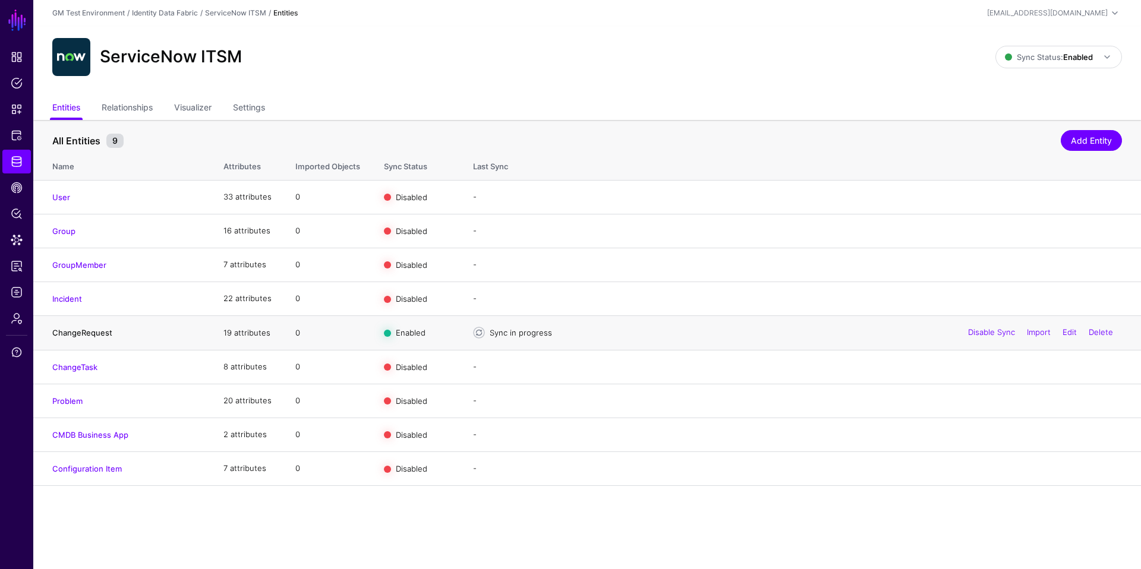
click at [85, 334] on link "ChangeRequest" at bounding box center [82, 333] width 60 height 10
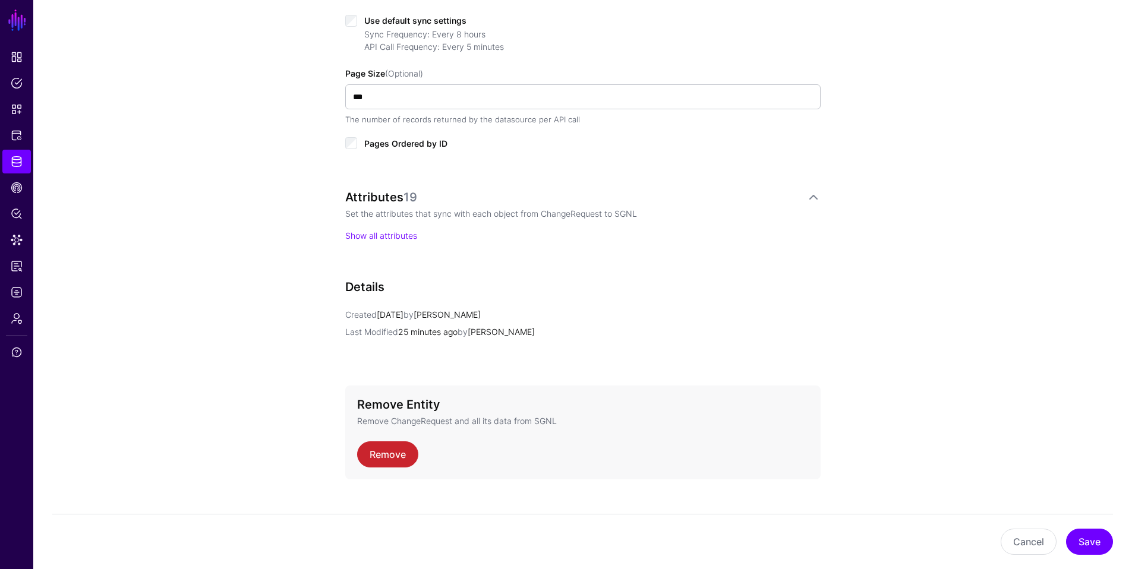
scroll to position [662, 0]
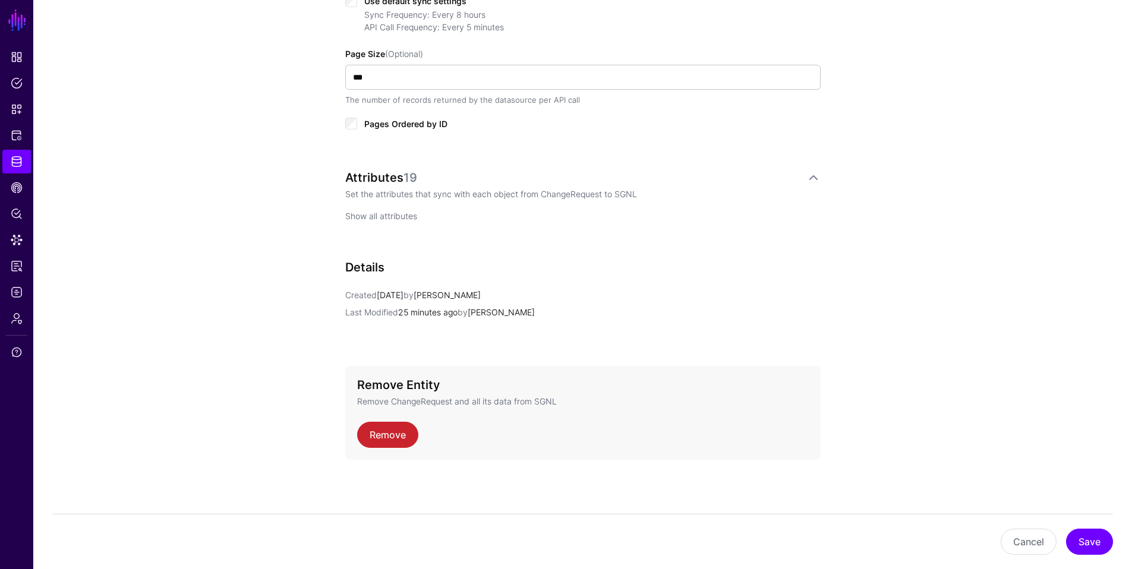
click at [388, 217] on link "Show all attributes" at bounding box center [381, 216] width 72 height 10
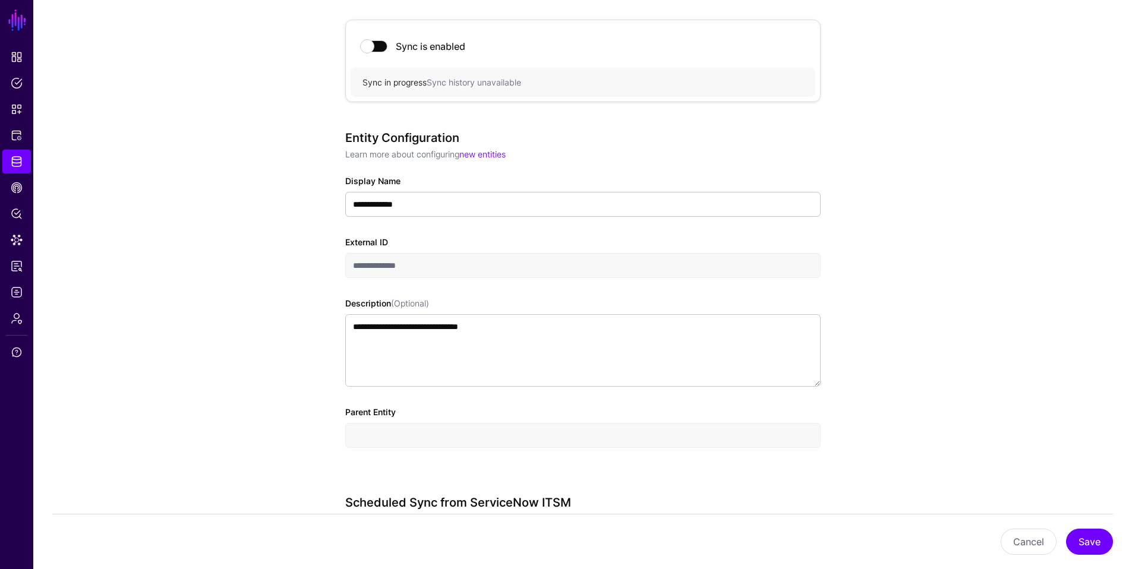
scroll to position [0, 0]
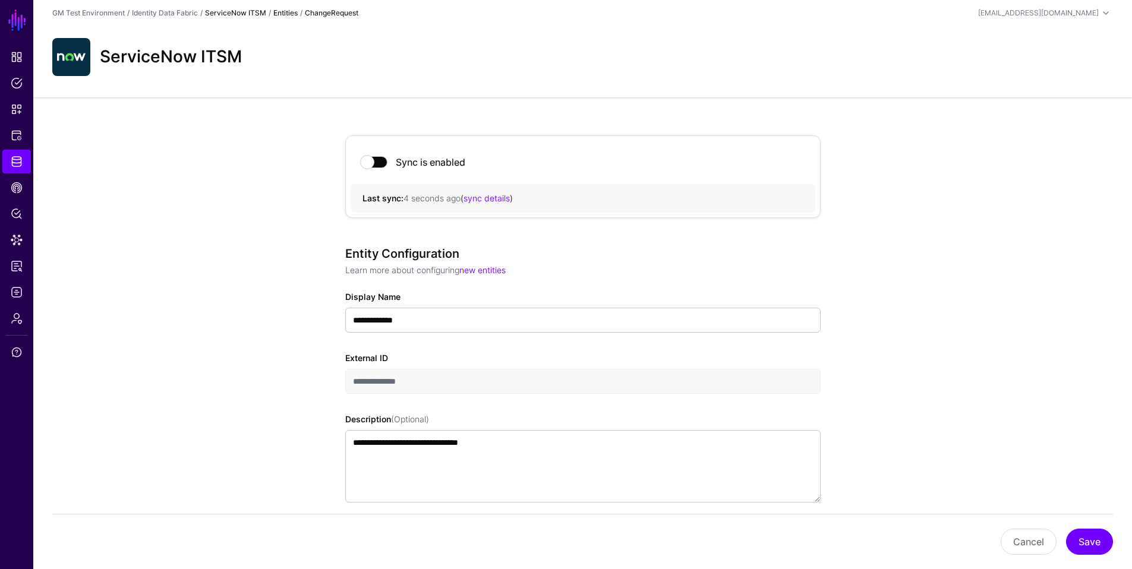
click at [244, 12] on link "ServiceNow ITSM" at bounding box center [235, 12] width 61 height 9
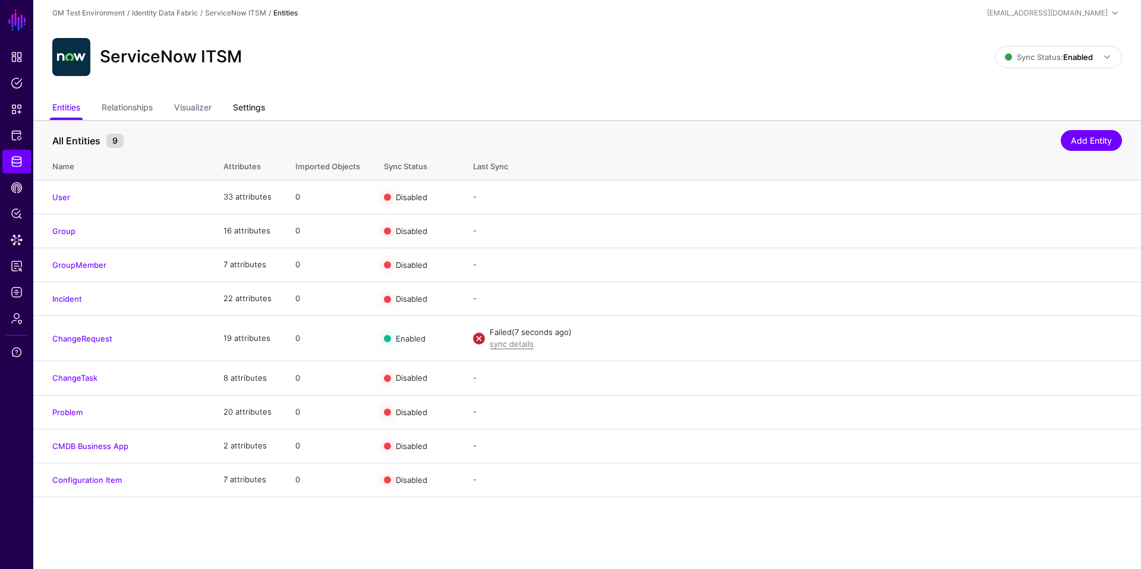
click at [260, 108] on link "Settings" at bounding box center [249, 108] width 32 height 23
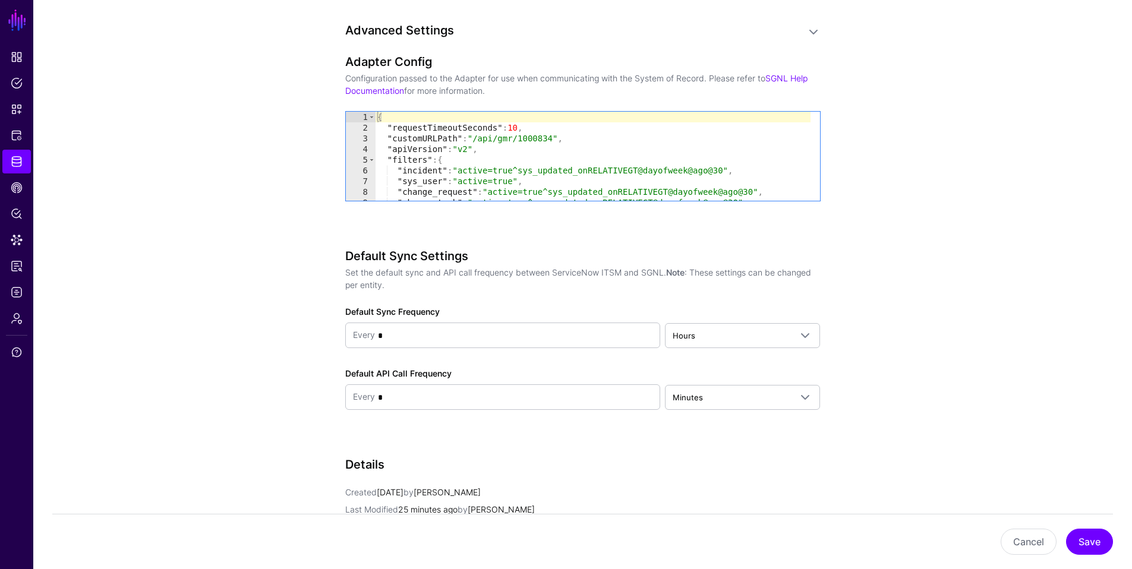
scroll to position [1252, 0]
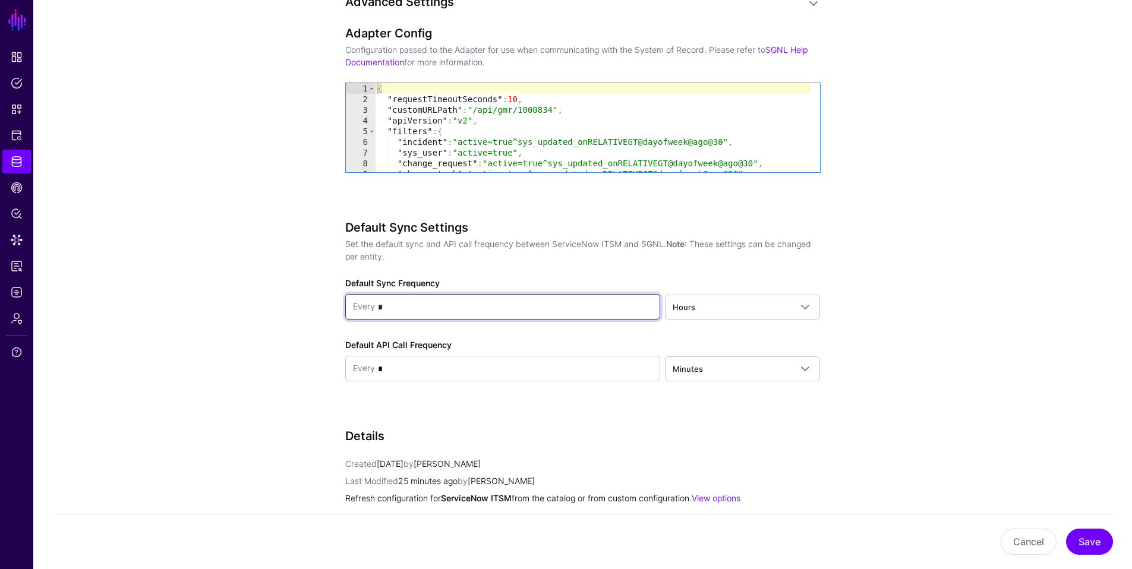
click at [388, 307] on input "*" at bounding box center [514, 307] width 278 height 24
click at [381, 305] on input "*" at bounding box center [514, 307] width 278 height 24
type input "*"
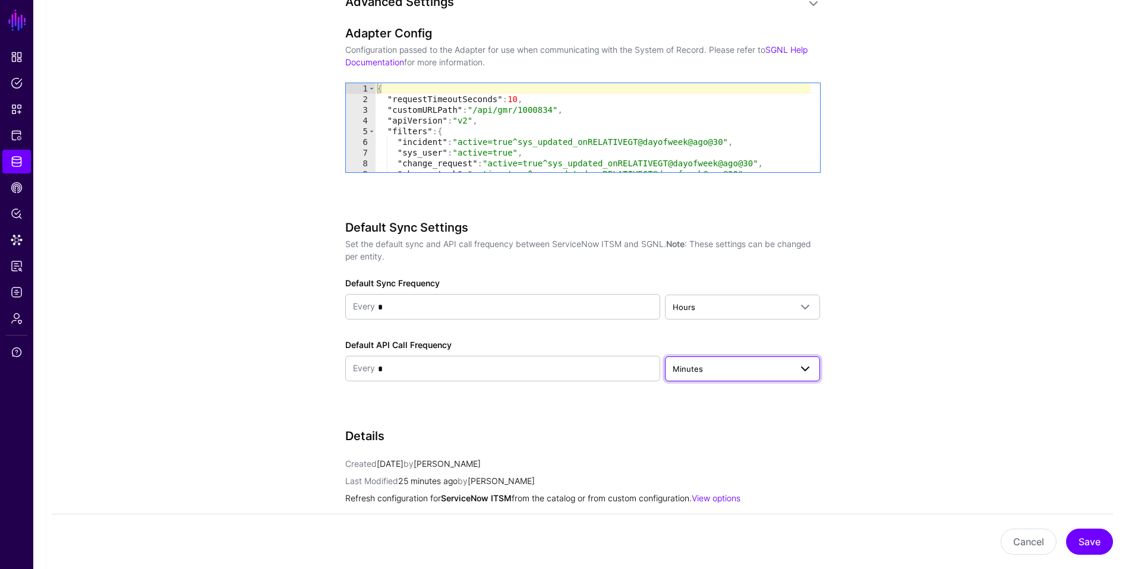
click at [700, 371] on span "Minutes" at bounding box center [688, 369] width 30 height 10
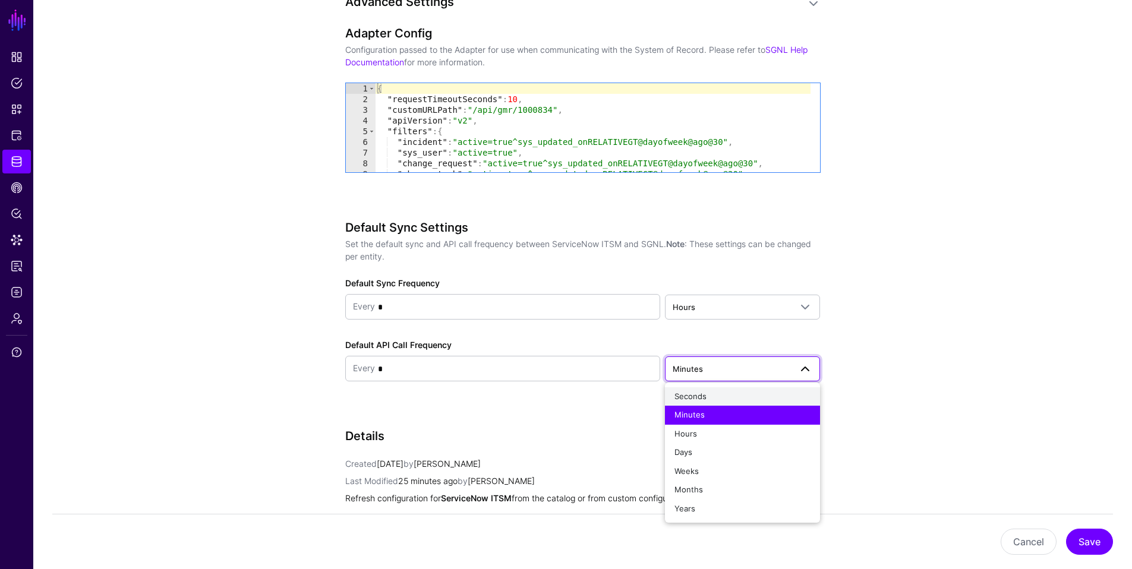
click at [693, 397] on span "Seconds" at bounding box center [690, 397] width 32 height 10
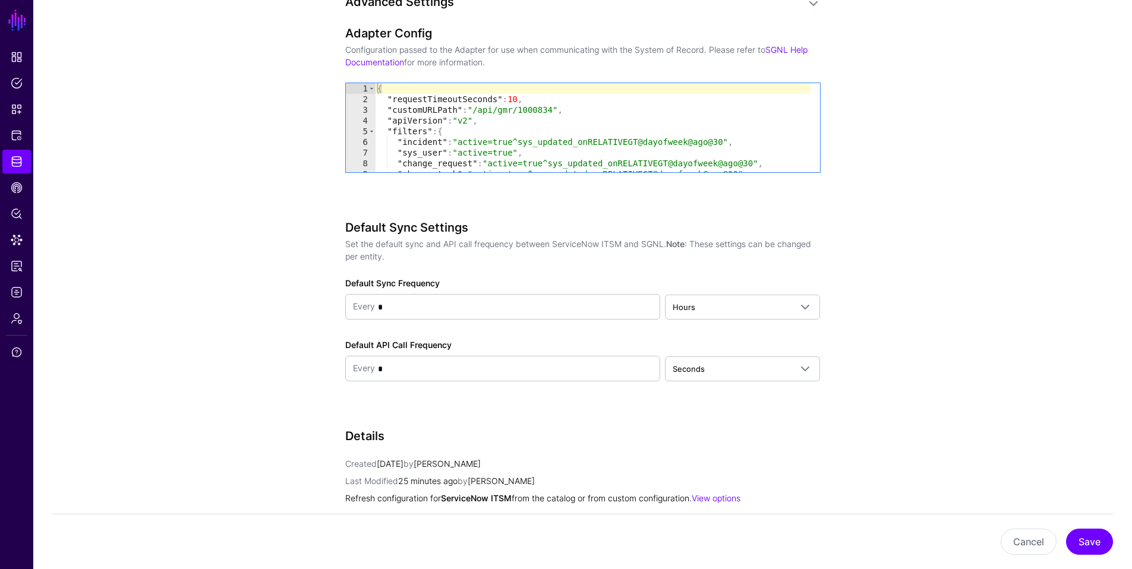
click at [990, 488] on button "Save" at bounding box center [1089, 542] width 47 height 26
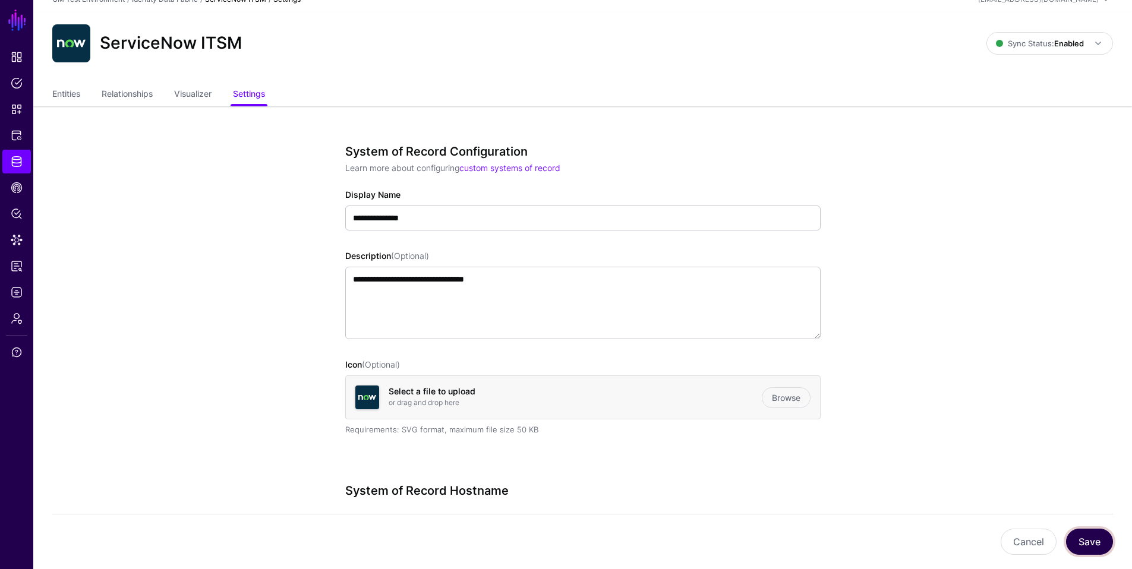
scroll to position [0, 0]
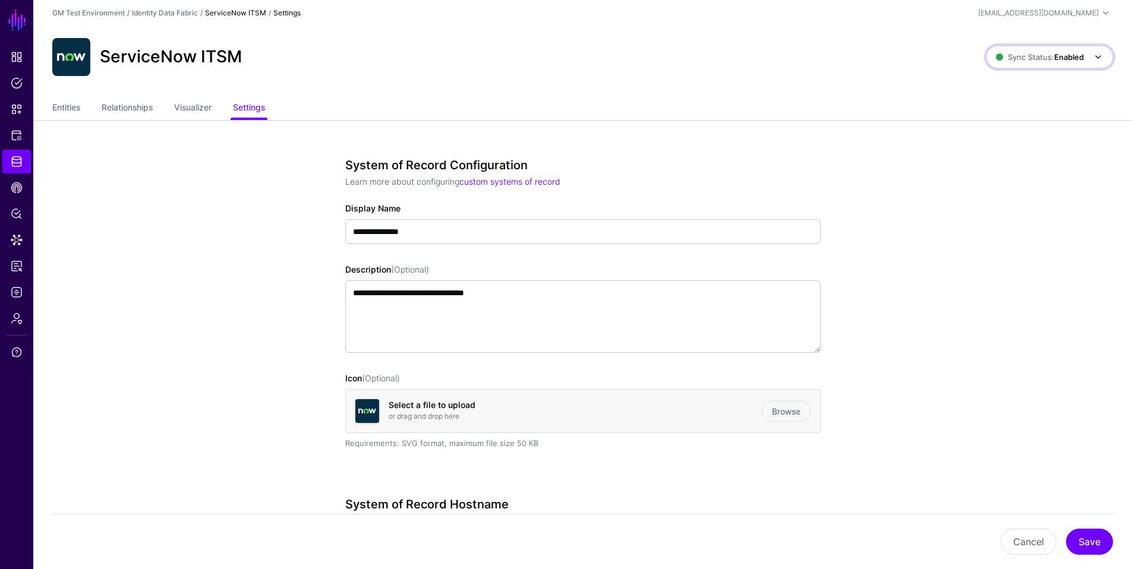
click at [990, 54] on span "Sync Status: Enabled" at bounding box center [1040, 57] width 88 height 10
drag, startPoint x: 995, startPoint y: 140, endPoint x: 1014, endPoint y: 90, distance: 53.4
click at [990, 138] on span "Disabled Syncing inactive for all configured entities" at bounding box center [1036, 142] width 133 height 39
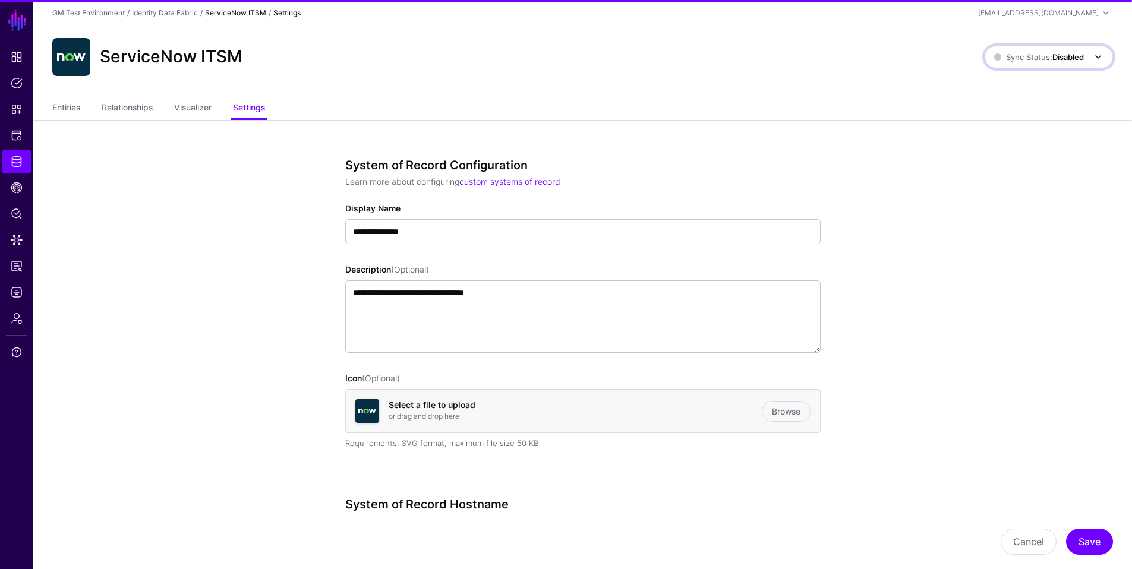
click at [990, 56] on span "Sync Status: Disabled" at bounding box center [1039, 57] width 90 height 10
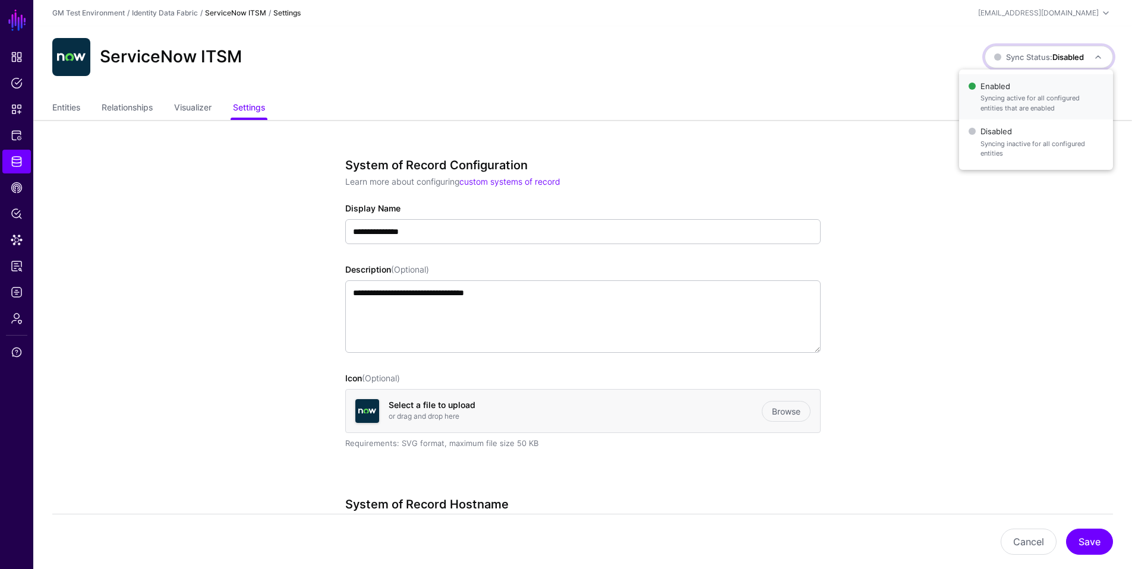
click at [990, 89] on span "Enabled Syncing active for all configured entities that are enabled" at bounding box center [1035, 97] width 135 height 39
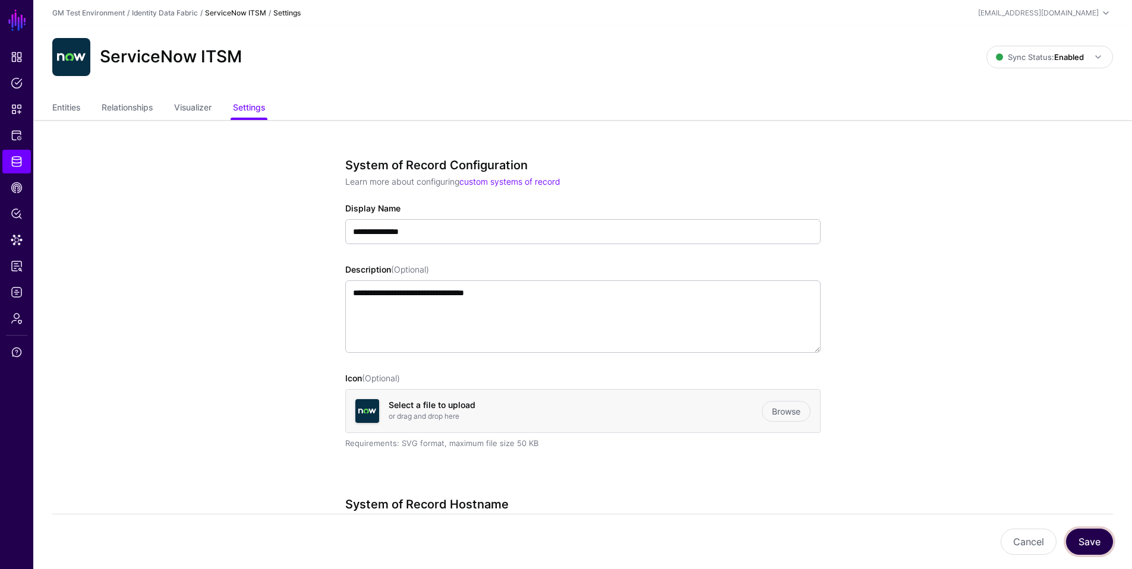
click at [990, 488] on button "Save" at bounding box center [1089, 542] width 47 height 26
click at [68, 108] on link "Entities" at bounding box center [66, 108] width 28 height 23
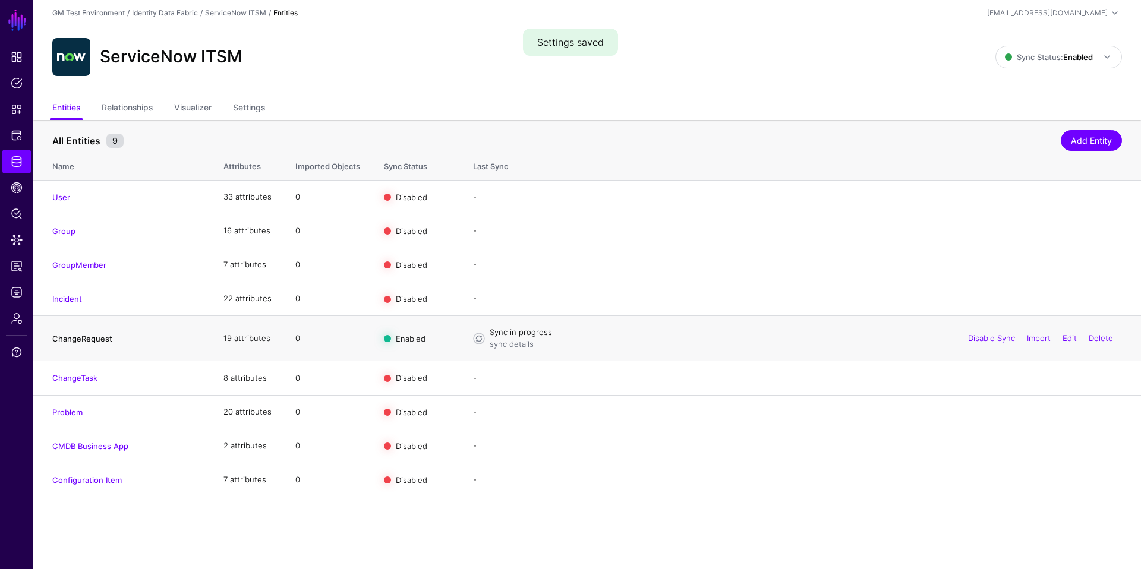
click at [77, 340] on link "ChangeRequest" at bounding box center [82, 339] width 60 height 10
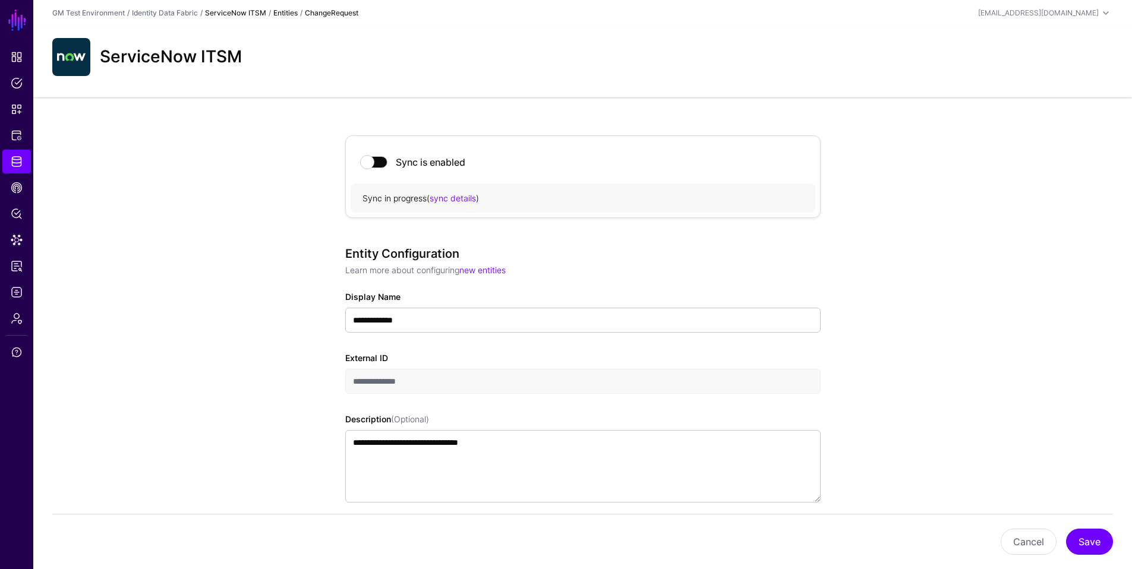
click at [245, 14] on link "ServiceNow ITSM" at bounding box center [235, 12] width 61 height 9
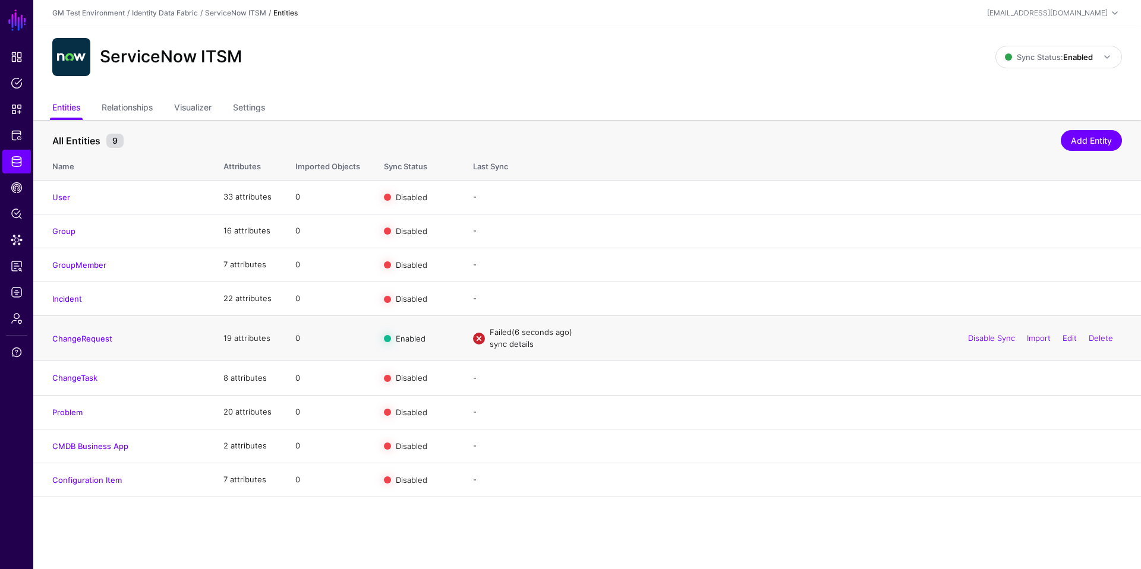
click at [513, 345] on link "sync details" at bounding box center [512, 344] width 44 height 10
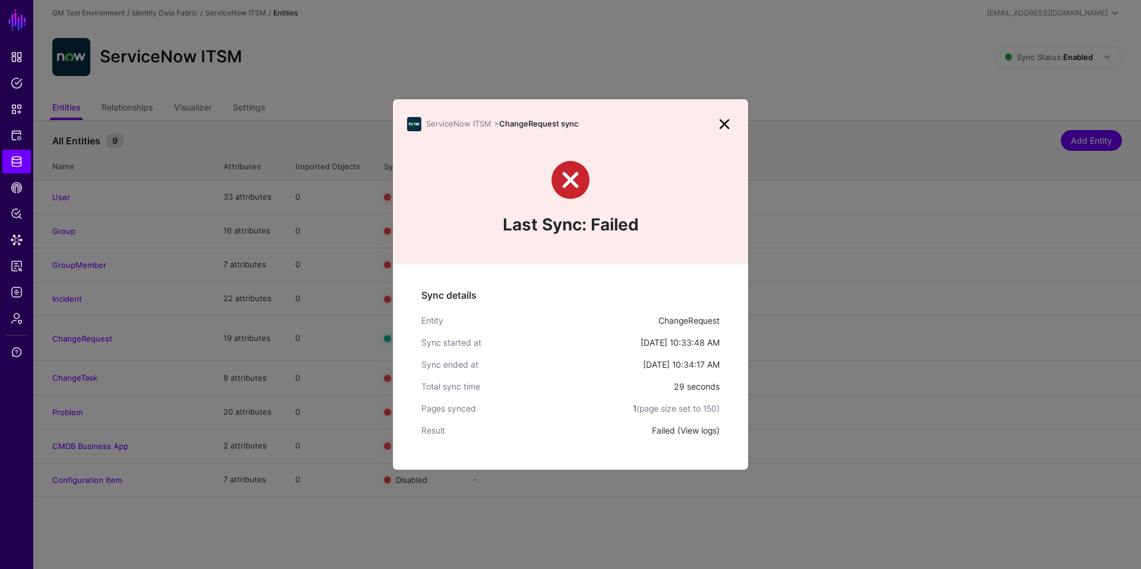
click at [697, 429] on link "View logs" at bounding box center [698, 430] width 36 height 10
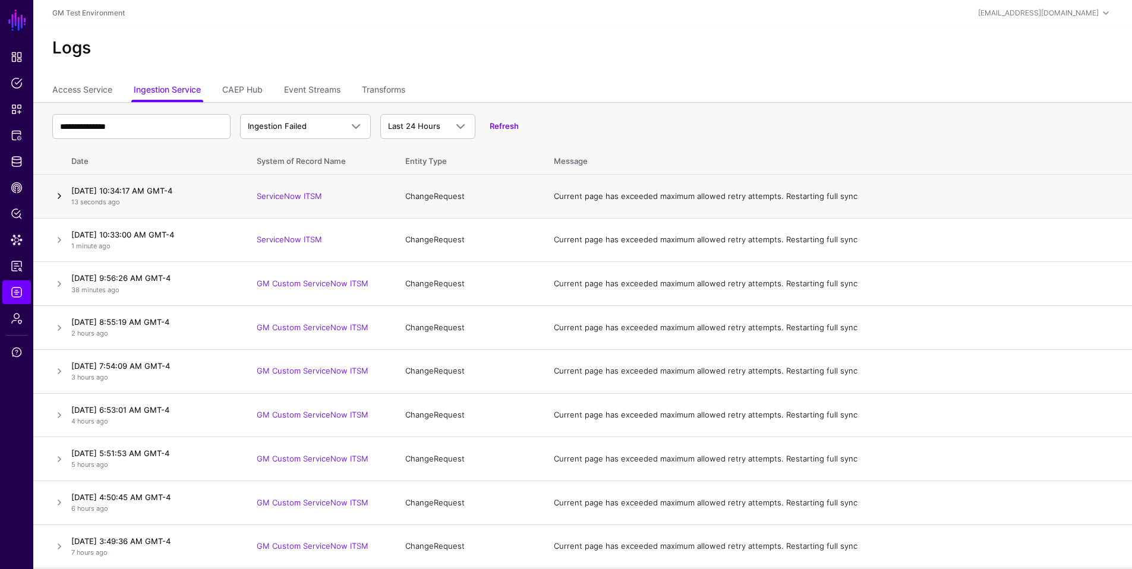
click at [59, 194] on link at bounding box center [59, 196] width 14 height 14
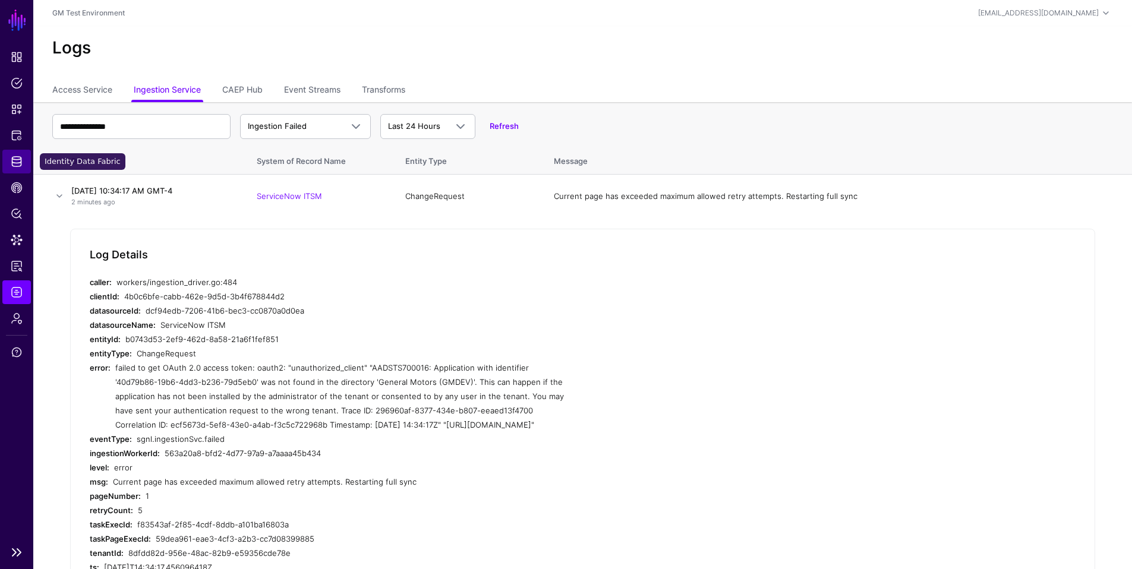
click at [14, 165] on span "Identity Data Fabric" at bounding box center [17, 162] width 12 height 12
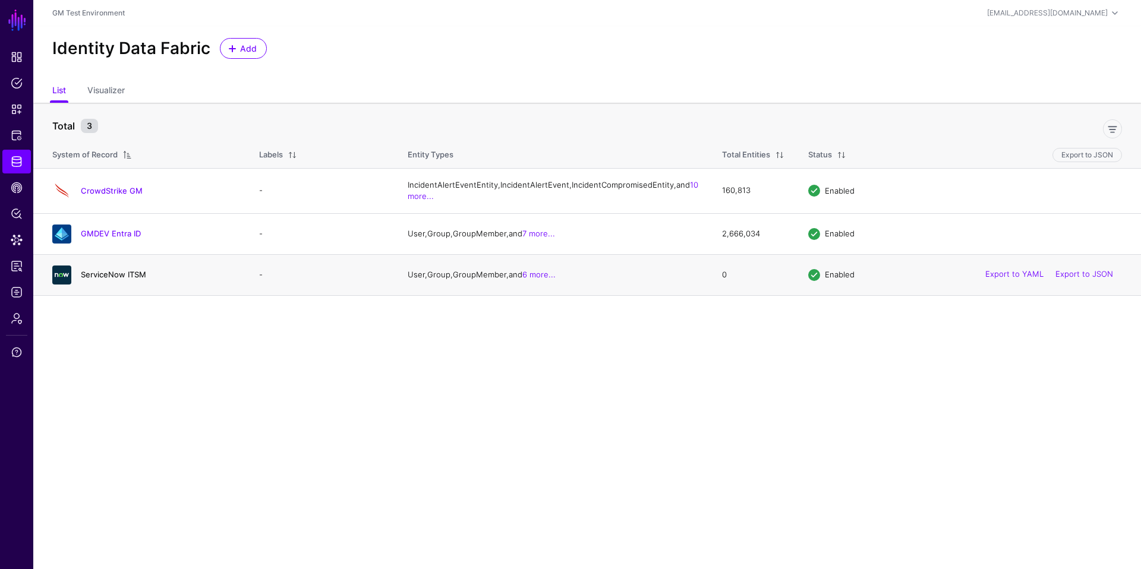
click at [105, 279] on link "ServiceNow ITSM" at bounding box center [113, 275] width 65 height 10
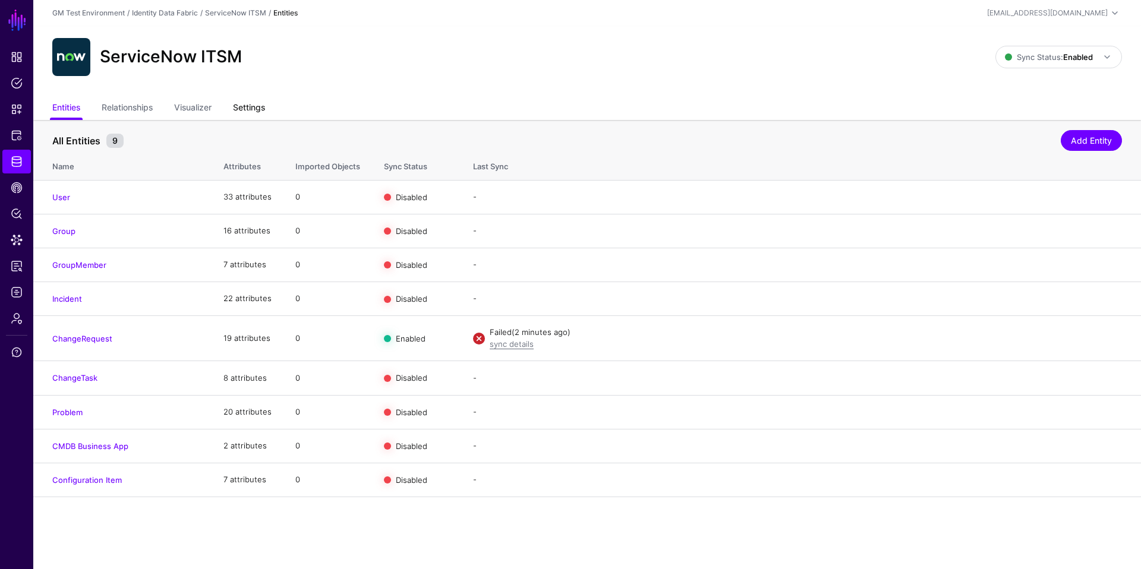
click at [263, 108] on link "Settings" at bounding box center [249, 108] width 32 height 23
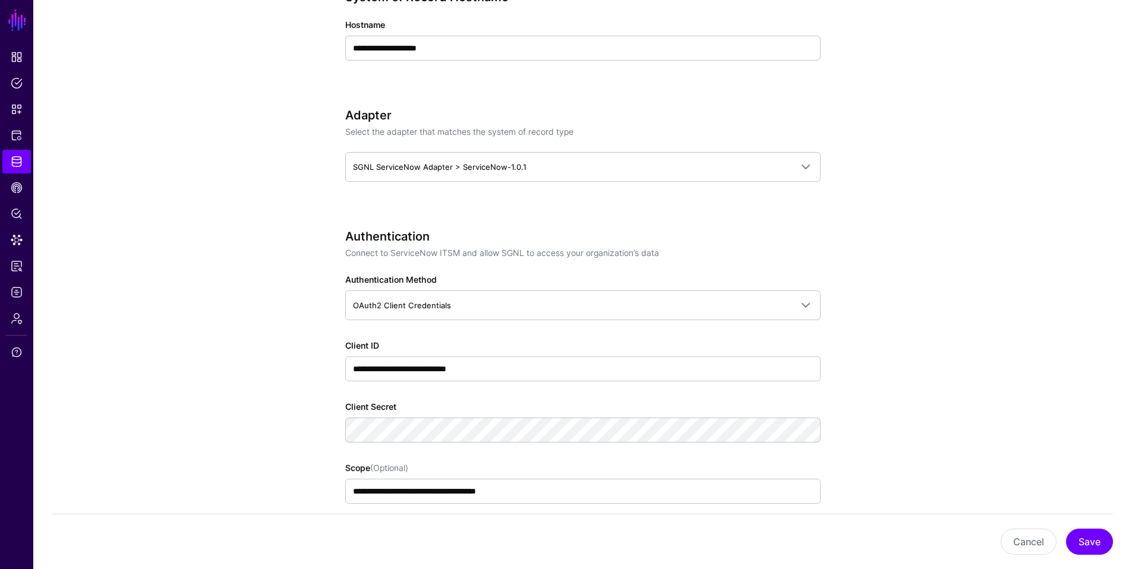
scroll to position [508, 0]
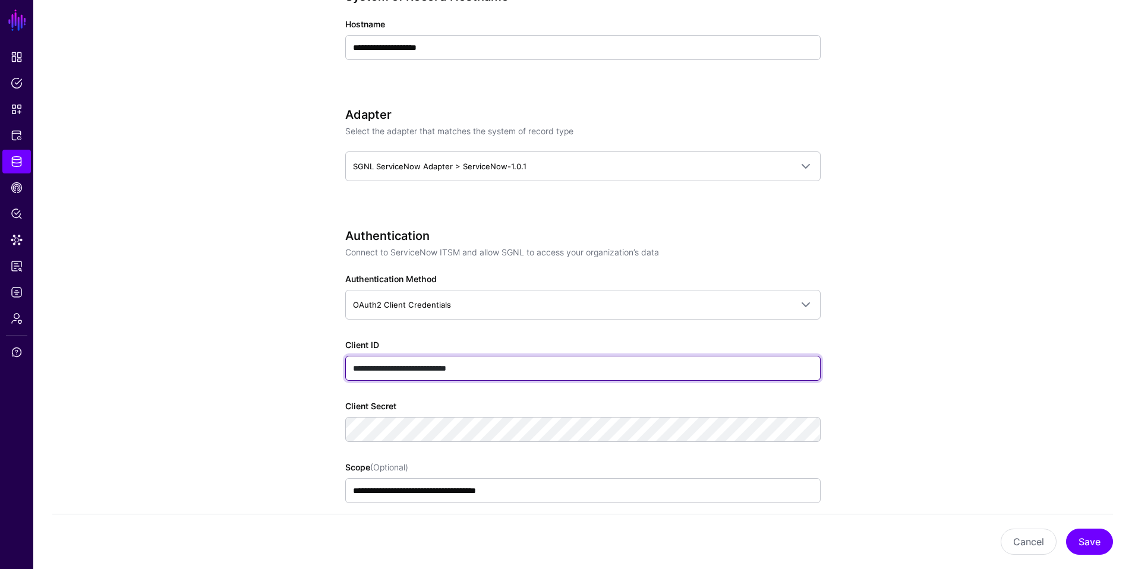
click at [558, 369] on input "**********" at bounding box center [582, 368] width 475 height 25
click at [558, 370] on input "**********" at bounding box center [582, 368] width 475 height 25
drag, startPoint x: 558, startPoint y: 370, endPoint x: 305, endPoint y: 359, distance: 252.7
click at [305, 359] on app-datasources-details-form "**********" at bounding box center [582, 555] width 1099 height 1887
paste input "*****"
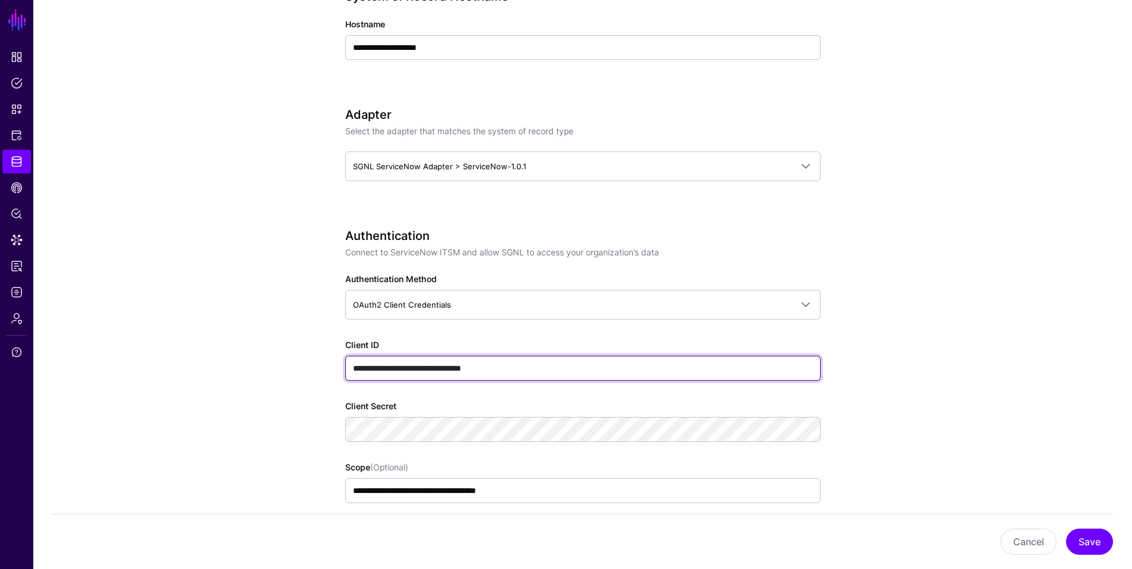
type input "**********"
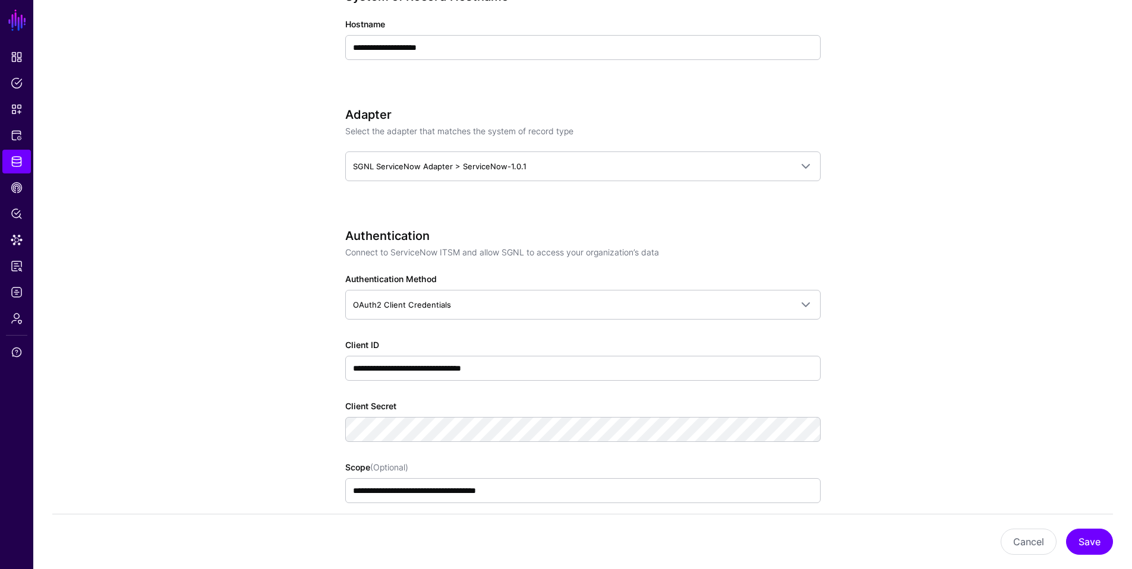
click at [291, 384] on app-datasources-details-form "**********" at bounding box center [582, 555] width 1099 height 1887
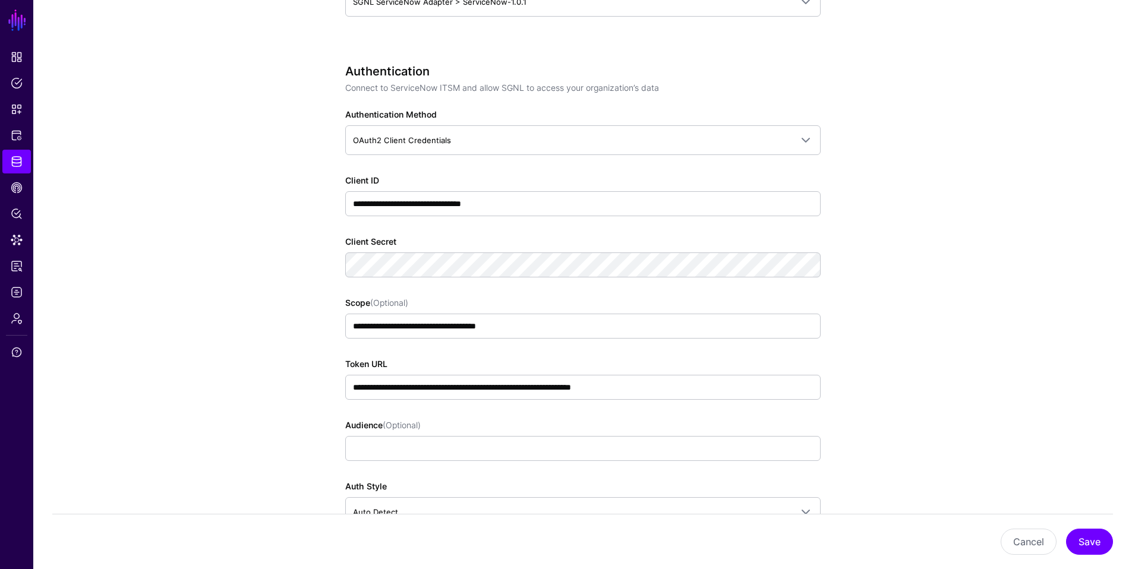
scroll to position [654, 0]
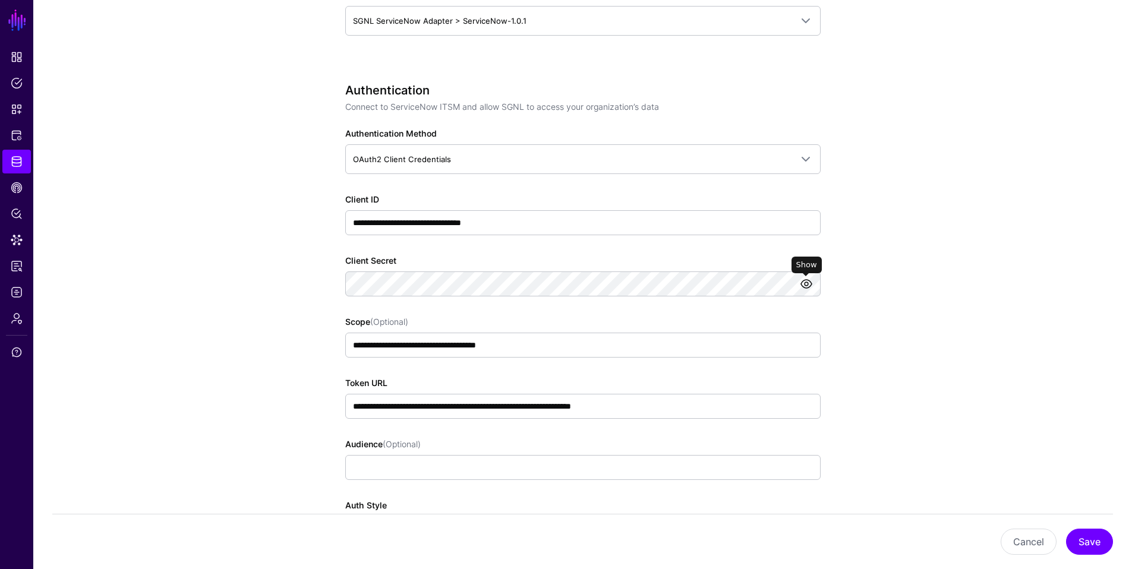
click at [809, 285] on link at bounding box center [806, 284] width 14 height 14
click at [205, 298] on app-datasources-details-form "**********" at bounding box center [582, 409] width 1099 height 1887
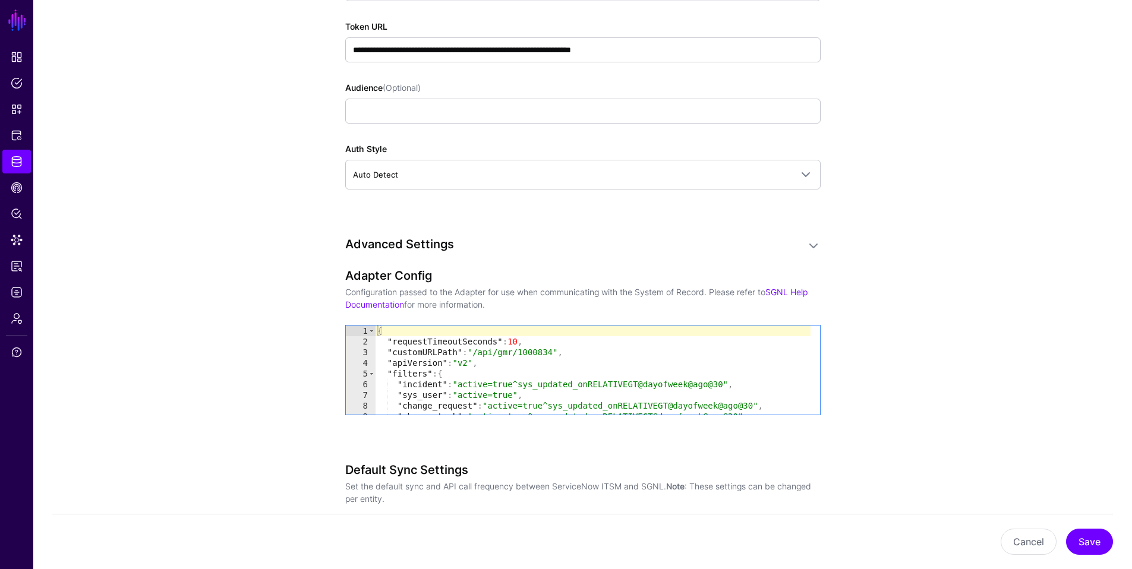
scroll to position [1171, 0]
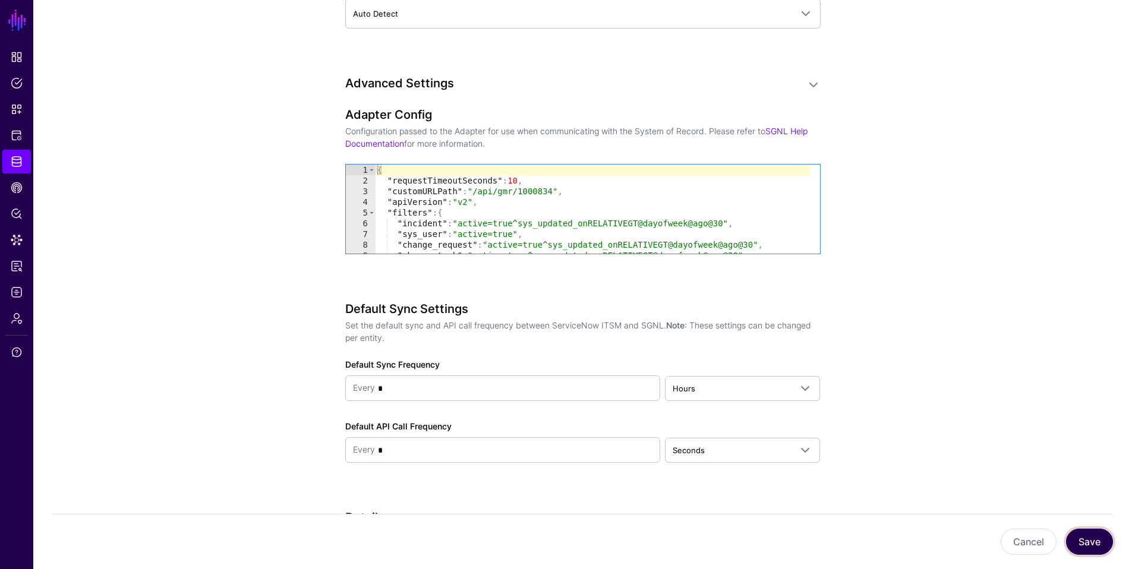
click at [990, 488] on button "Save" at bounding box center [1089, 542] width 47 height 26
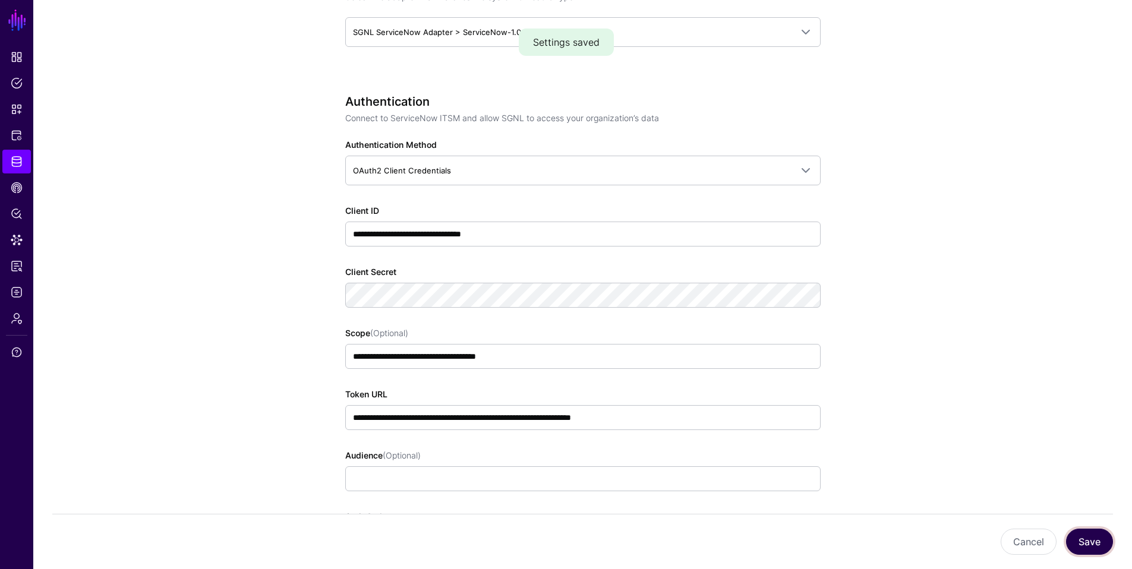
scroll to position [0, 0]
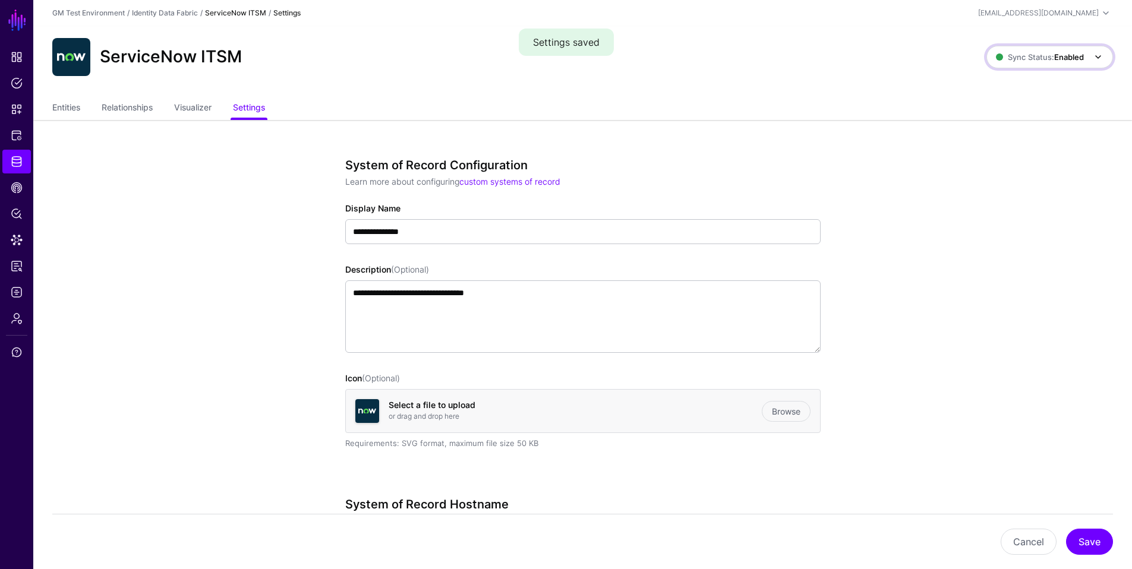
click at [990, 58] on strong "Enabled" at bounding box center [1069, 57] width 30 height 10
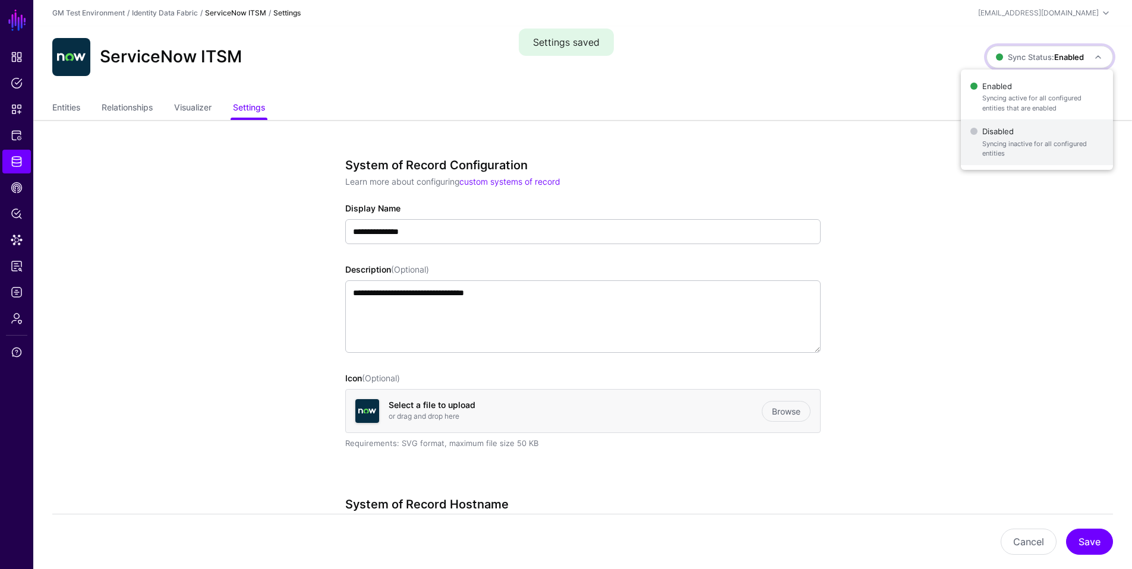
click at [990, 145] on span "Syncing inactive for all configured entities" at bounding box center [1042, 149] width 121 height 20
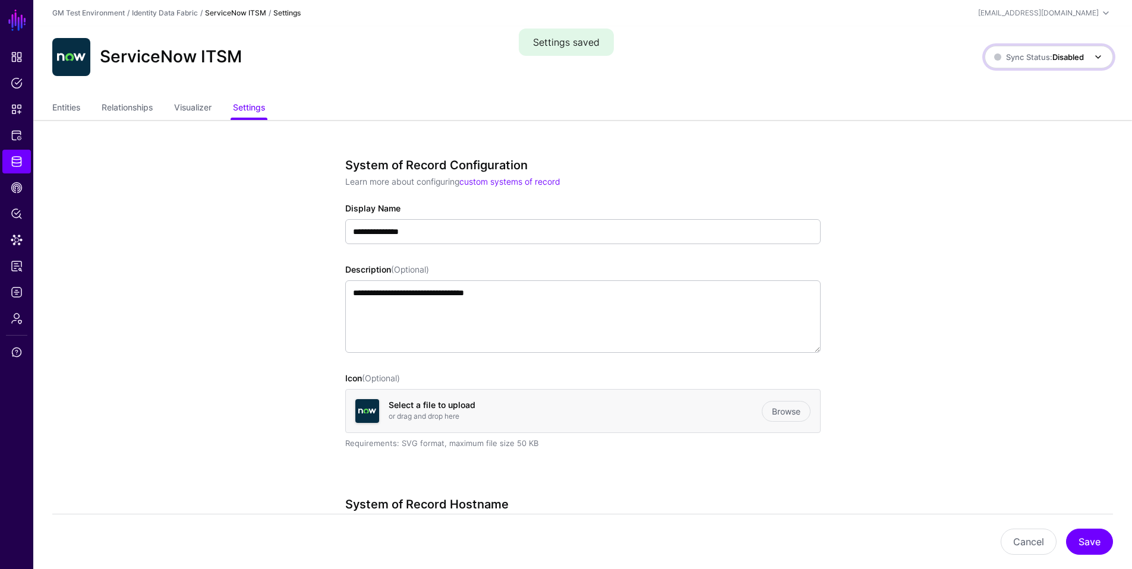
click at [990, 54] on span "Sync Status: Disabled" at bounding box center [1039, 57] width 90 height 10
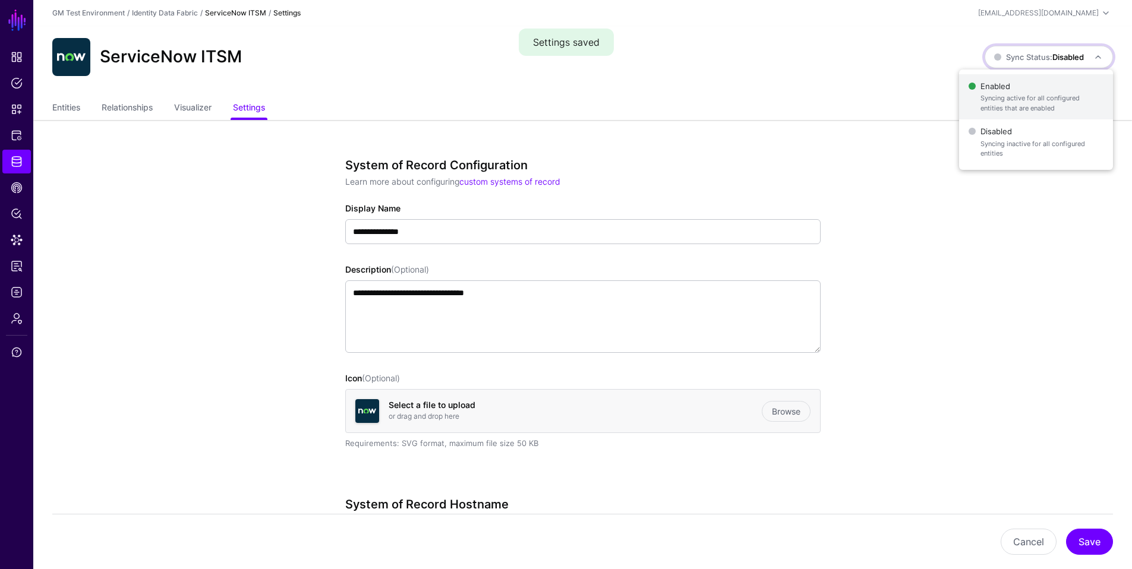
click at [990, 91] on span "Enabled Syncing active for all configured entities that are enabled" at bounding box center [1035, 97] width 135 height 39
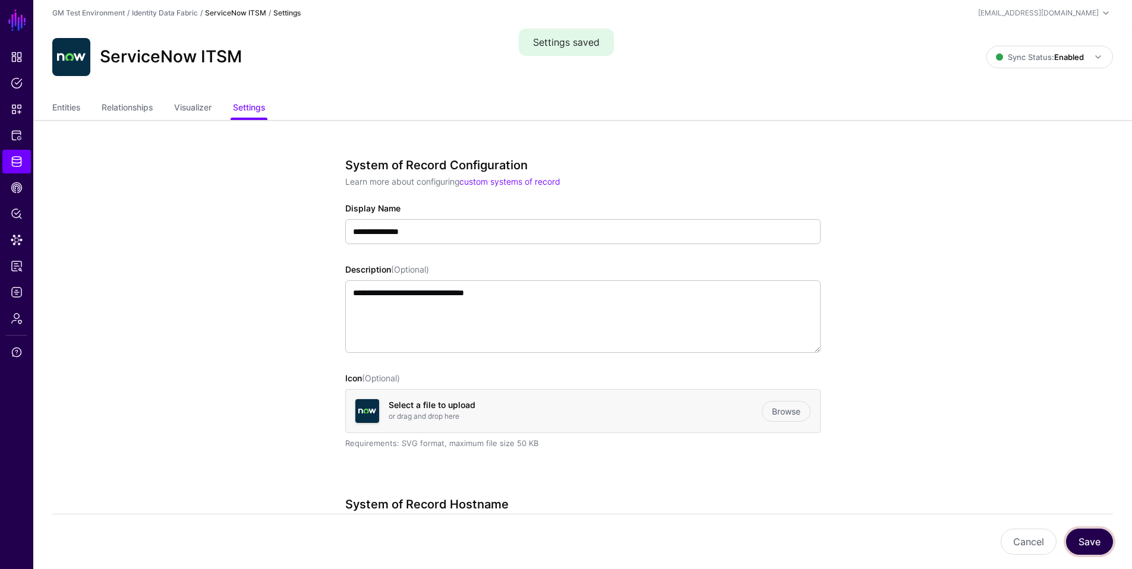
click at [990, 488] on button "Save" at bounding box center [1089, 542] width 47 height 26
click at [68, 109] on link "Entities" at bounding box center [66, 108] width 28 height 23
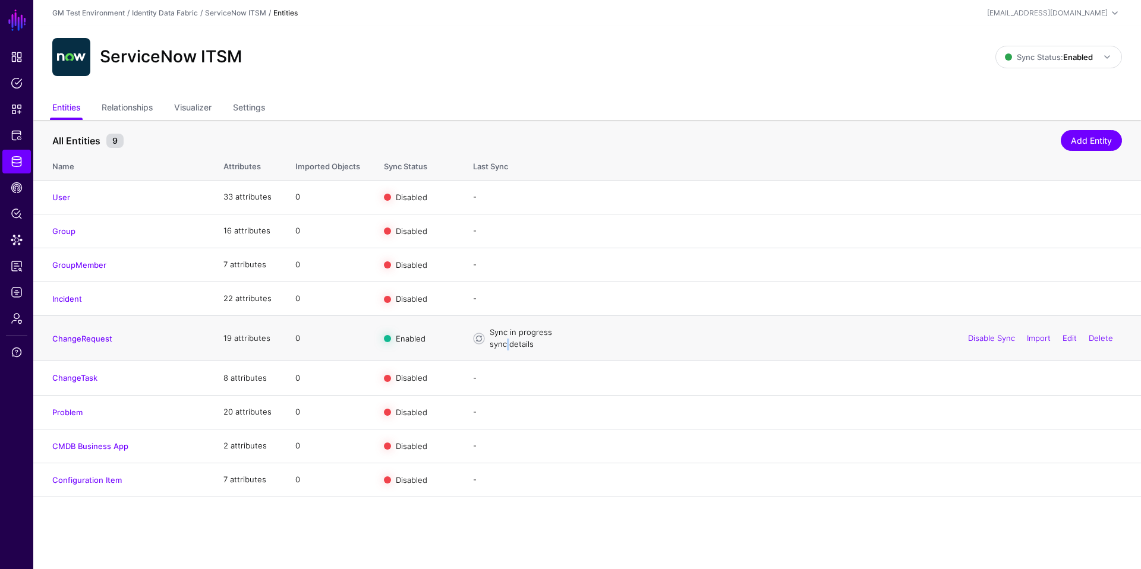
click at [506, 343] on link "sync details" at bounding box center [512, 344] width 44 height 10
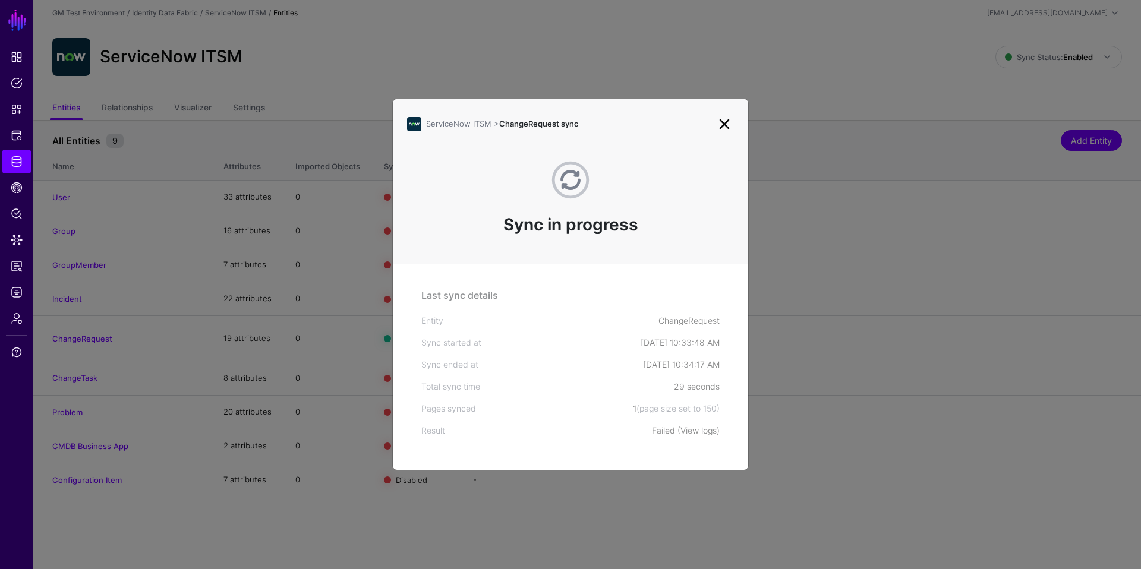
click at [698, 435] on link "View logs" at bounding box center [698, 430] width 36 height 10
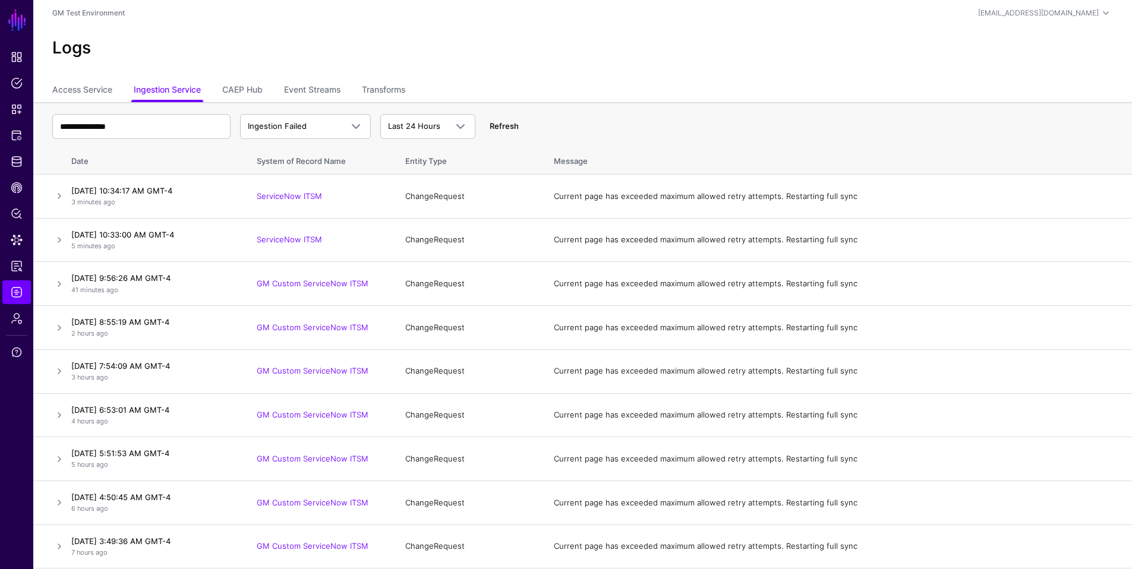
click at [501, 124] on link "Refresh" at bounding box center [504, 126] width 29 height 10
click at [59, 196] on link at bounding box center [59, 196] width 14 height 14
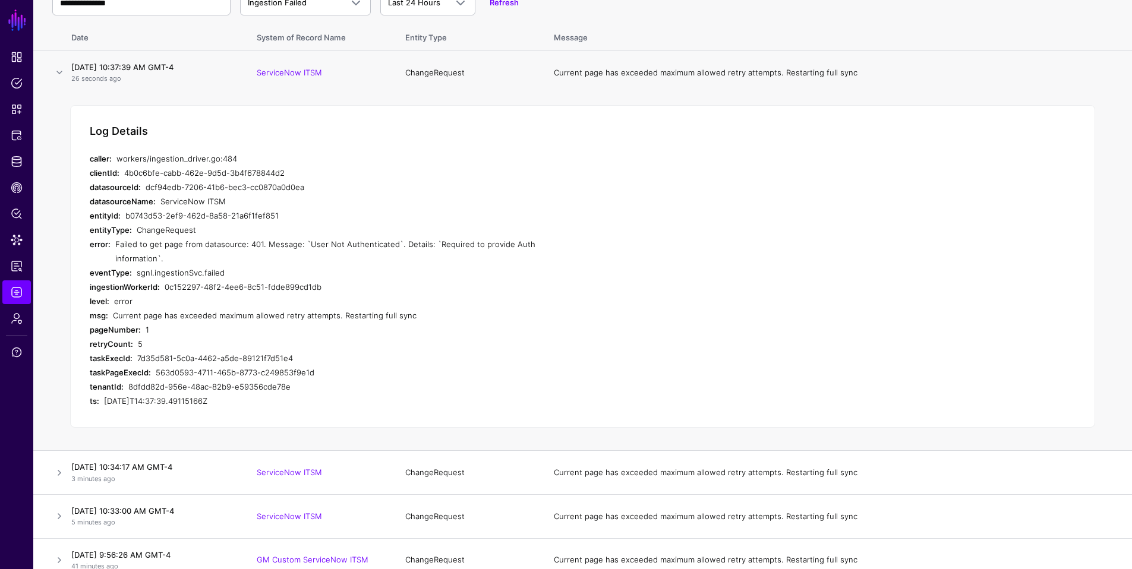
scroll to position [119, 0]
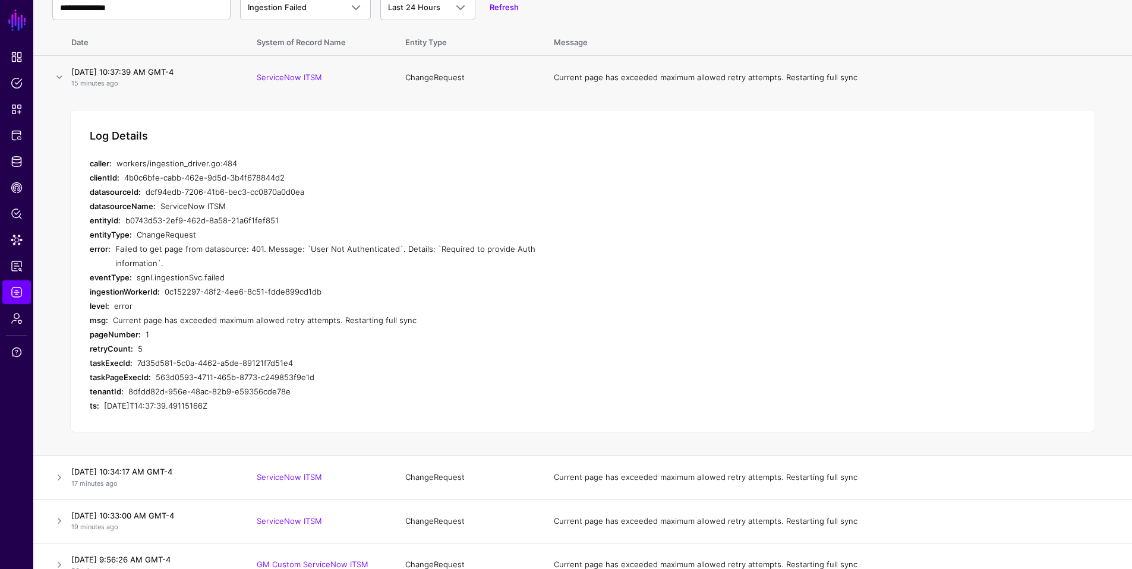
click at [440, 246] on div "Failed to get page from datasource: 401. Message: `User Not Authenticated`. Det…" at bounding box center [340, 256] width 450 height 29
drag, startPoint x: 433, startPoint y: 249, endPoint x: 436, endPoint y: 261, distance: 12.2
click at [436, 261] on div "Failed to get page from datasource: 401. Message: `User Not Authenticated`. Det…" at bounding box center [340, 256] width 450 height 29
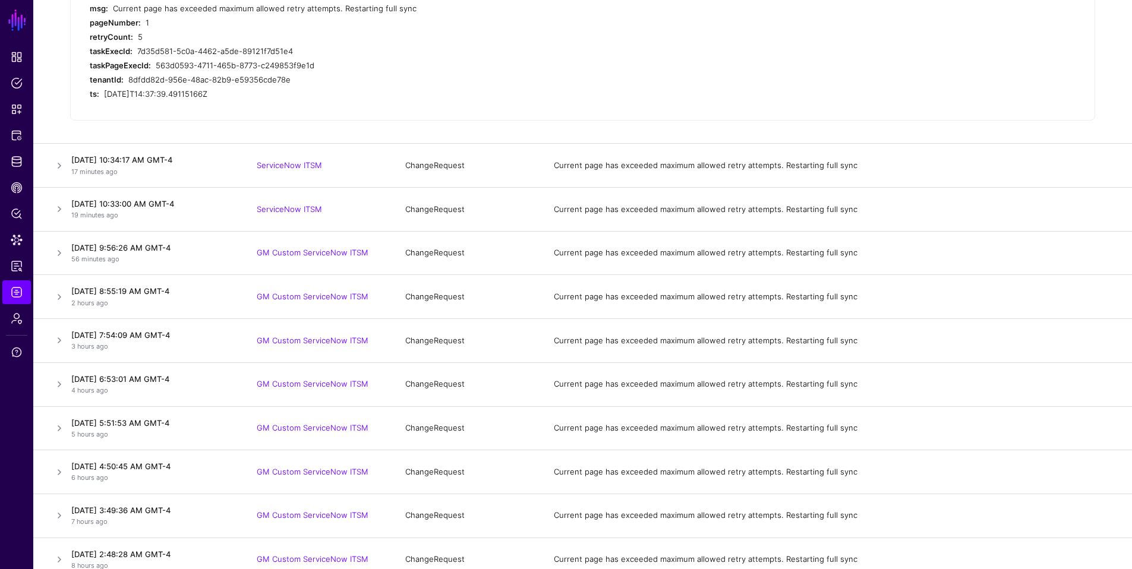
scroll to position [374, 0]
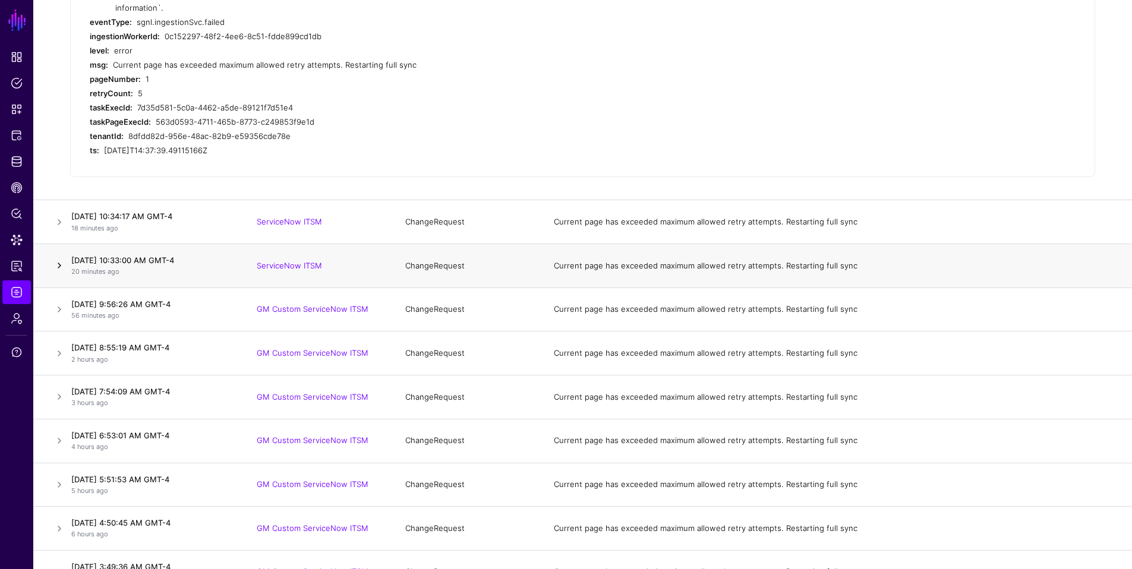
click at [59, 266] on link at bounding box center [59, 265] width 14 height 14
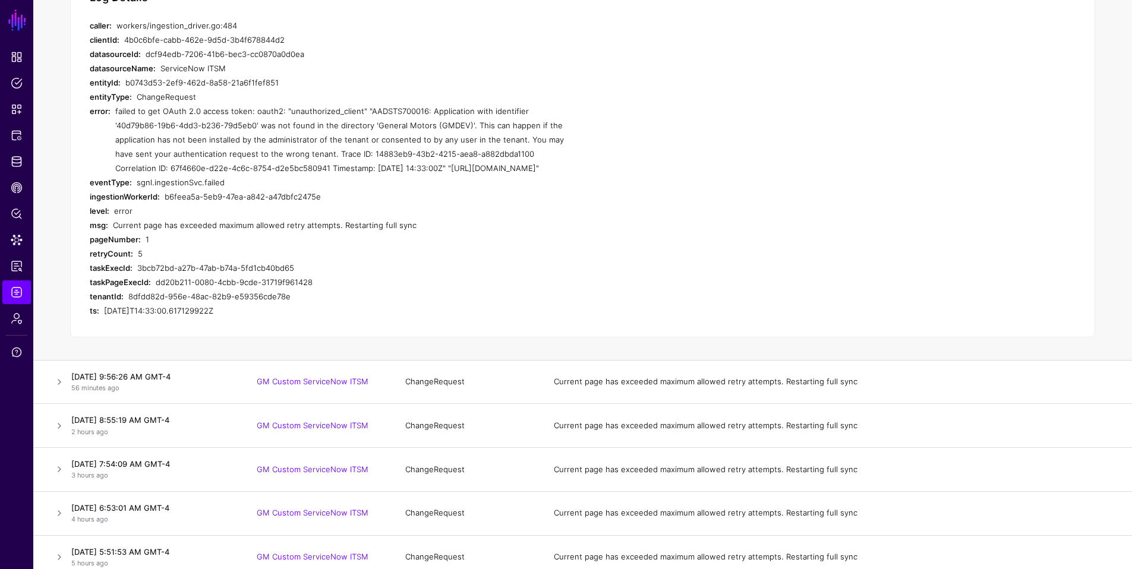
scroll to position [326, 0]
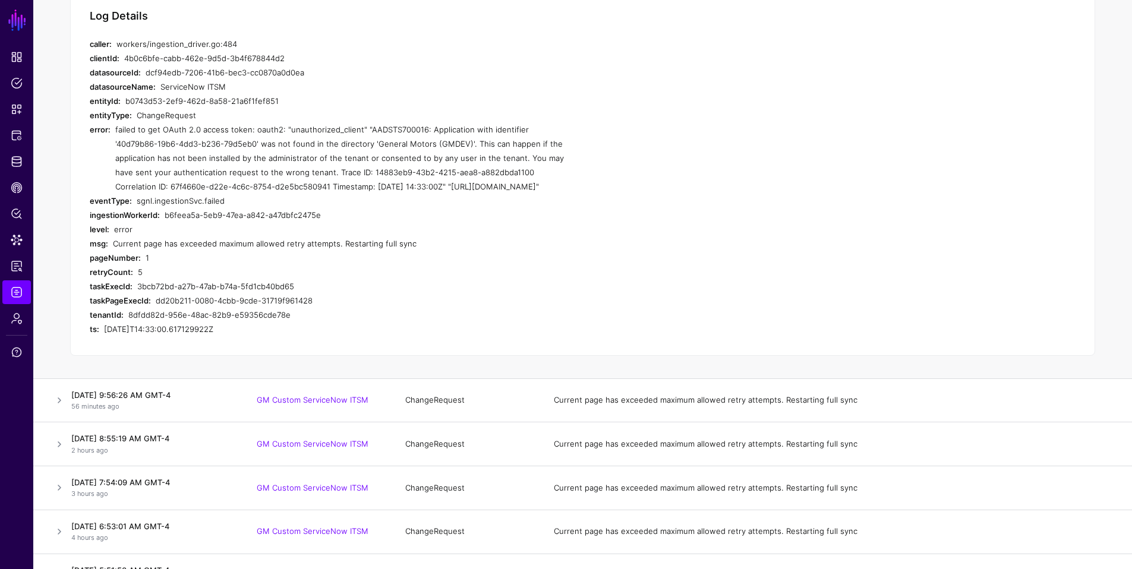
click at [213, 144] on div "failed to get OAuth 2.0 access token: oauth2: "unauthorized_client" "AADSTS7000…" at bounding box center [340, 157] width 450 height 71
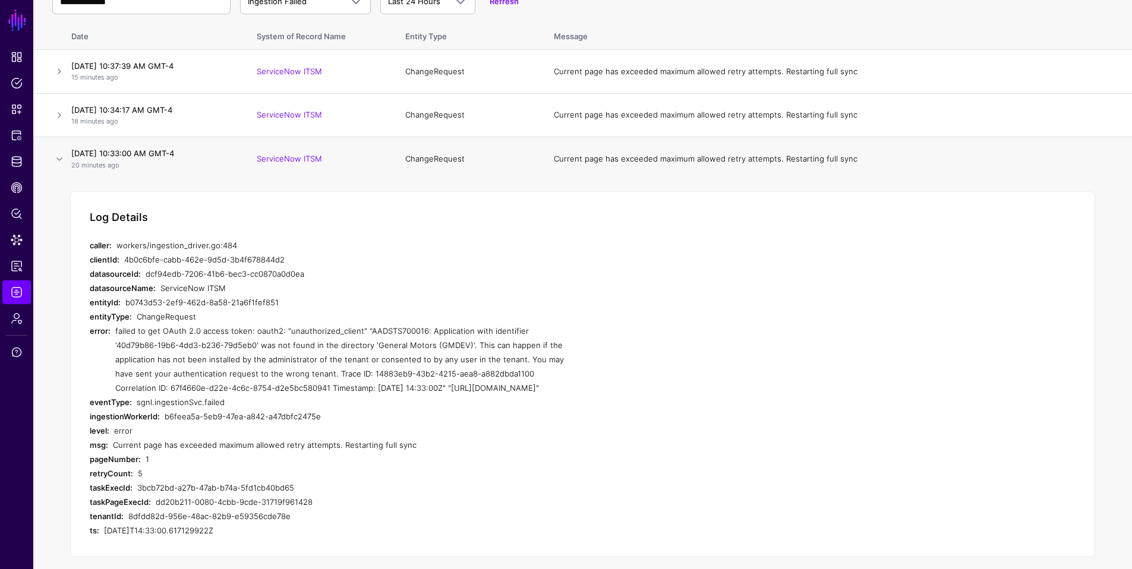
scroll to position [0, 0]
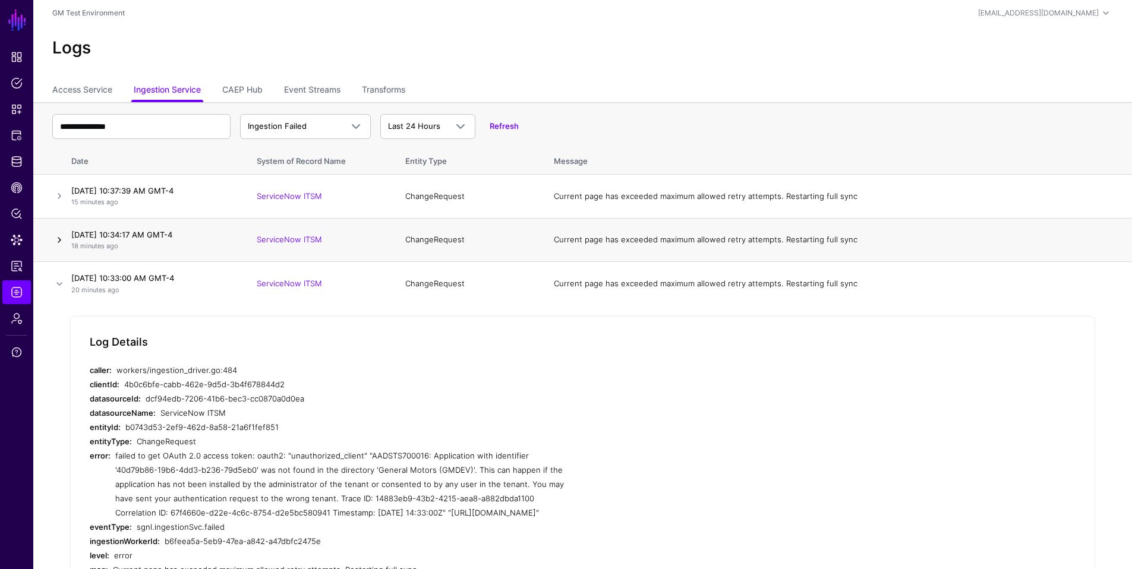
click at [60, 239] on link at bounding box center [59, 240] width 14 height 14
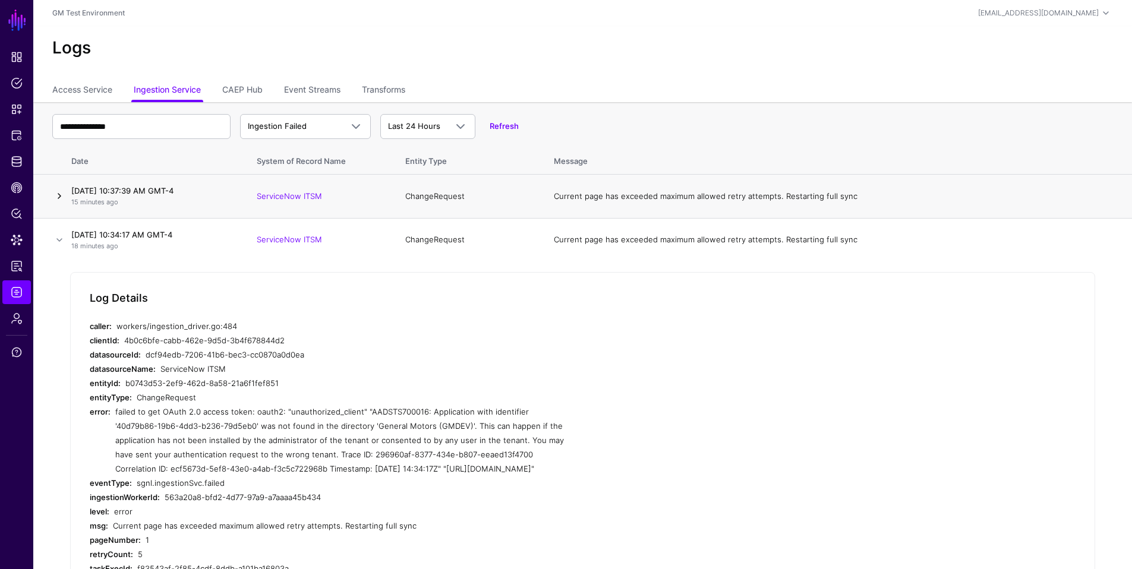
click at [60, 197] on link at bounding box center [59, 196] width 14 height 14
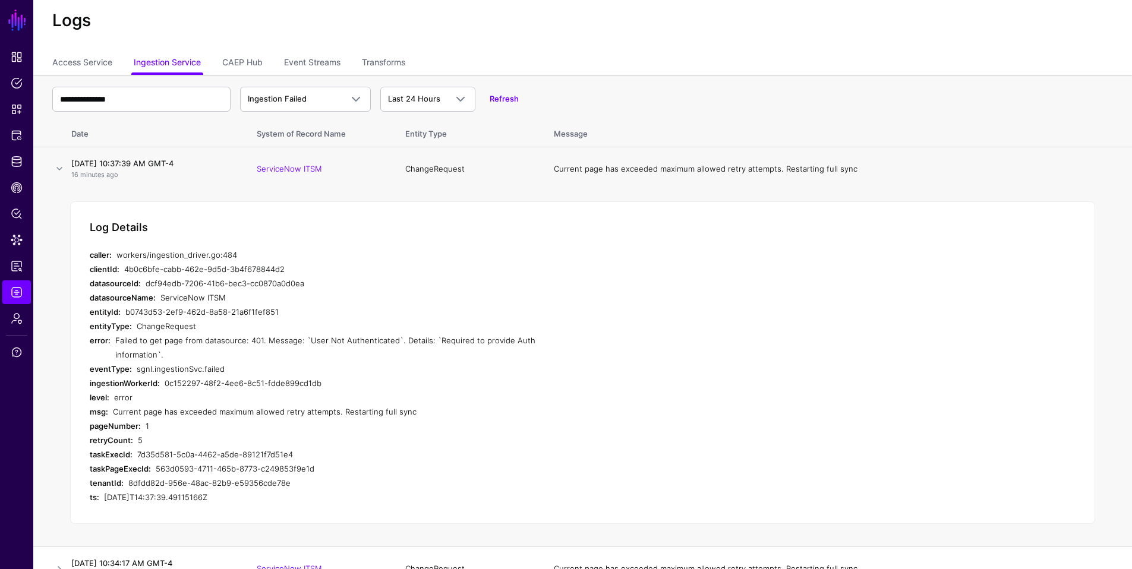
scroll to position [26, 0]
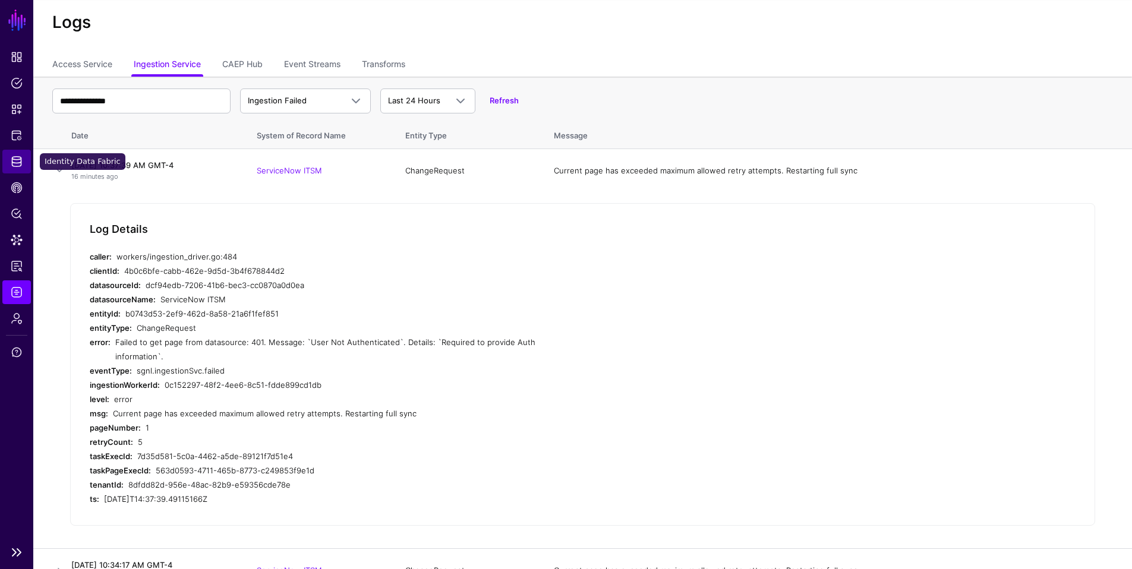
click at [15, 162] on span "Identity Data Fabric" at bounding box center [17, 162] width 12 height 12
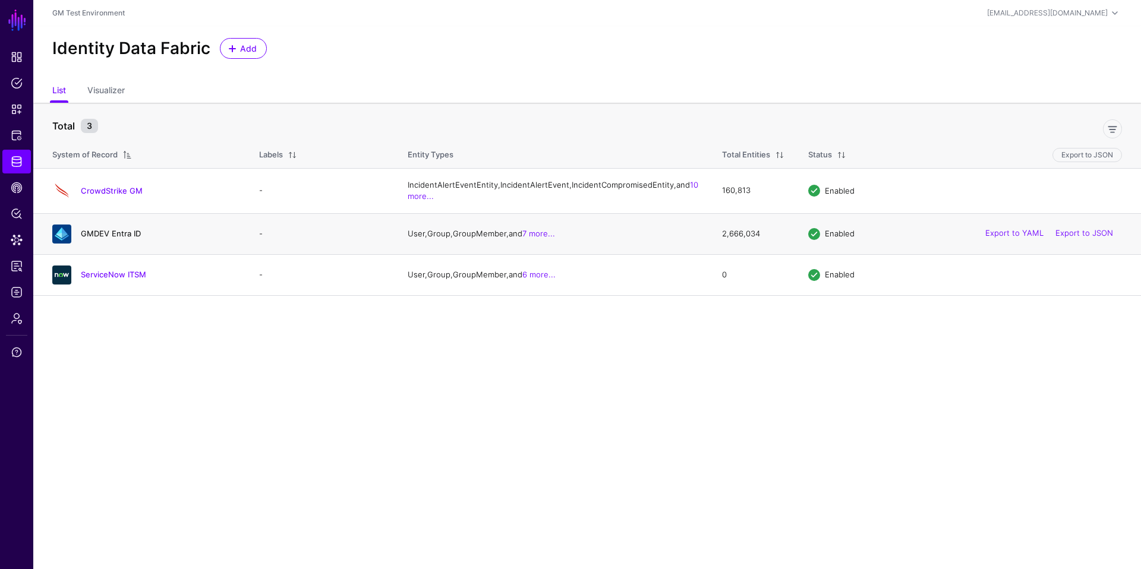
click at [110, 238] on link "GMDEV Entra ID" at bounding box center [111, 234] width 60 height 10
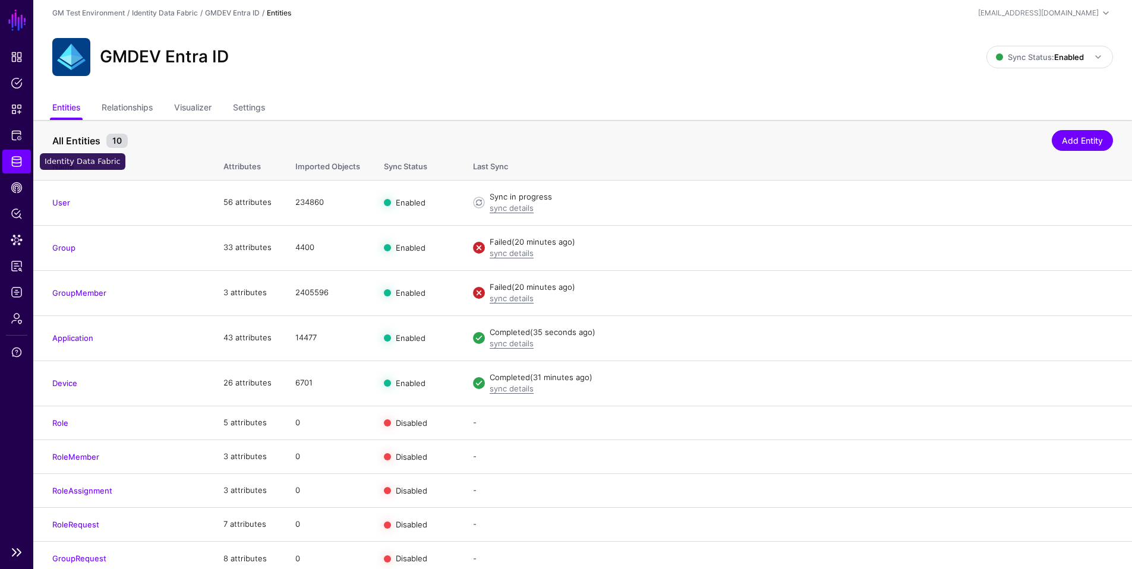
click at [16, 164] on span "Identity Data Fabric" at bounding box center [17, 162] width 12 height 12
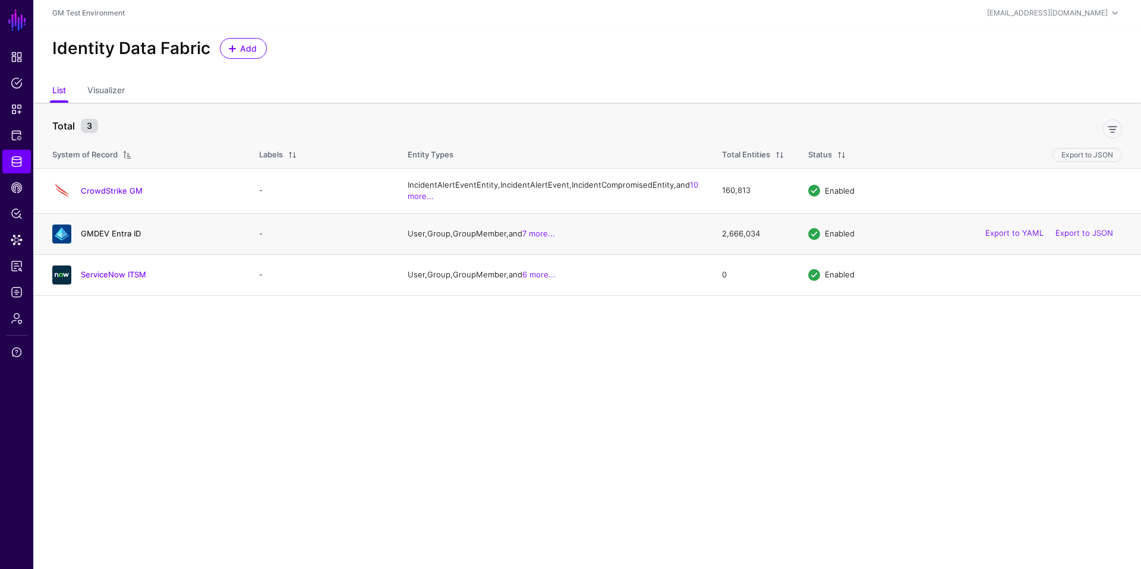
click at [97, 238] on link "GMDEV Entra ID" at bounding box center [111, 234] width 60 height 10
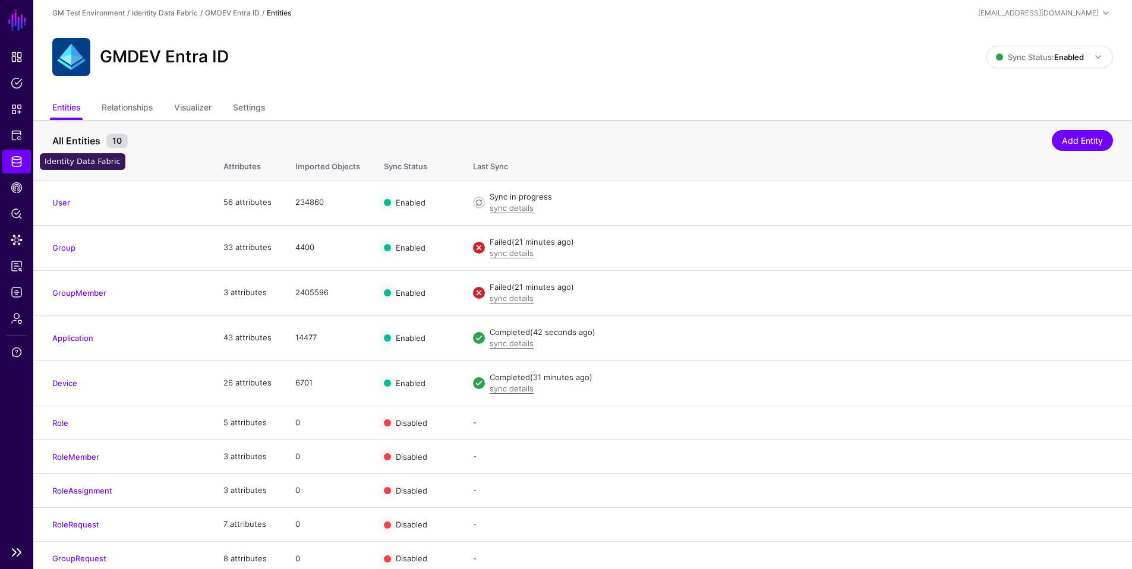
click at [20, 165] on span "Identity Data Fabric" at bounding box center [17, 162] width 12 height 12
